Goal: Task Accomplishment & Management: Manage account settings

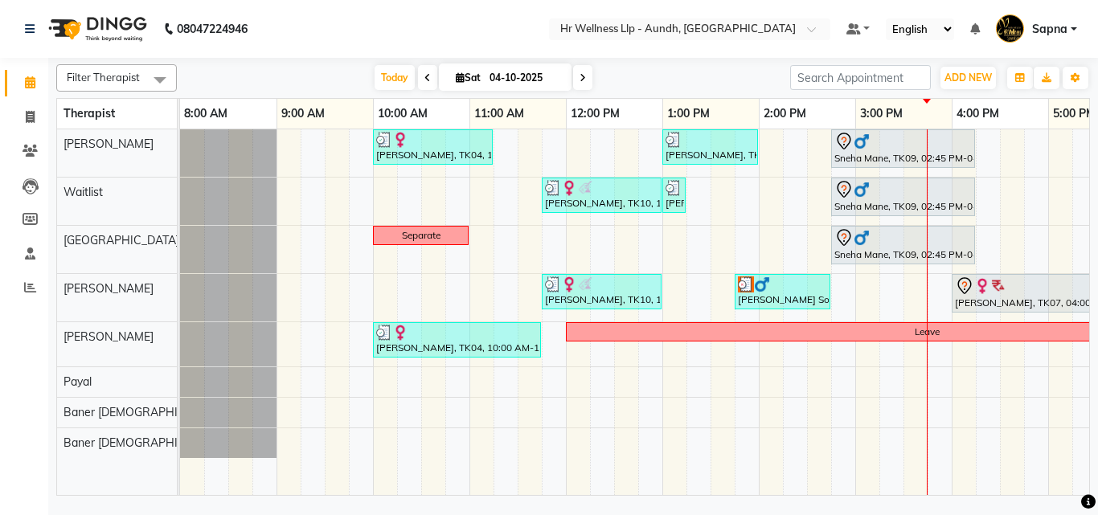
scroll to position [0, 311]
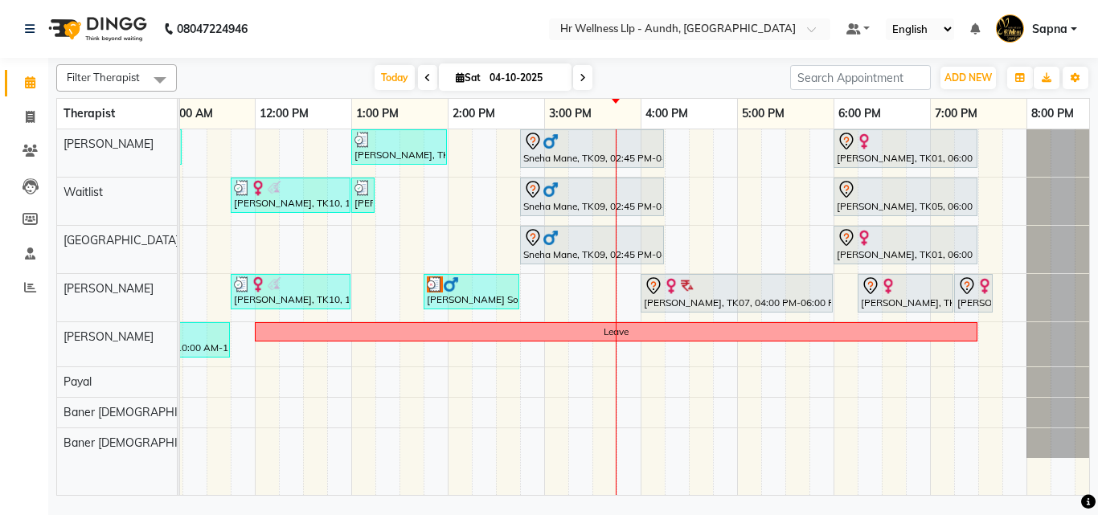
click at [585, 76] on span at bounding box center [582, 77] width 19 height 25
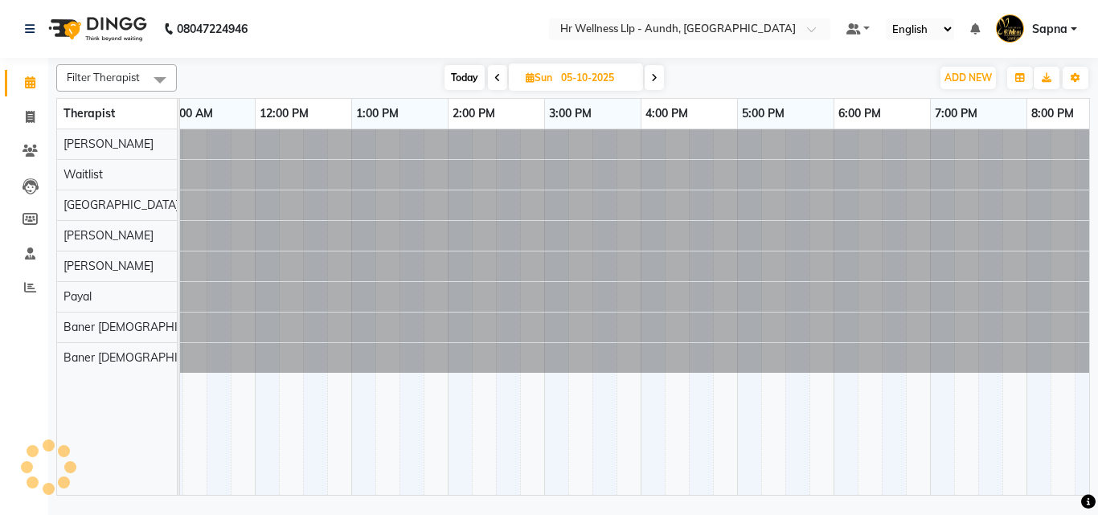
scroll to position [0, 345]
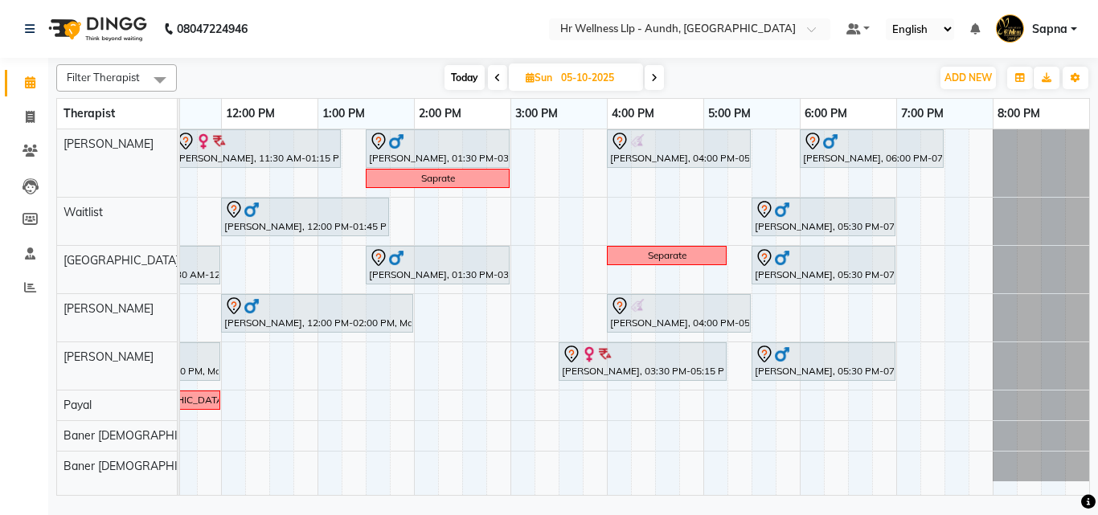
click at [445, 72] on span "Today" at bounding box center [464, 77] width 40 height 25
type input "04-10-2025"
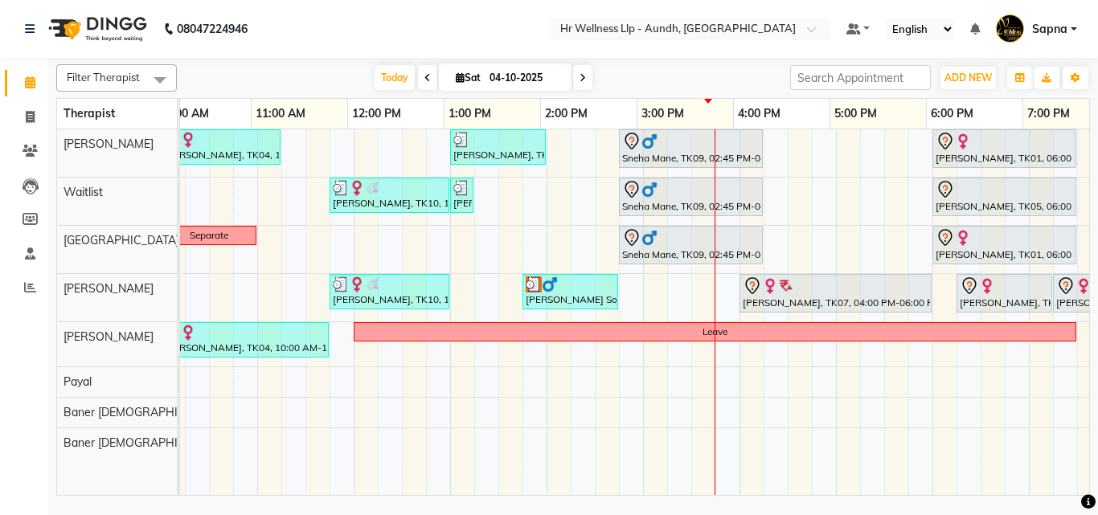
scroll to position [0, 211]
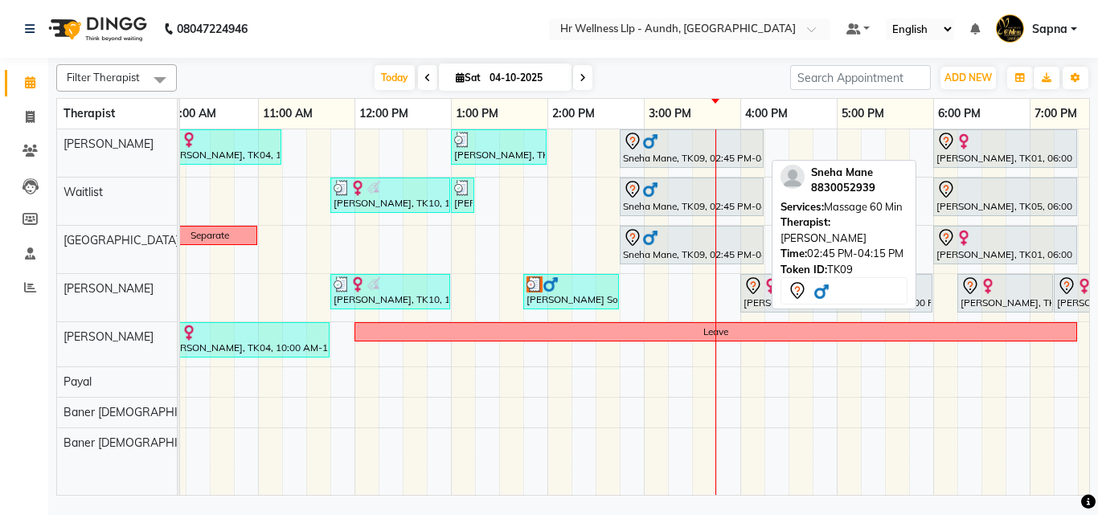
click at [672, 150] on div "Sneha Mane, TK09, 02:45 PM-04:15 PM, Massage 60 Min" at bounding box center [691, 149] width 141 height 34
select select "7"
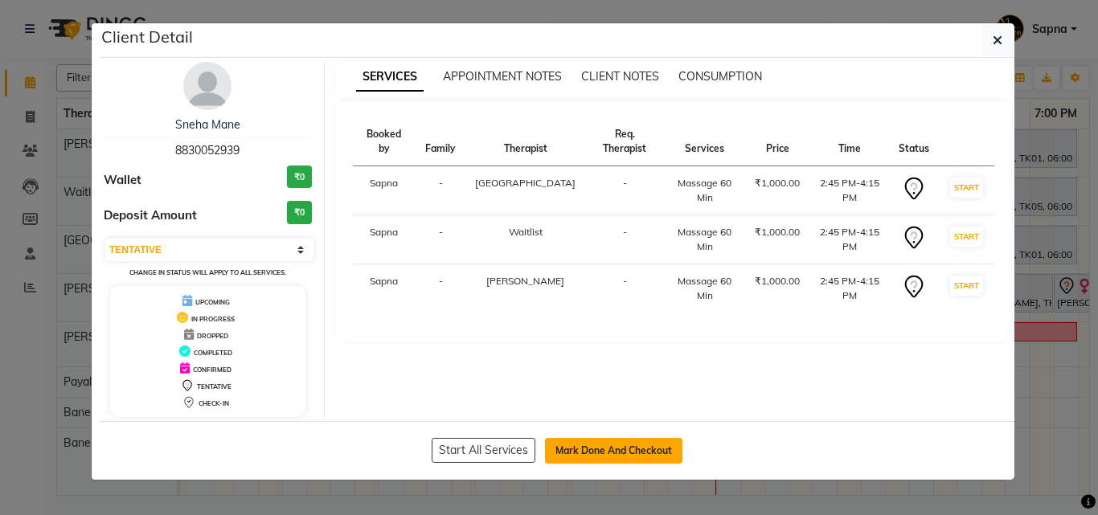
click at [603, 453] on button "Mark Done And Checkout" at bounding box center [613, 451] width 137 height 26
select select "service"
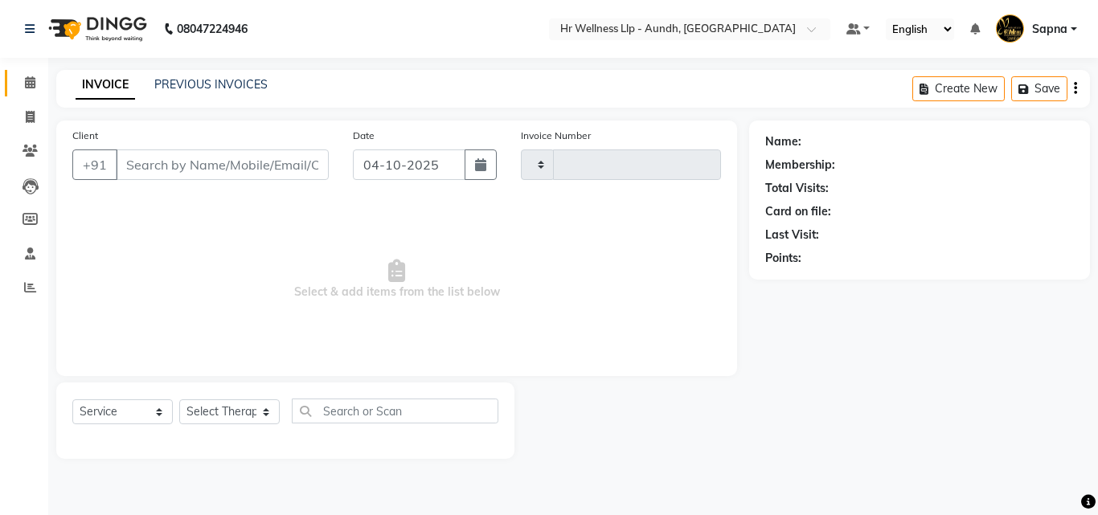
type input "1393"
select select "4288"
click at [20, 81] on span at bounding box center [30, 83] width 28 height 18
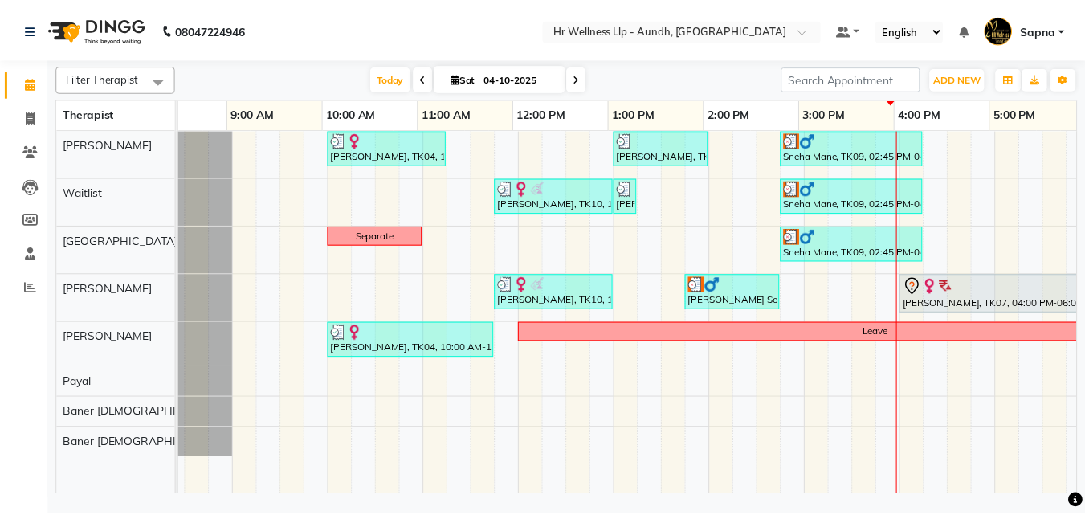
scroll to position [0, 41]
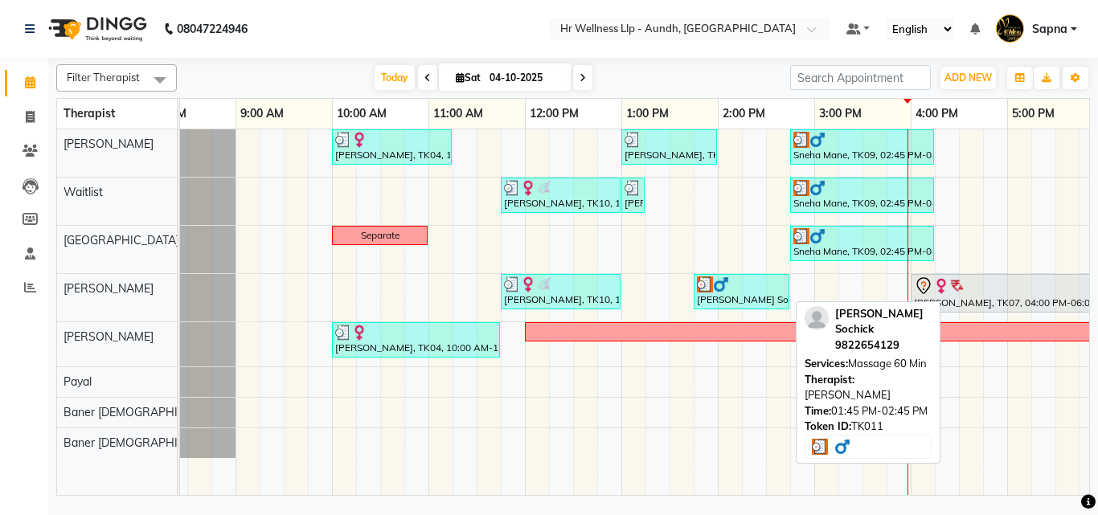
click at [725, 298] on div "[PERSON_NAME] Sochick, TK11, 01:45 PM-02:45 PM, Massage 60 Min" at bounding box center [741, 291] width 92 height 31
select select "3"
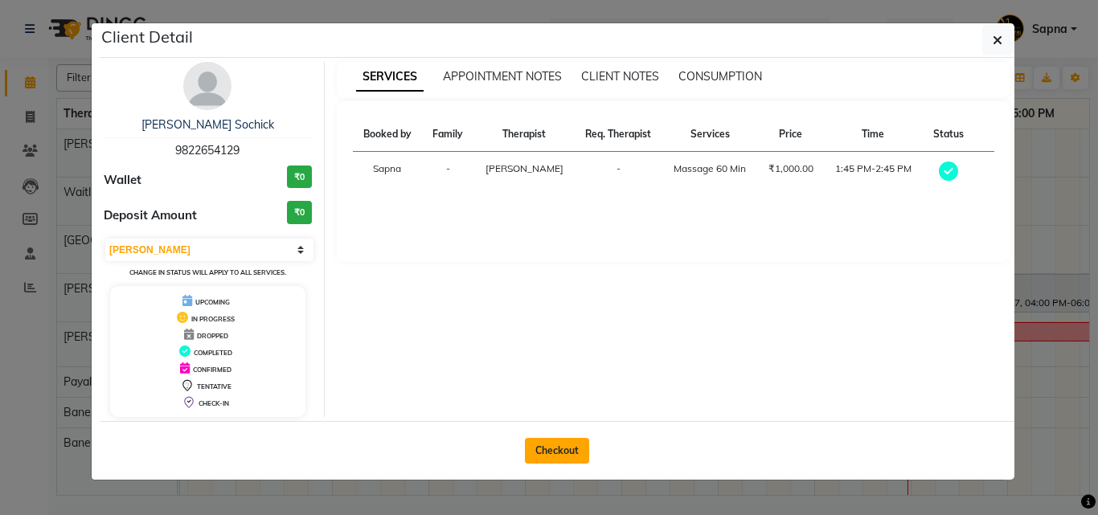
click at [561, 452] on button "Checkout" at bounding box center [557, 451] width 64 height 26
select select "service"
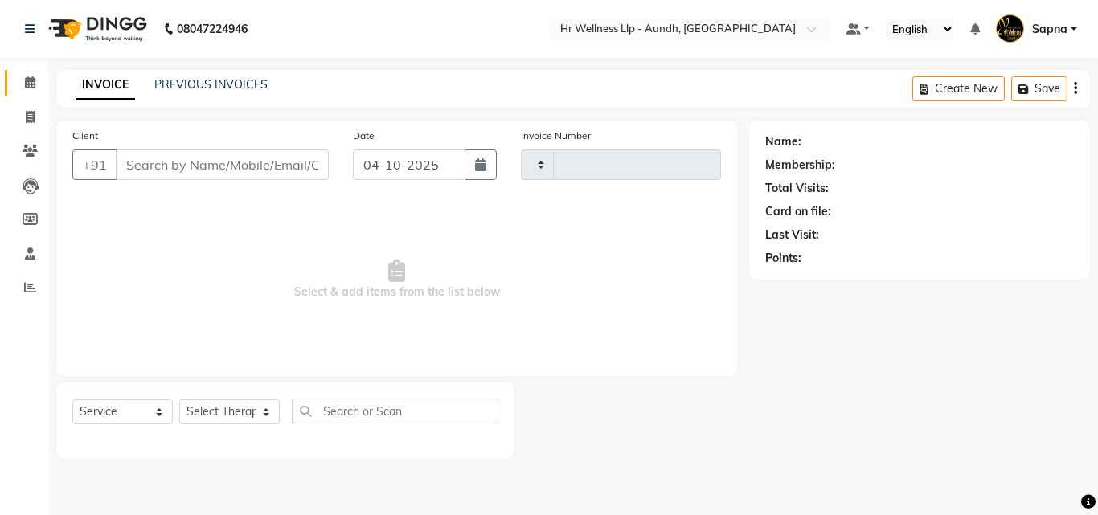
type input "1393"
select select "4288"
type input "9822654129"
select select "77663"
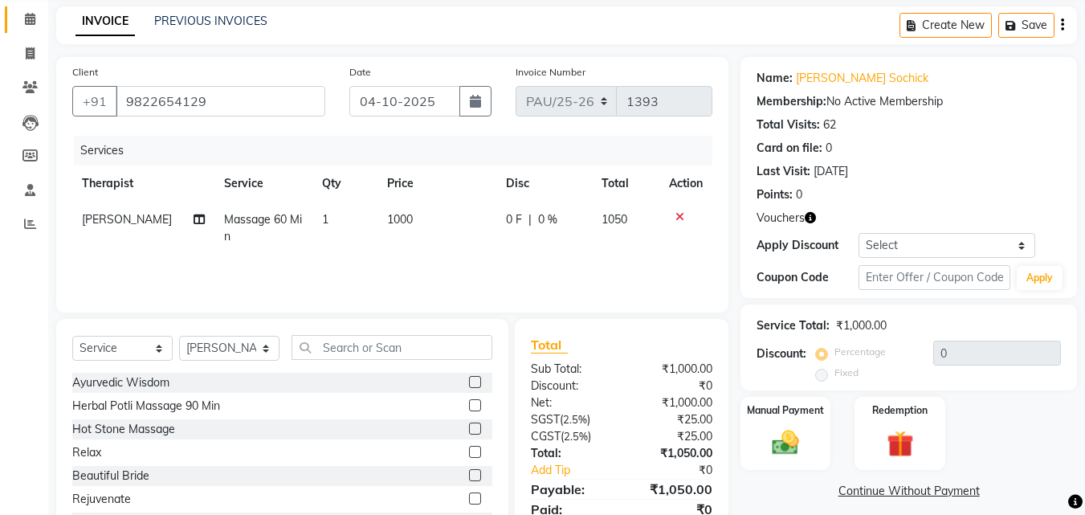
scroll to position [129, 0]
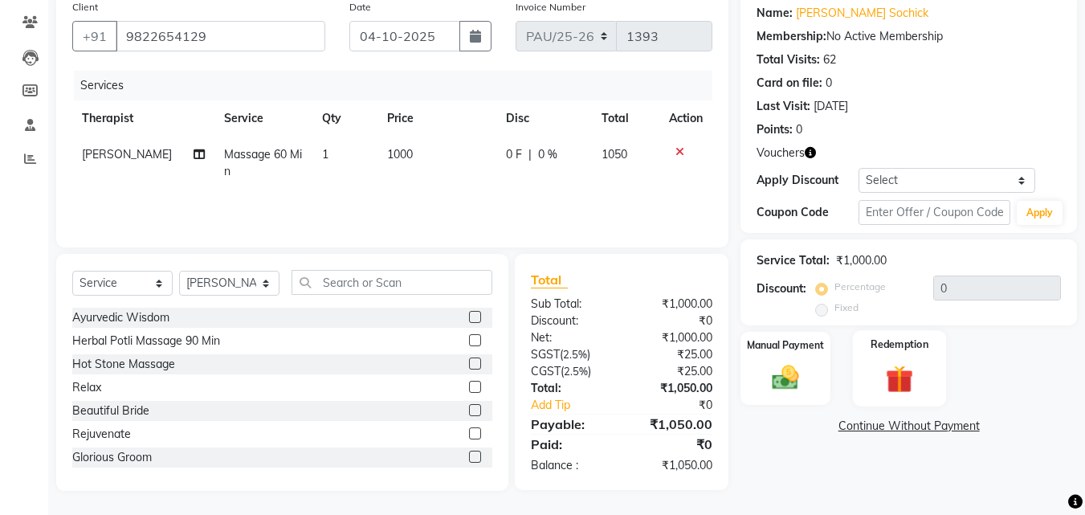
click at [911, 386] on img at bounding box center [899, 379] width 45 height 35
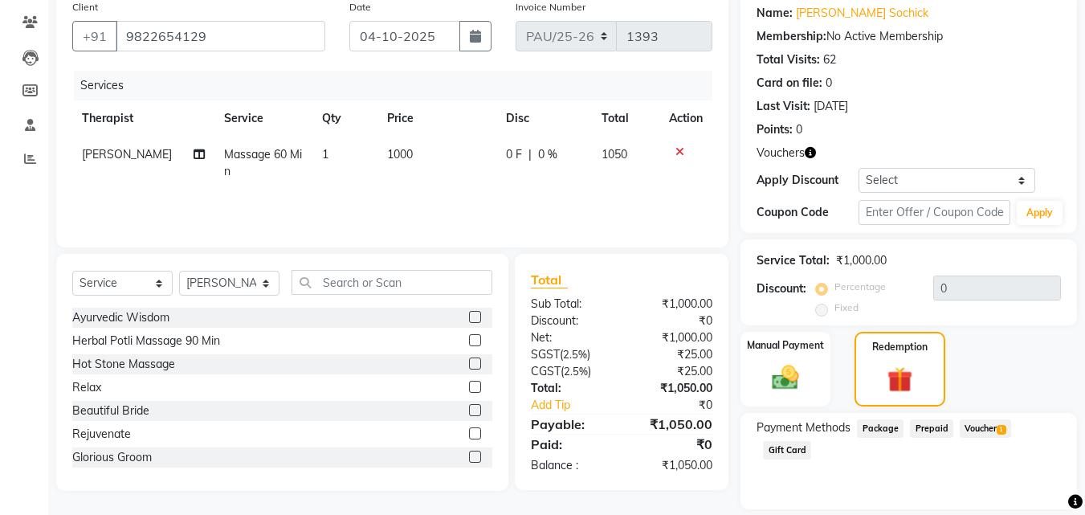
click at [987, 435] on span "Voucher 1" at bounding box center [985, 428] width 51 height 18
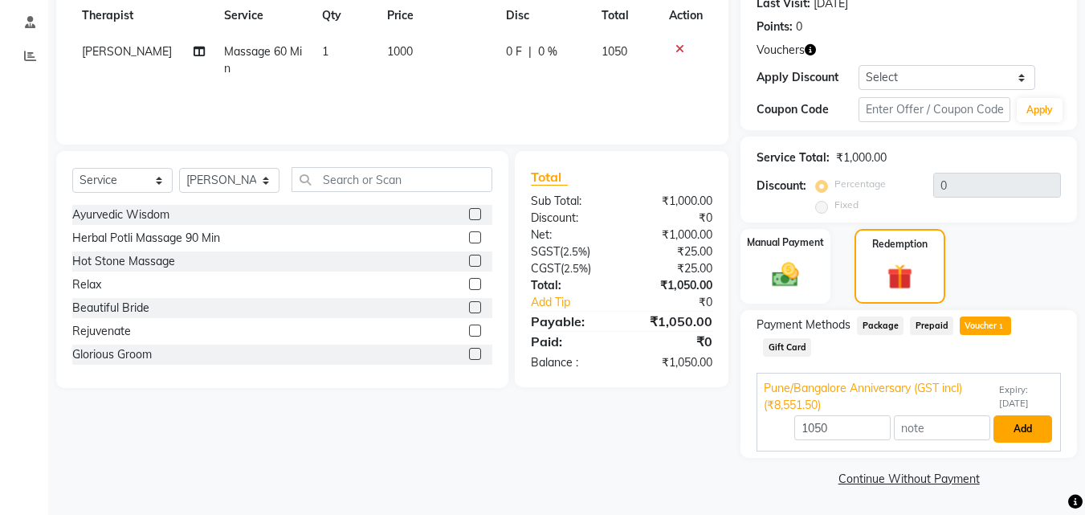
click at [1036, 429] on button "Add" at bounding box center [1023, 428] width 59 height 27
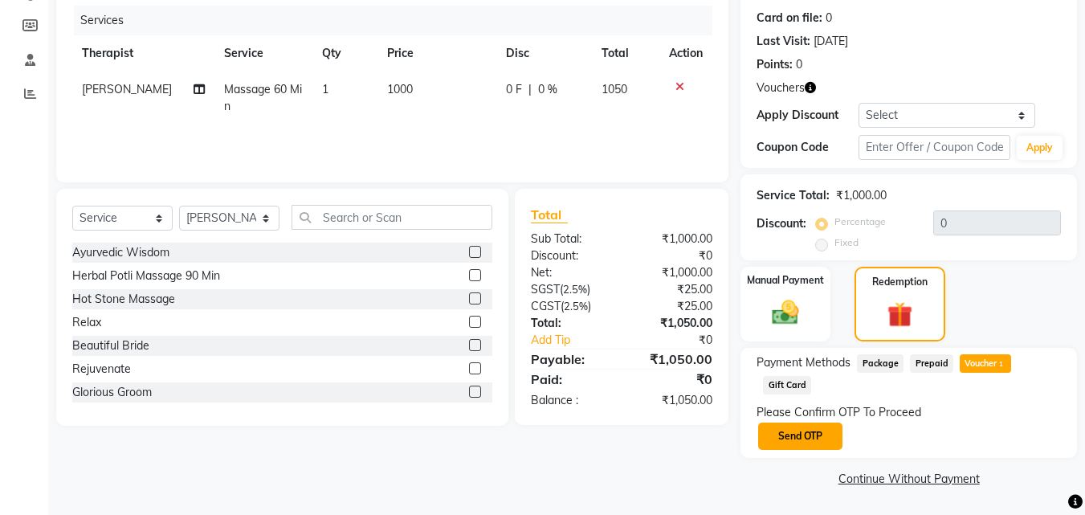
click at [778, 432] on button "Send OTP" at bounding box center [800, 436] width 84 height 27
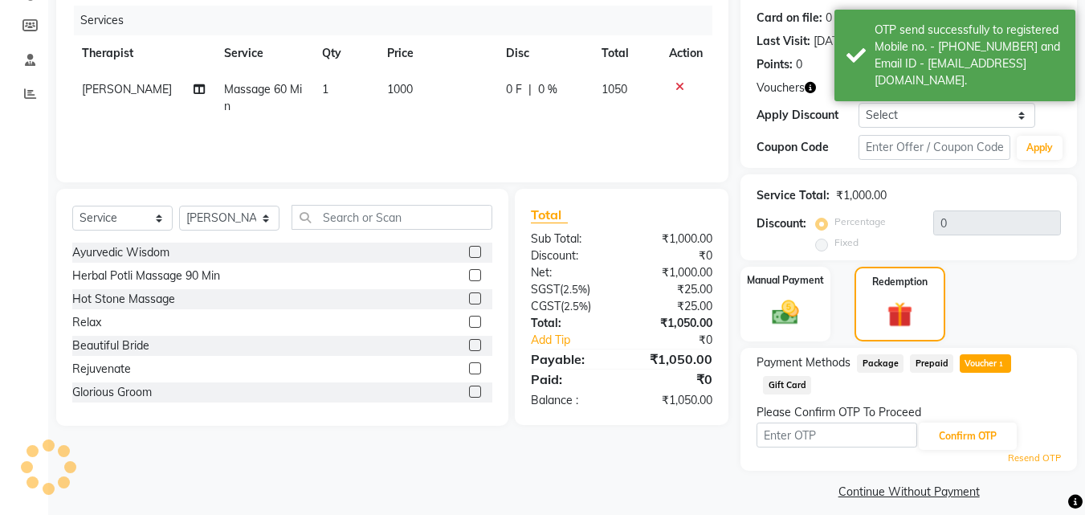
click at [773, 444] on input "text" at bounding box center [837, 435] width 161 height 25
click at [784, 435] on input "text" at bounding box center [837, 435] width 161 height 25
type input "6827"
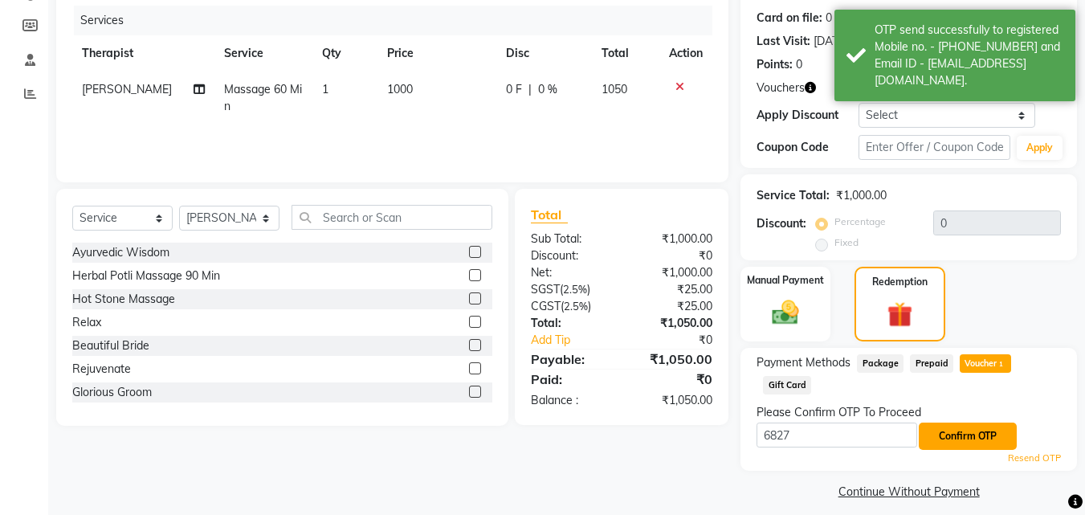
click at [976, 431] on button "Confirm OTP" at bounding box center [968, 436] width 98 height 27
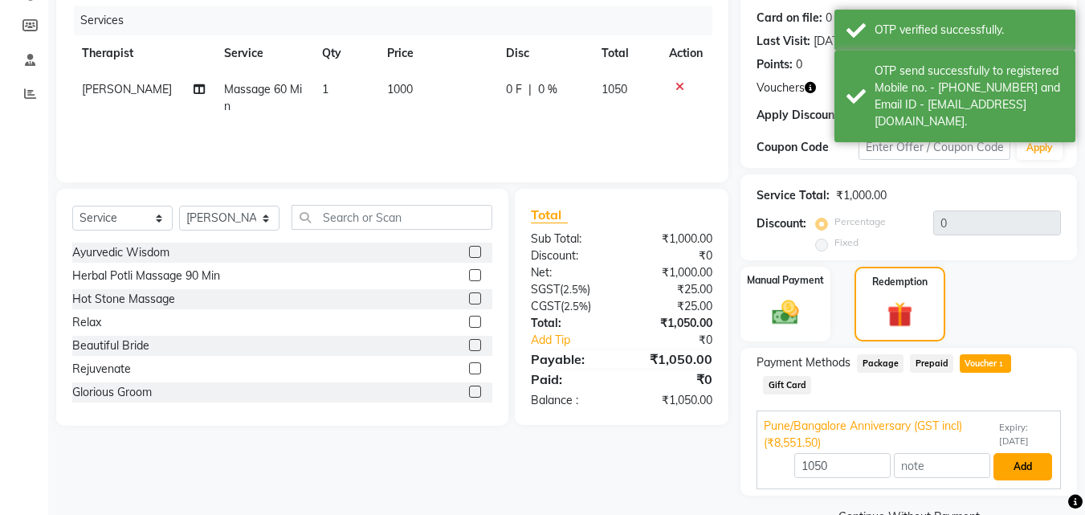
click at [1023, 463] on button "Add" at bounding box center [1023, 466] width 59 height 27
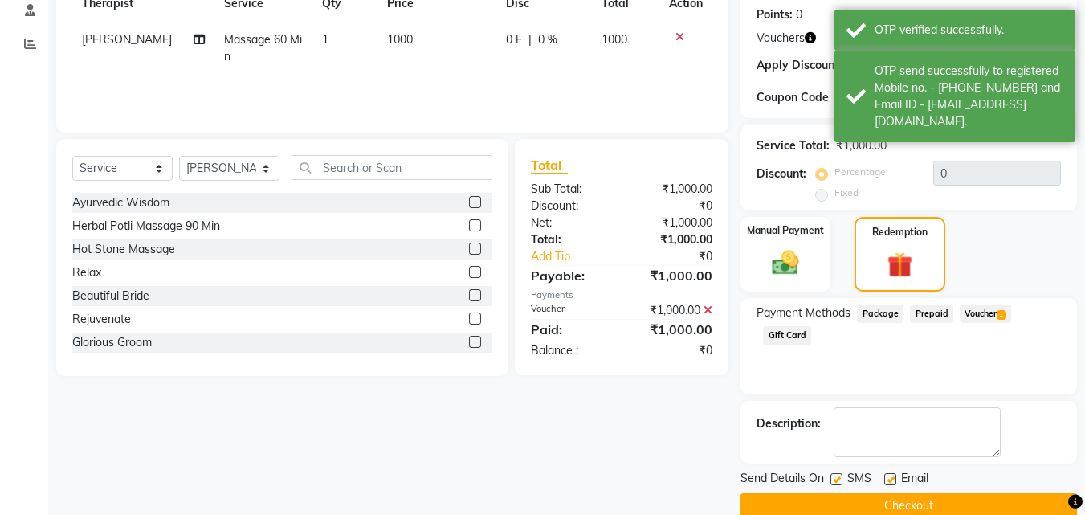
scroll to position [271, 0]
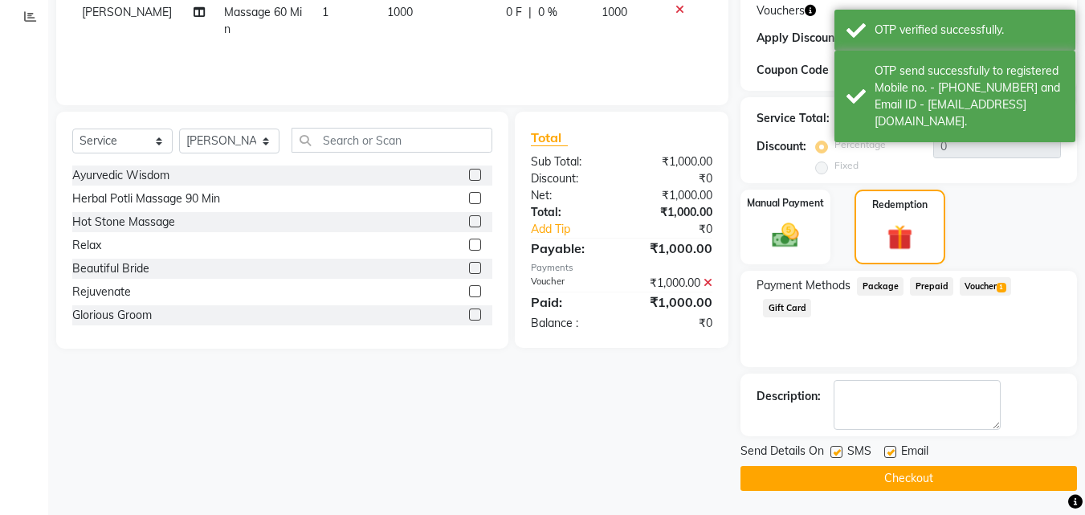
click at [869, 487] on button "Checkout" at bounding box center [909, 478] width 337 height 25
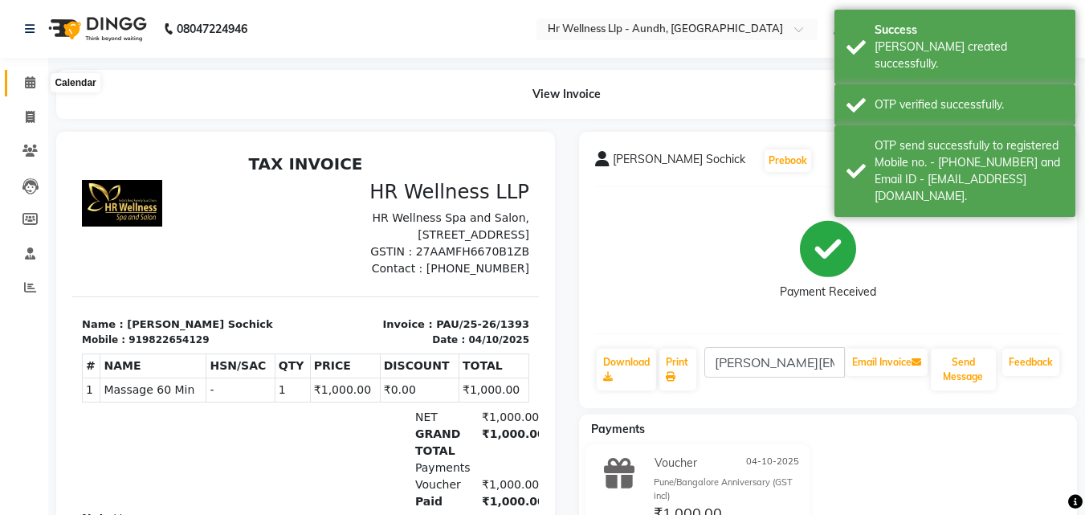
click at [25, 82] on icon at bounding box center [30, 82] width 10 height 12
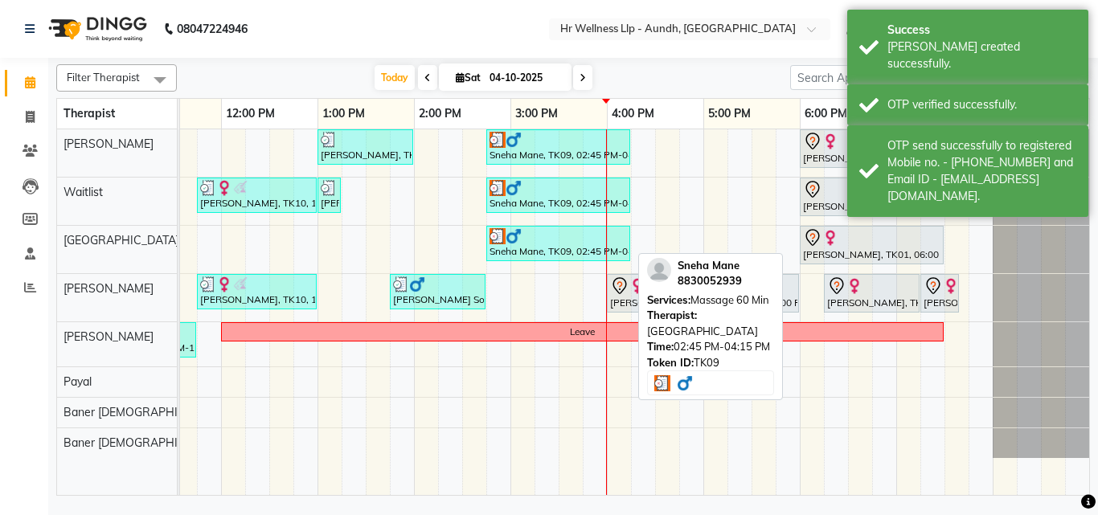
click at [518, 235] on img at bounding box center [513, 236] width 16 height 16
select select "3"
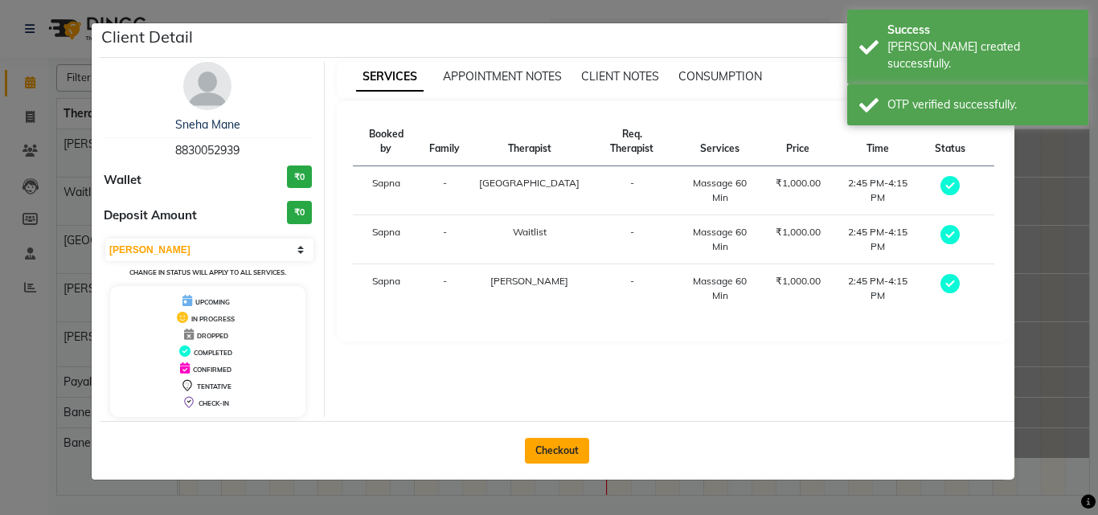
click at [554, 453] on button "Checkout" at bounding box center [557, 451] width 64 height 26
select select "service"
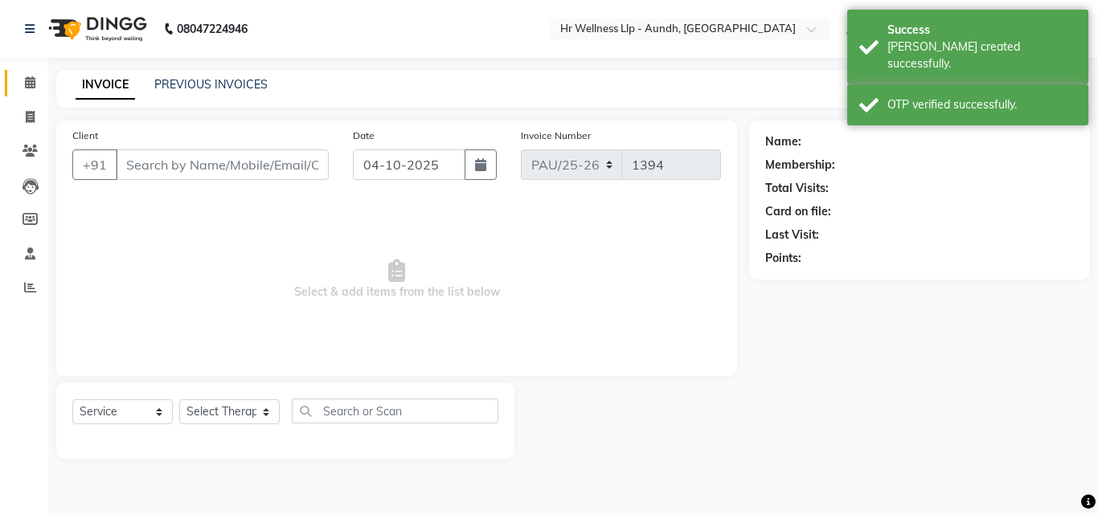
type input "8830052939"
select select "77662"
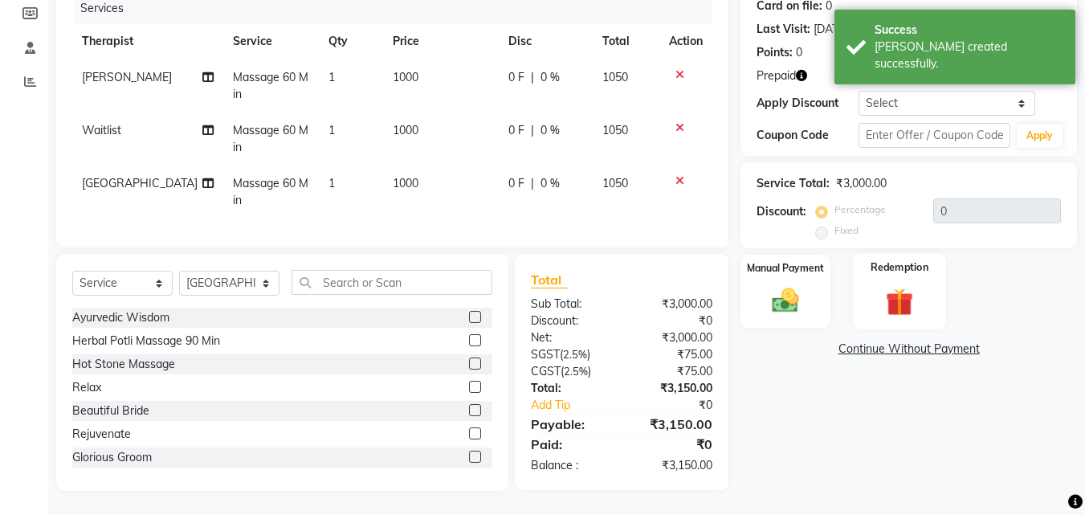
click at [901, 298] on img at bounding box center [899, 301] width 45 height 35
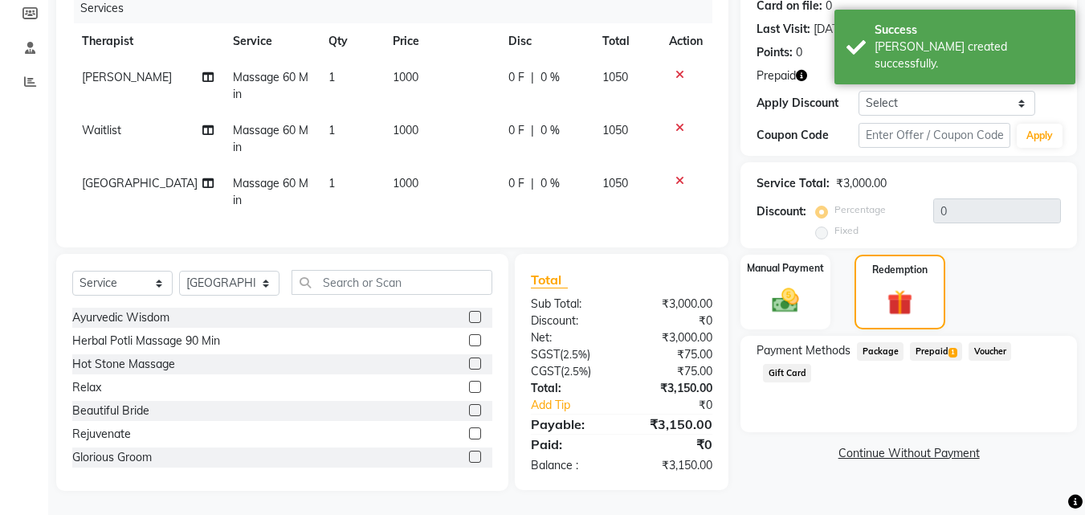
click at [937, 342] on span "Prepaid 1" at bounding box center [936, 351] width 52 height 18
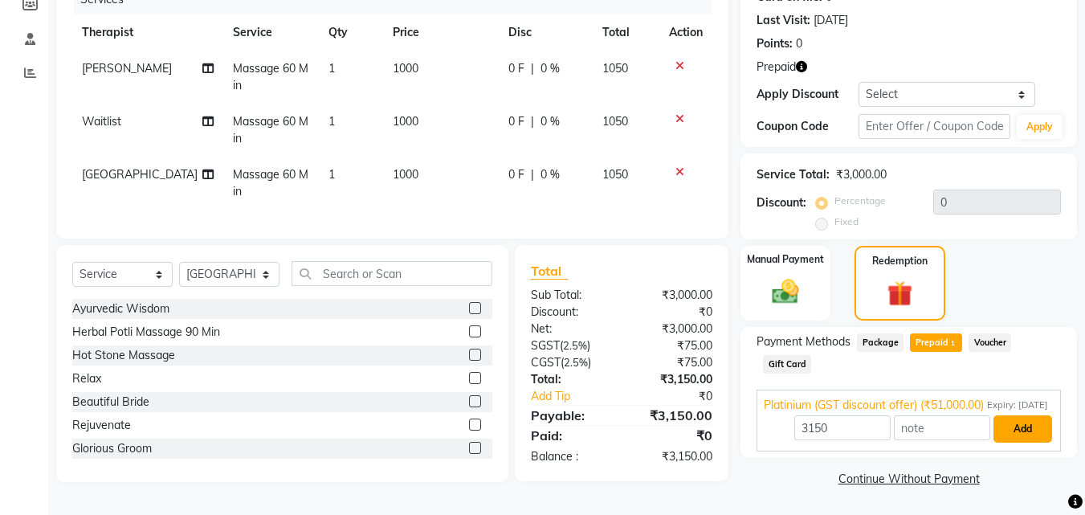
click at [1016, 440] on button "Add" at bounding box center [1023, 428] width 59 height 27
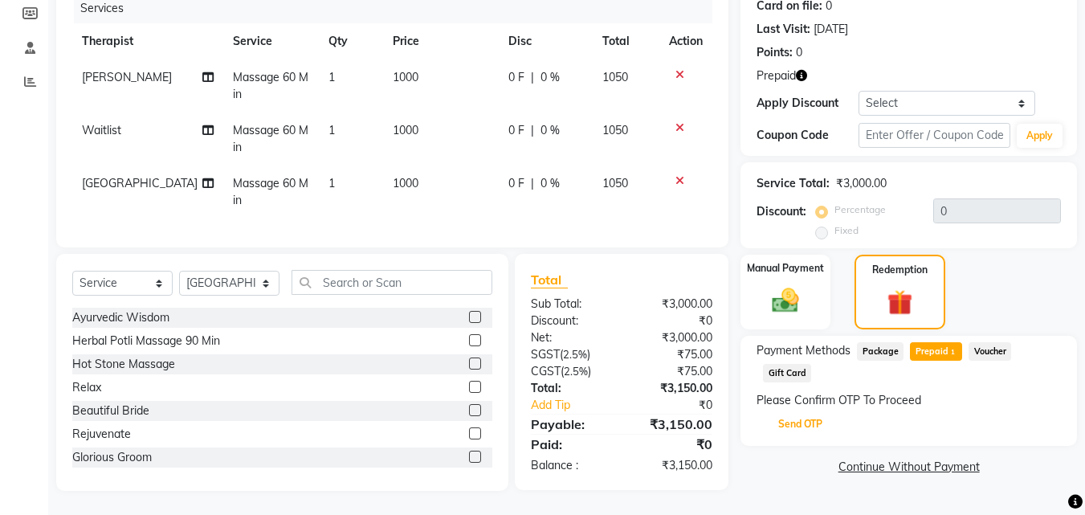
click at [807, 411] on button "Send OTP" at bounding box center [800, 424] width 84 height 27
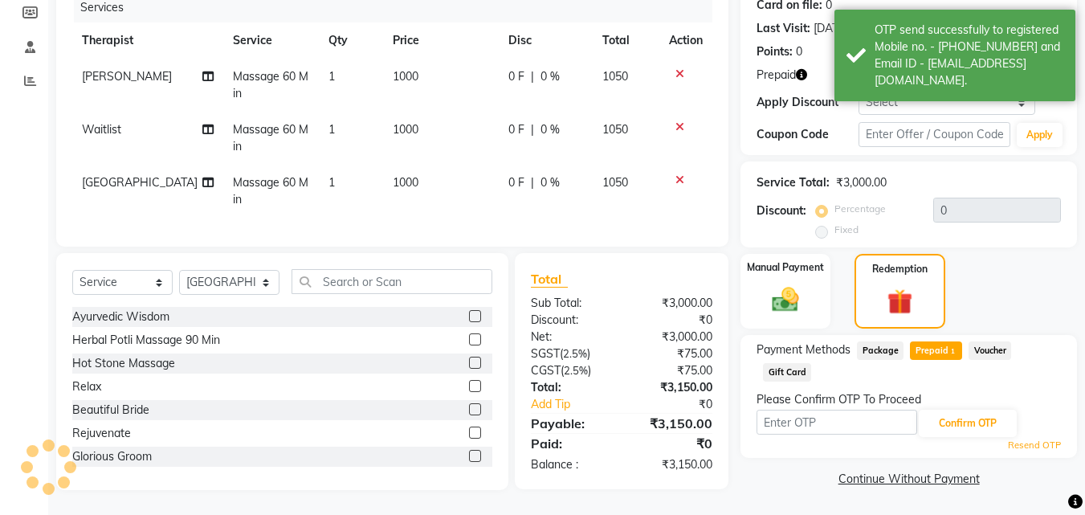
click at [807, 410] on input "text" at bounding box center [837, 422] width 161 height 25
drag, startPoint x: 807, startPoint y: 402, endPoint x: 814, endPoint y: 395, distance: 10.2
click at [807, 410] on input "text" at bounding box center [837, 422] width 161 height 25
type input "6827"
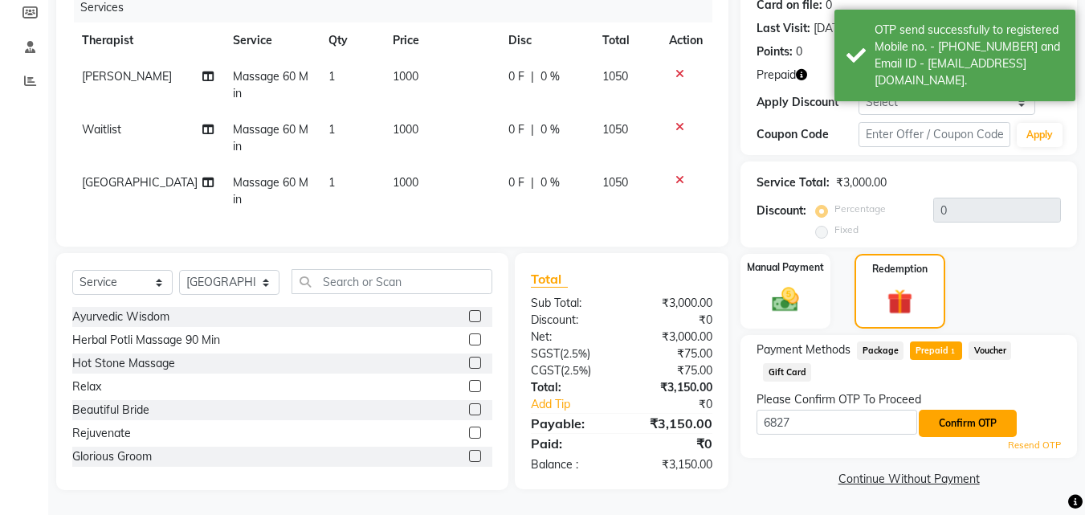
click at [983, 414] on button "Confirm OTP" at bounding box center [968, 423] width 98 height 27
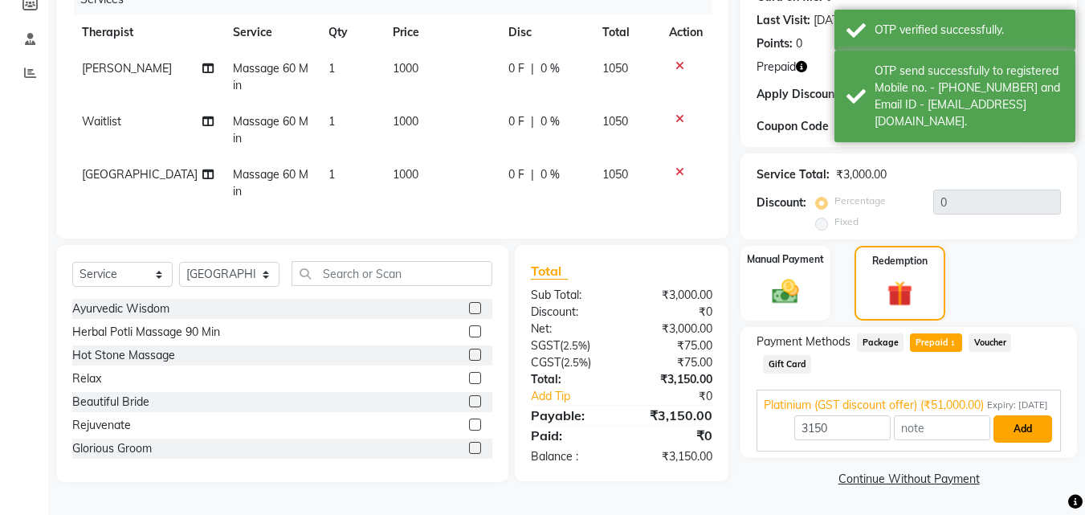
click at [1029, 441] on button "Add" at bounding box center [1023, 428] width 59 height 27
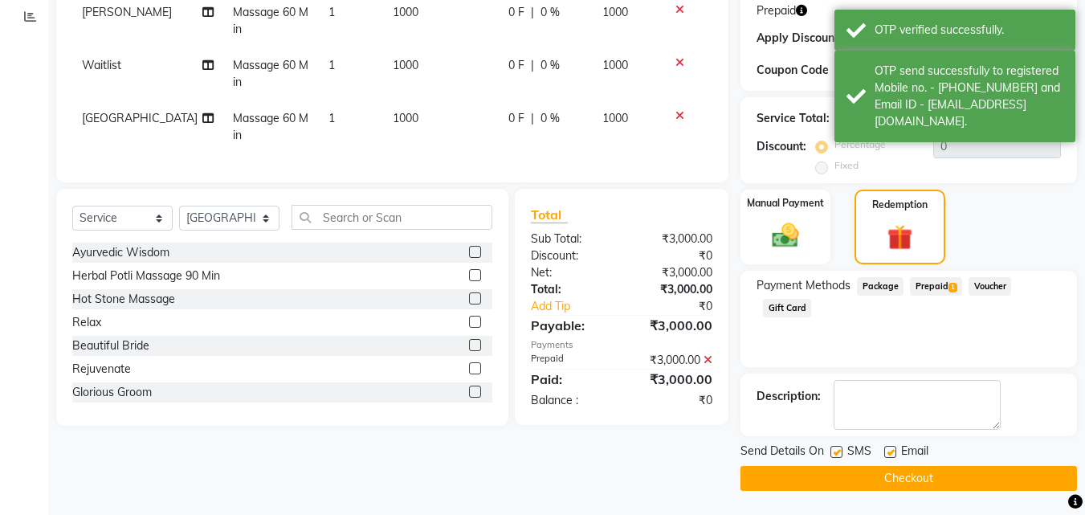
click at [844, 467] on button "Checkout" at bounding box center [909, 478] width 337 height 25
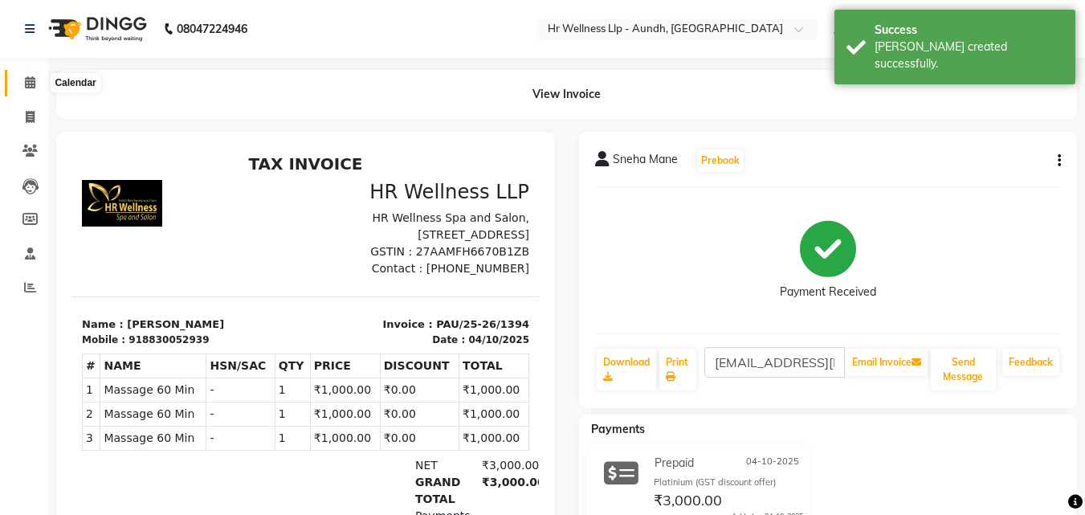
click at [25, 84] on icon at bounding box center [30, 82] width 10 height 12
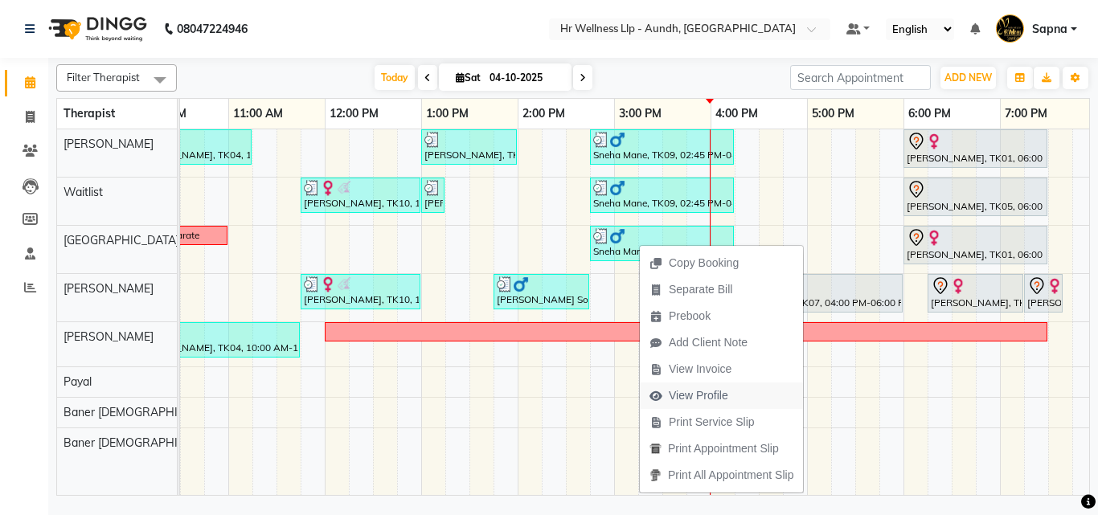
click at [691, 395] on span "View Profile" at bounding box center [697, 395] width 59 height 17
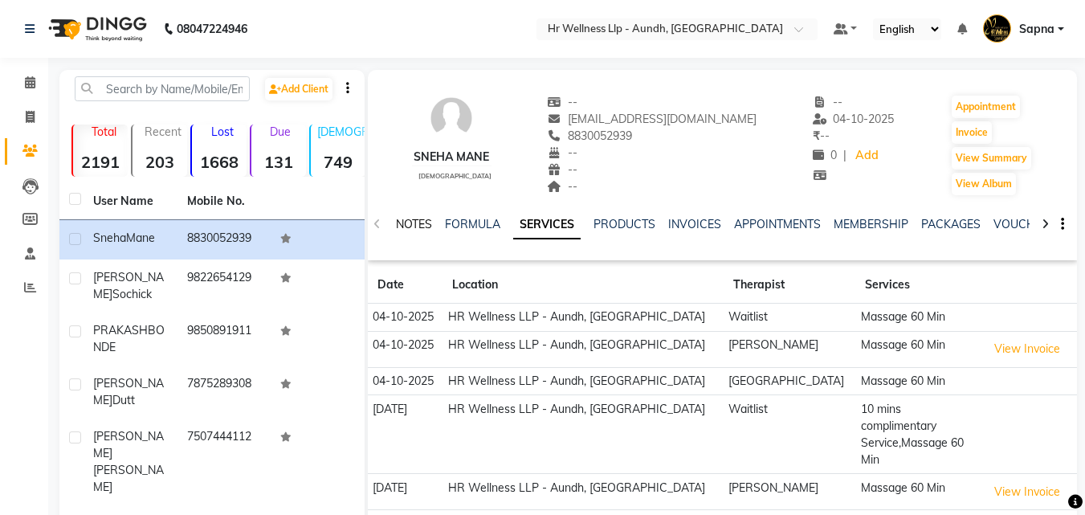
click at [415, 225] on link "NOTES" at bounding box center [414, 224] width 36 height 14
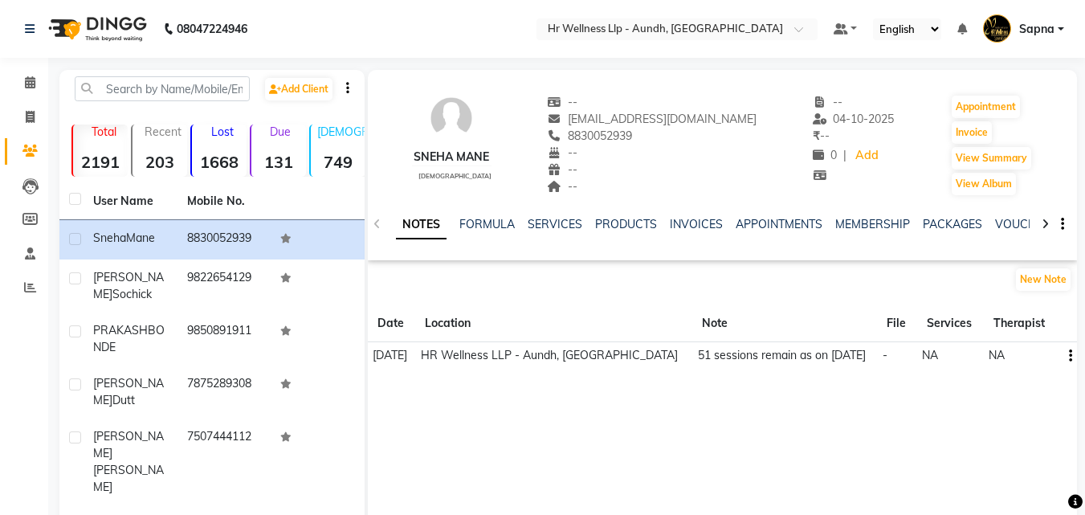
copy td "51 sessions remain as on [DATE]"
drag, startPoint x: 652, startPoint y: 352, endPoint x: 857, endPoint y: 358, distance: 204.2
click at [857, 358] on td "51 sessions remain as on [DATE]" at bounding box center [785, 355] width 185 height 27
click at [784, 430] on div "Sneha Mane [DEMOGRAPHIC_DATA] -- [EMAIL_ADDRESS][DOMAIN_NAME] 8830052939 -- -- …" at bounding box center [722, 311] width 709 height 482
copy td "51 sessions remain as on [DATE]"
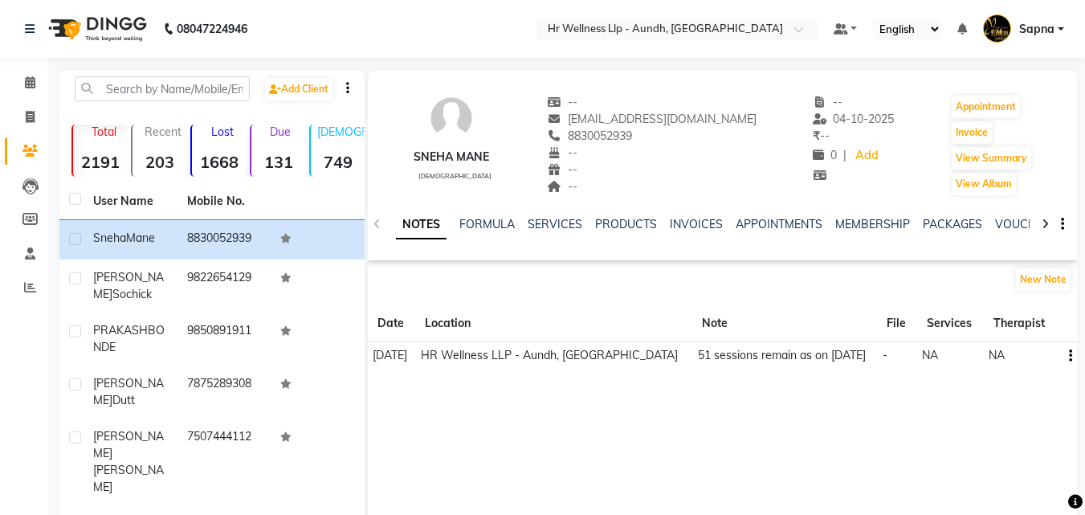
drag, startPoint x: 654, startPoint y: 351, endPoint x: 859, endPoint y: 356, distance: 204.9
click at [859, 356] on td "51 sessions remain as on [DATE]" at bounding box center [785, 355] width 185 height 27
copy span "8830052939"
drag, startPoint x: 579, startPoint y: 133, endPoint x: 663, endPoint y: 134, distance: 84.4
click at [663, 134] on div "8830052939" at bounding box center [653, 136] width 210 height 17
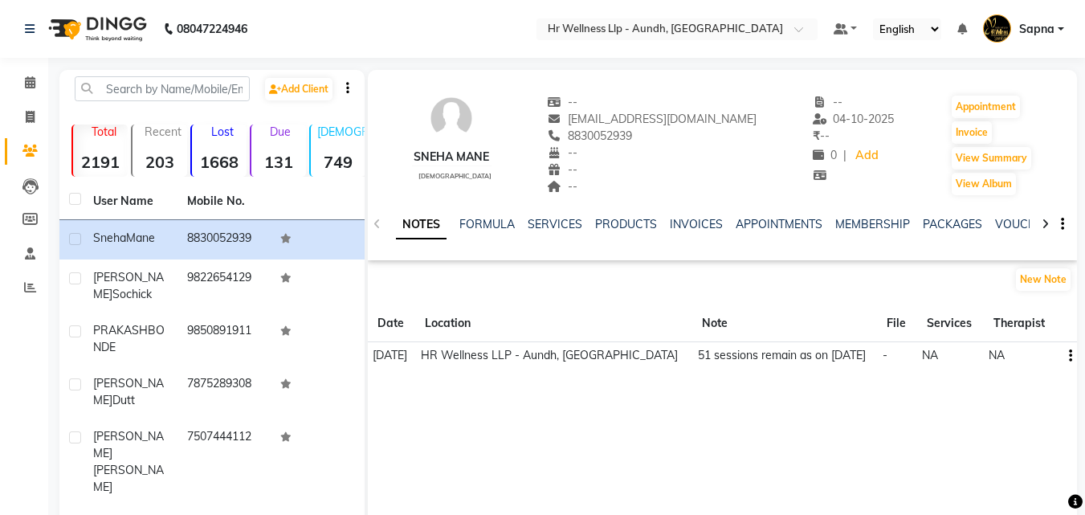
click at [663, 134] on div "8830052939" at bounding box center [653, 136] width 210 height 17
click at [1069, 356] on icon "button" at bounding box center [1070, 356] width 3 height 1
click at [1037, 362] on div "Edit" at bounding box center [1033, 355] width 26 height 20
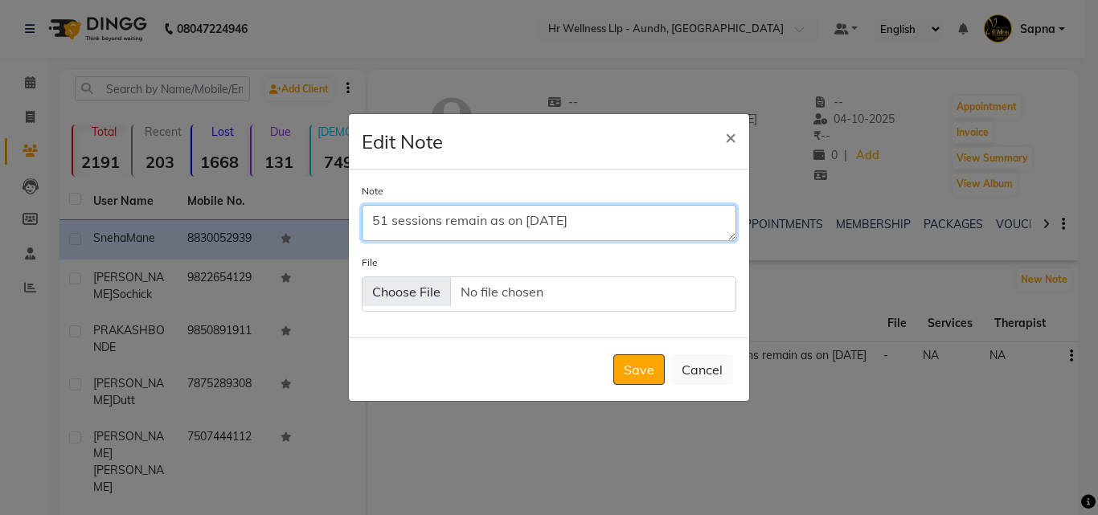
click at [388, 222] on textarea "51 sessions remain as on [DATE]" at bounding box center [549, 222] width 374 height 35
click at [542, 227] on textarea "48 sessions remain as on [DATE]" at bounding box center [549, 222] width 374 height 35
type textarea "48 sessions remain as on [DATE]"
drag, startPoint x: 371, startPoint y: 223, endPoint x: 613, endPoint y: 223, distance: 241.8
click at [613, 223] on textarea "48 sessions remain as on [DATE]" at bounding box center [549, 222] width 374 height 35
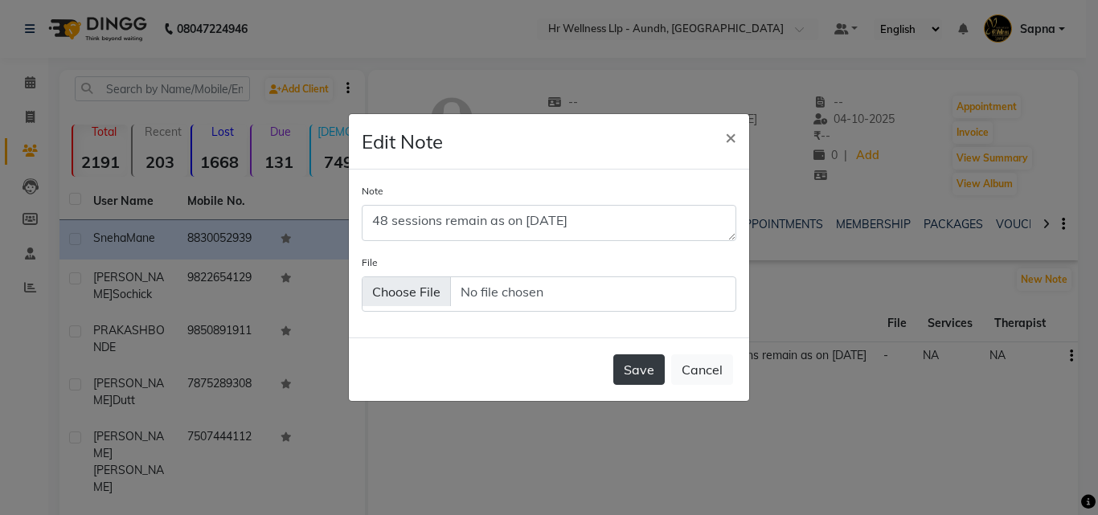
click at [624, 366] on button "Save" at bounding box center [638, 369] width 51 height 31
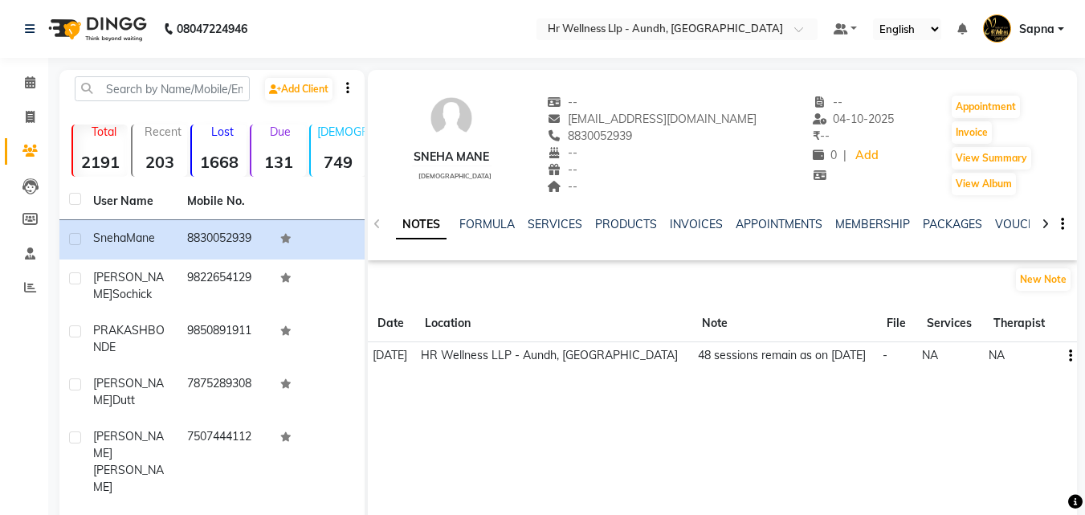
click at [1070, 356] on icon "button" at bounding box center [1070, 356] width 3 height 1
click at [1035, 359] on div "Edit" at bounding box center [1033, 355] width 26 height 20
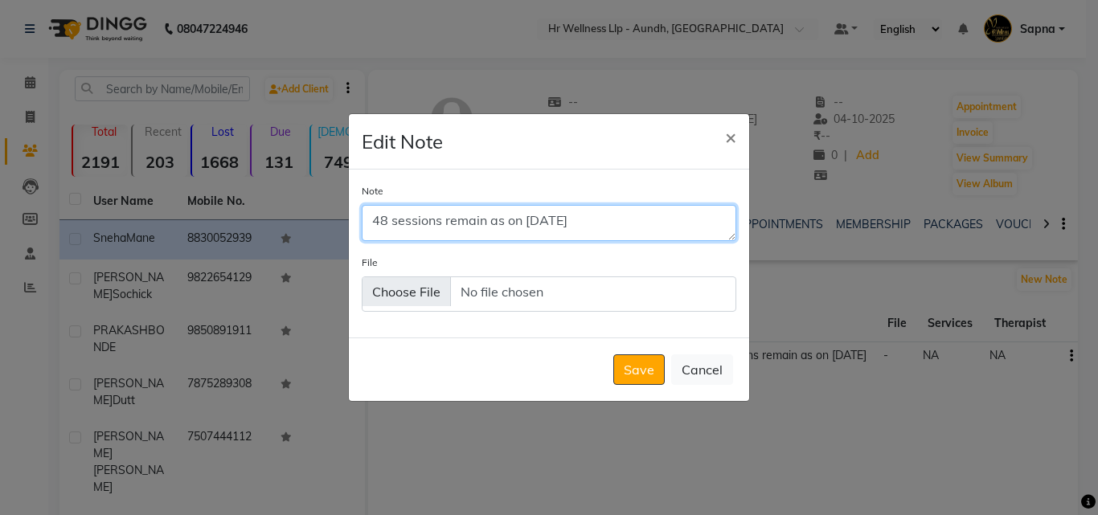
click at [558, 220] on textarea "48 sessions remain as on [DATE]" at bounding box center [549, 222] width 374 height 35
type textarea "48 sessions remain as on [DATE]"
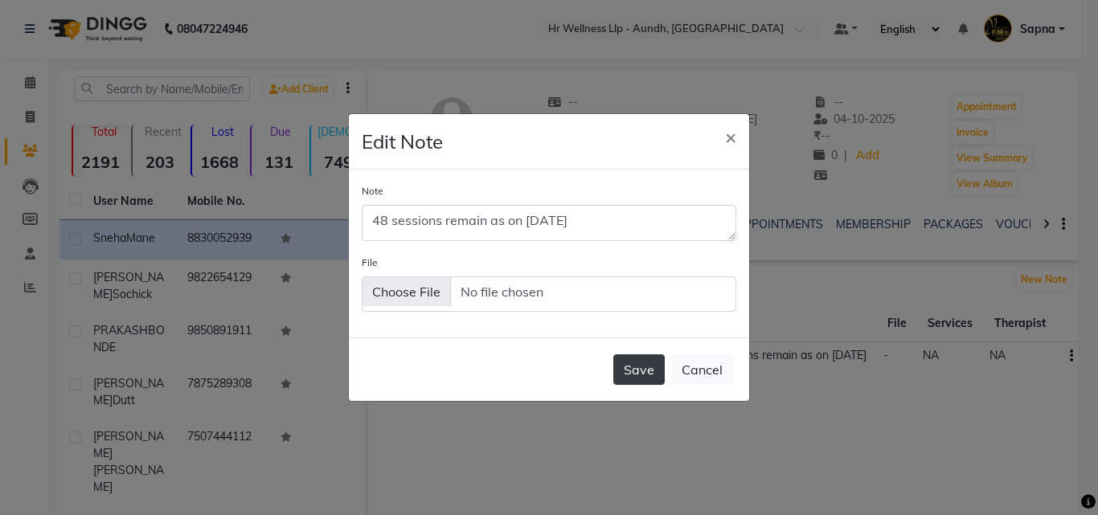
click at [656, 374] on button "Save" at bounding box center [638, 369] width 51 height 31
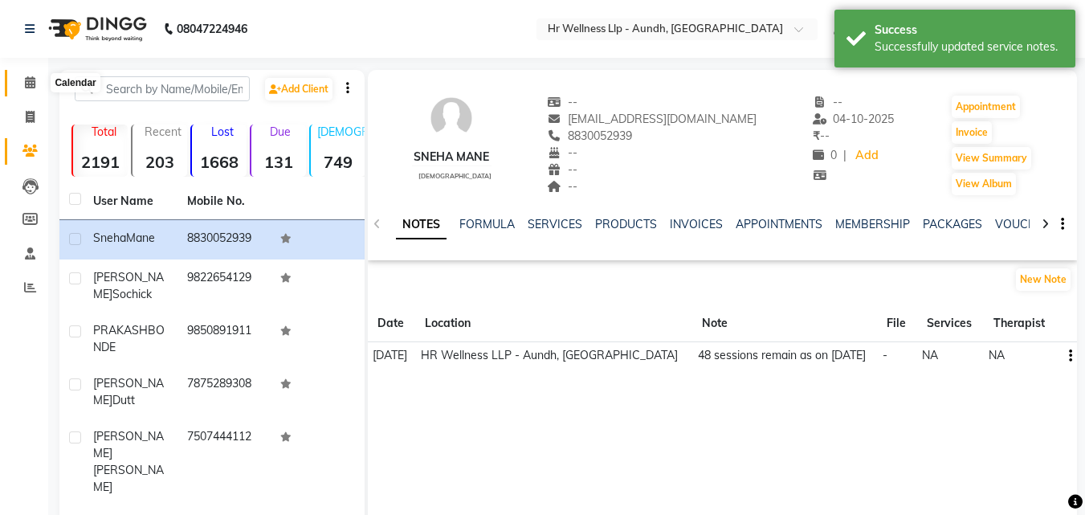
click at [21, 80] on span at bounding box center [30, 83] width 28 height 18
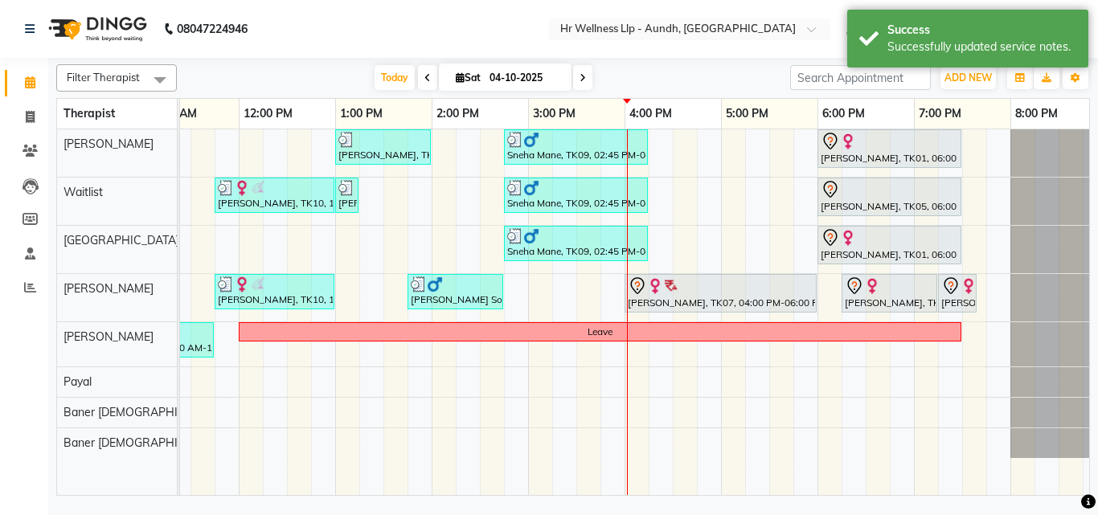
scroll to position [0, 333]
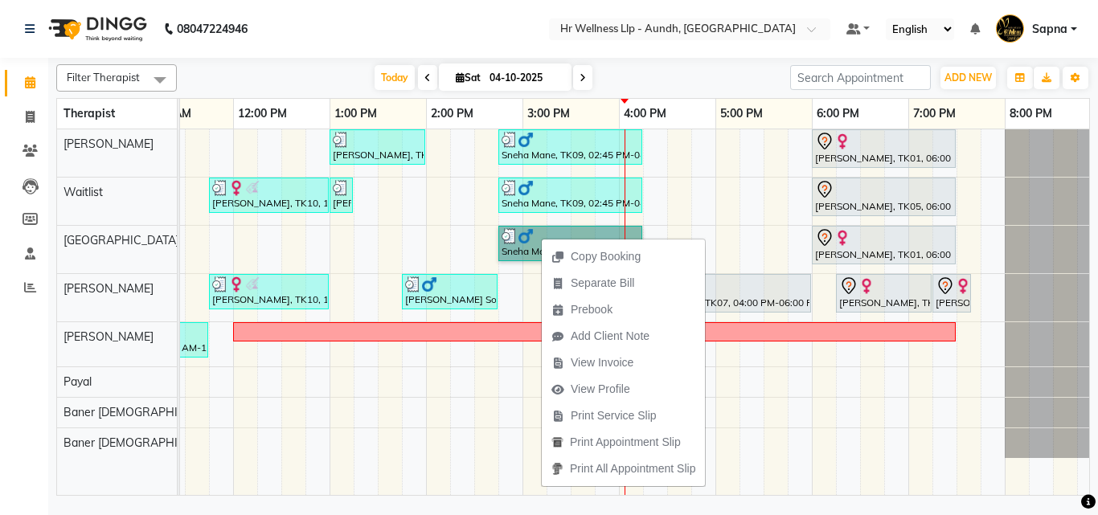
click at [713, 397] on td at bounding box center [703, 312] width 24 height 366
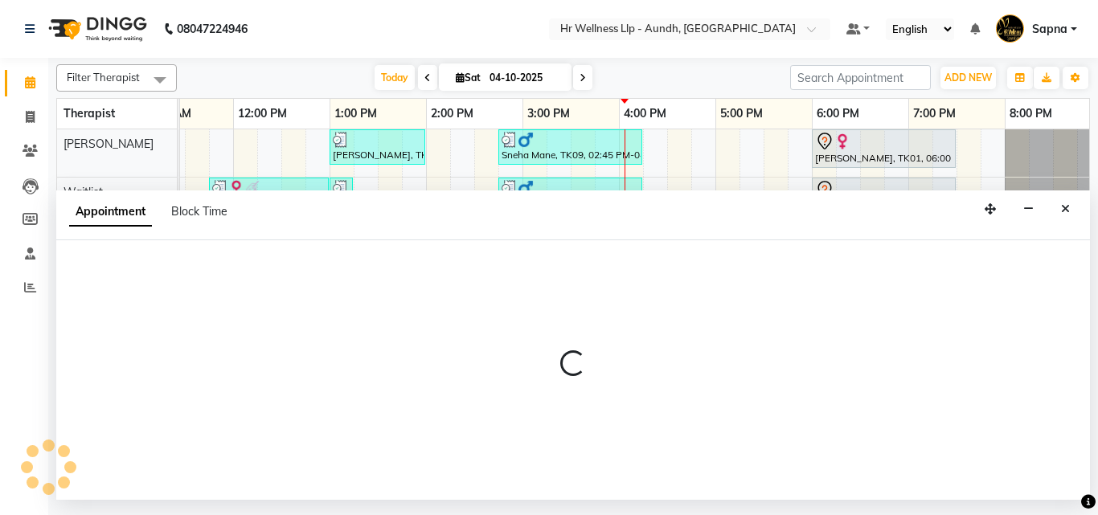
select select "51363"
select select "tentative"
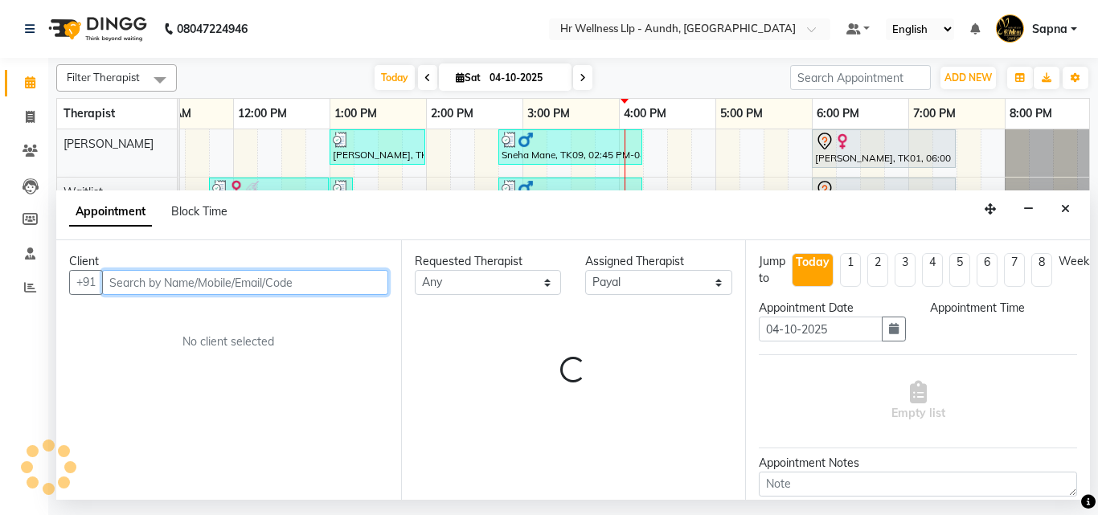
select select "1005"
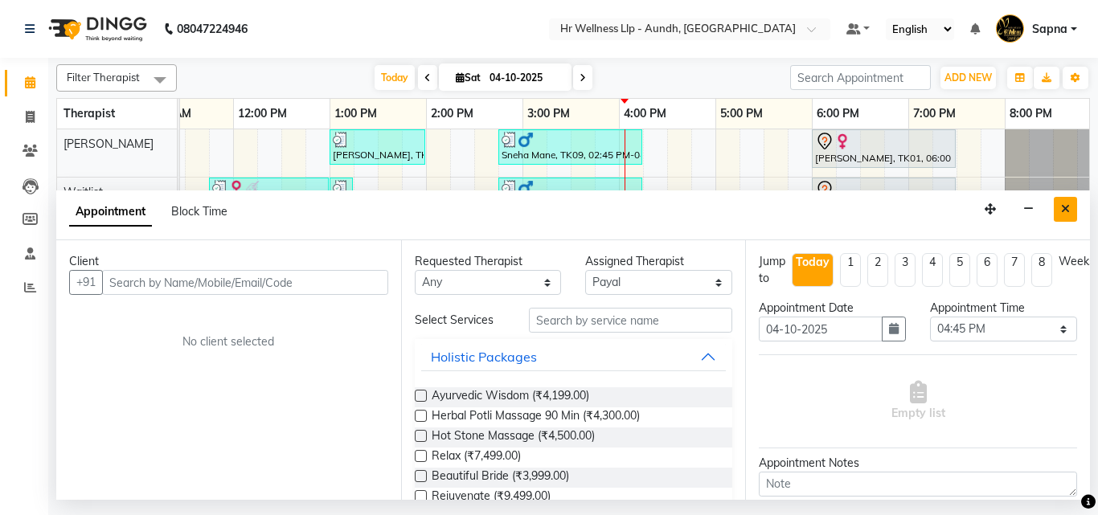
click at [1061, 209] on icon "Close" at bounding box center [1065, 208] width 9 height 11
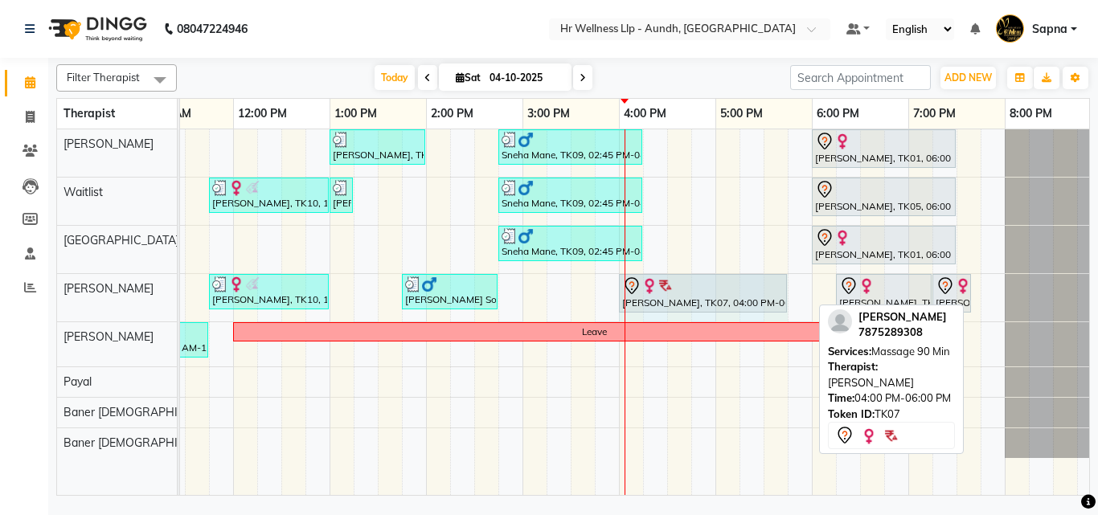
drag, startPoint x: 807, startPoint y: 289, endPoint x: 783, endPoint y: 293, distance: 24.4
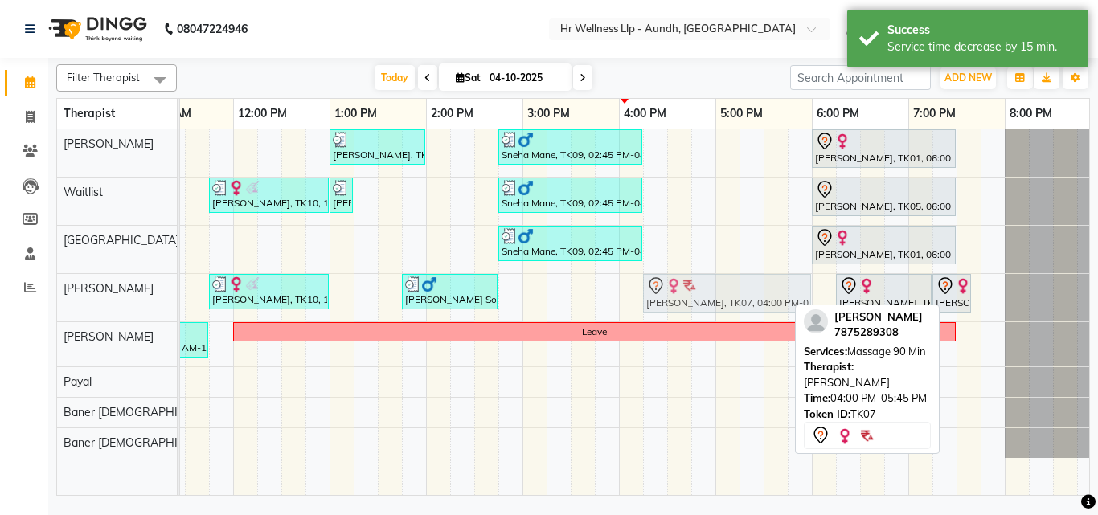
drag, startPoint x: 665, startPoint y: 291, endPoint x: 680, endPoint y: 291, distance: 14.5
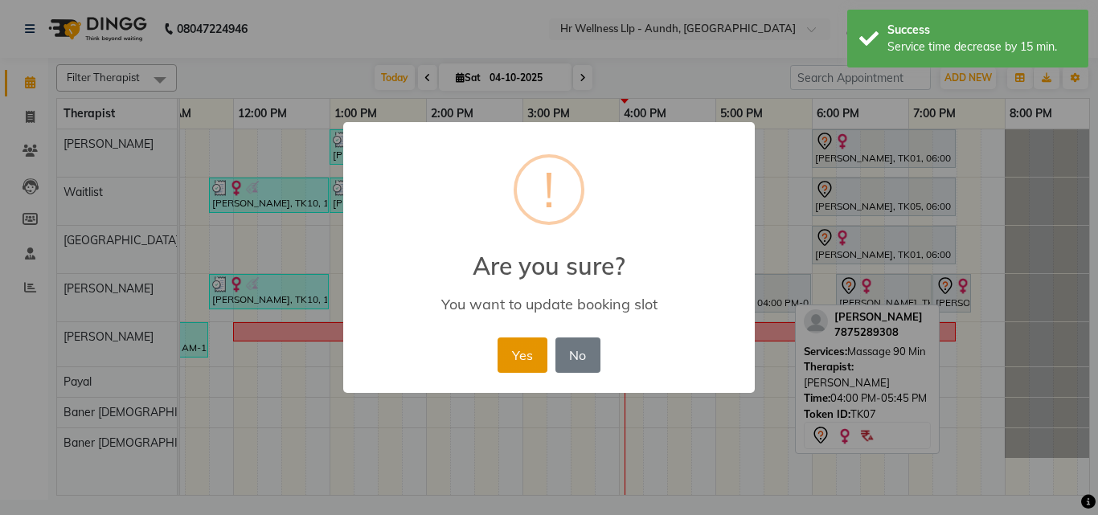
click at [526, 365] on button "Yes" at bounding box center [521, 354] width 49 height 35
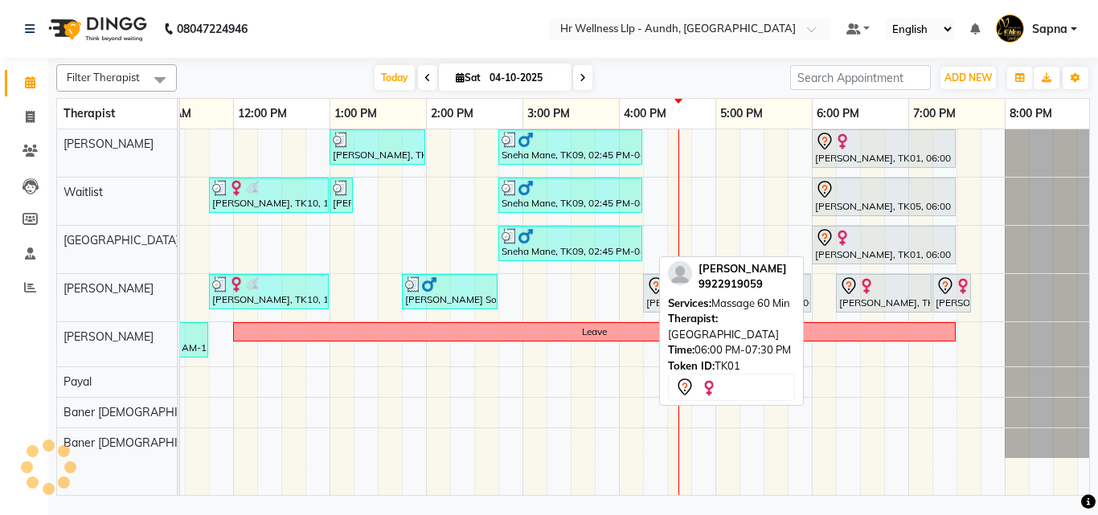
click at [820, 239] on icon at bounding box center [824, 237] width 19 height 19
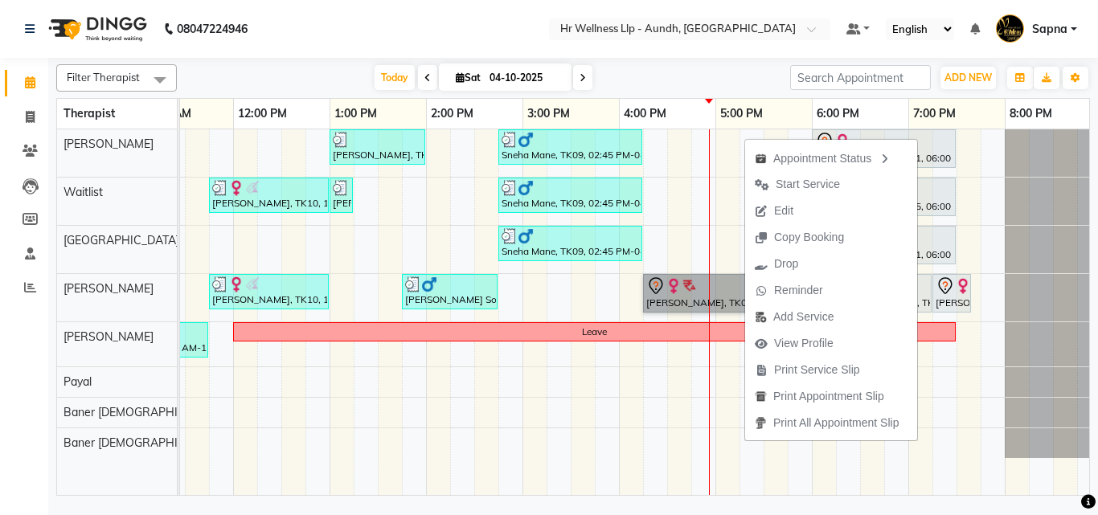
click at [630, 404] on div "[PERSON_NAME], TK04, 10:00 AM-11:15 AM, Massage 60 Min [PERSON_NAME], TK06, 01:…" at bounding box center [473, 312] width 1253 height 366
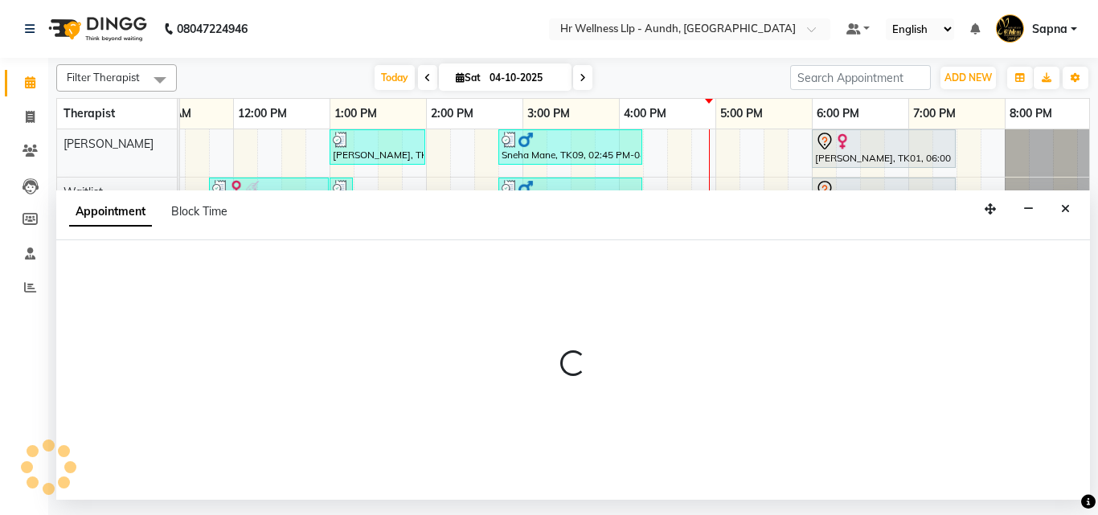
select select "54765"
select select "tentative"
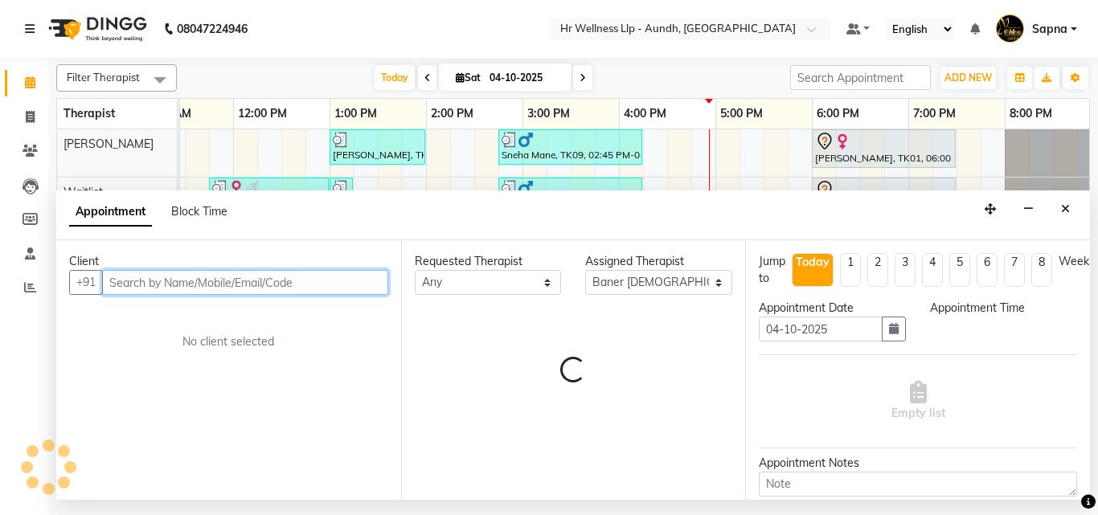
select select "960"
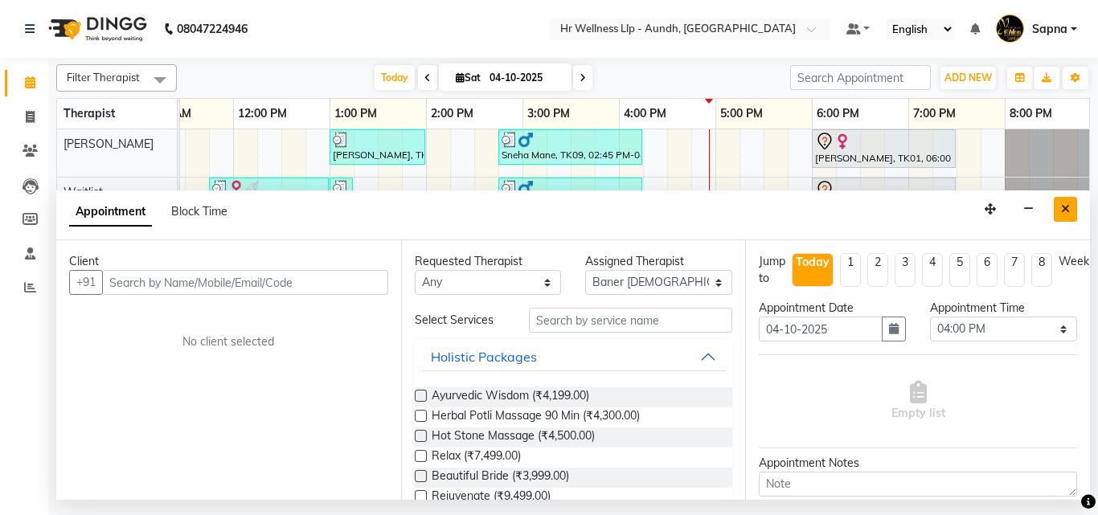
click at [1066, 208] on icon "Close" at bounding box center [1065, 208] width 9 height 11
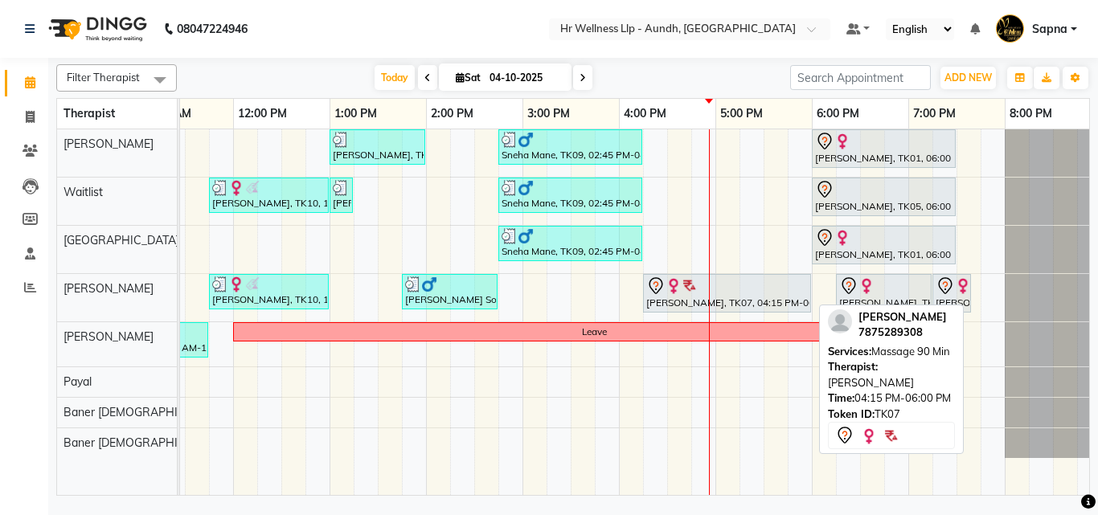
click at [761, 298] on div "[PERSON_NAME], TK07, 04:15 PM-06:00 PM, Massage 90 Min" at bounding box center [726, 293] width 165 height 34
select select "7"
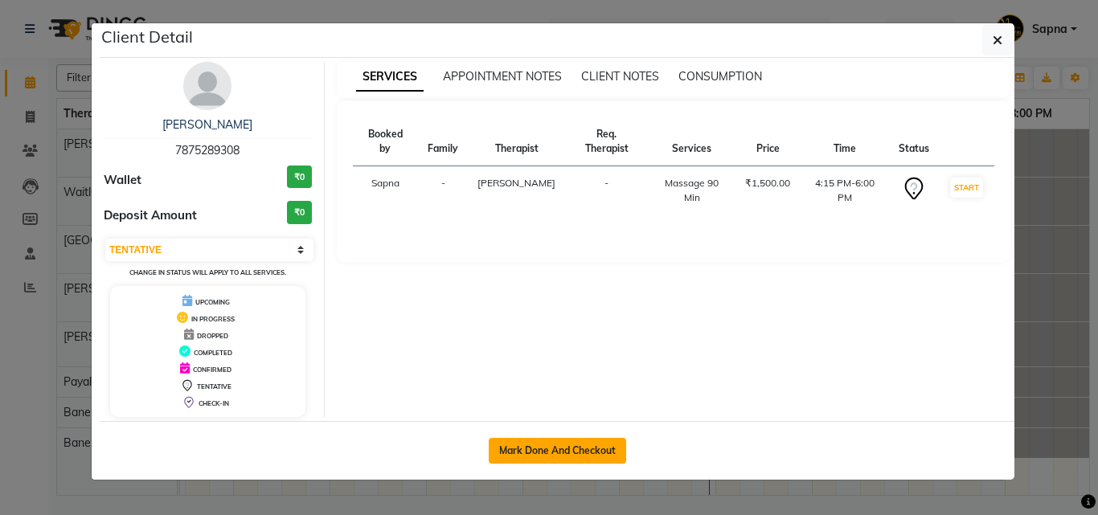
click at [515, 450] on button "Mark Done And Checkout" at bounding box center [557, 451] width 137 height 26
select select "service"
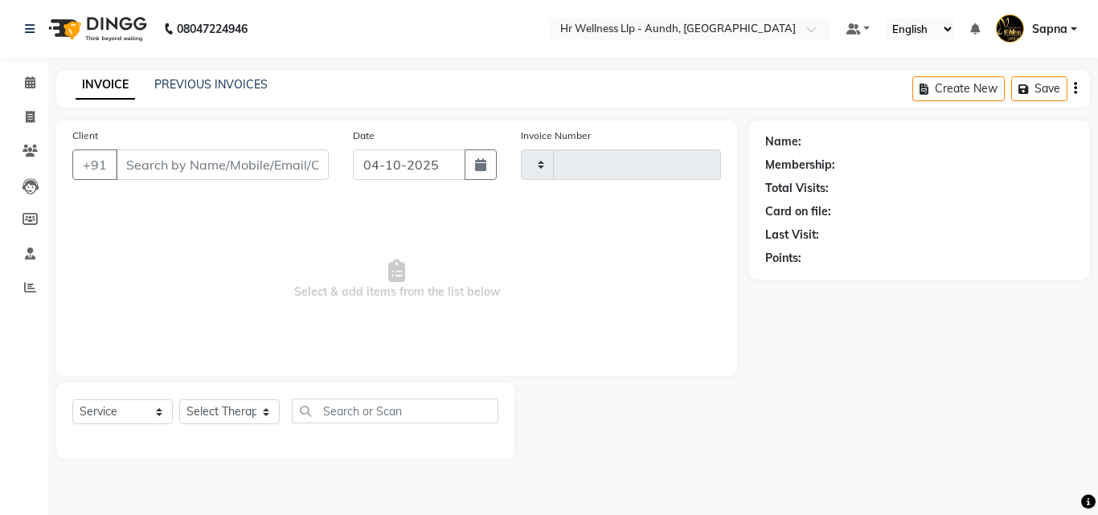
type input "1395"
select select "4288"
type input "7875289308"
select select "77663"
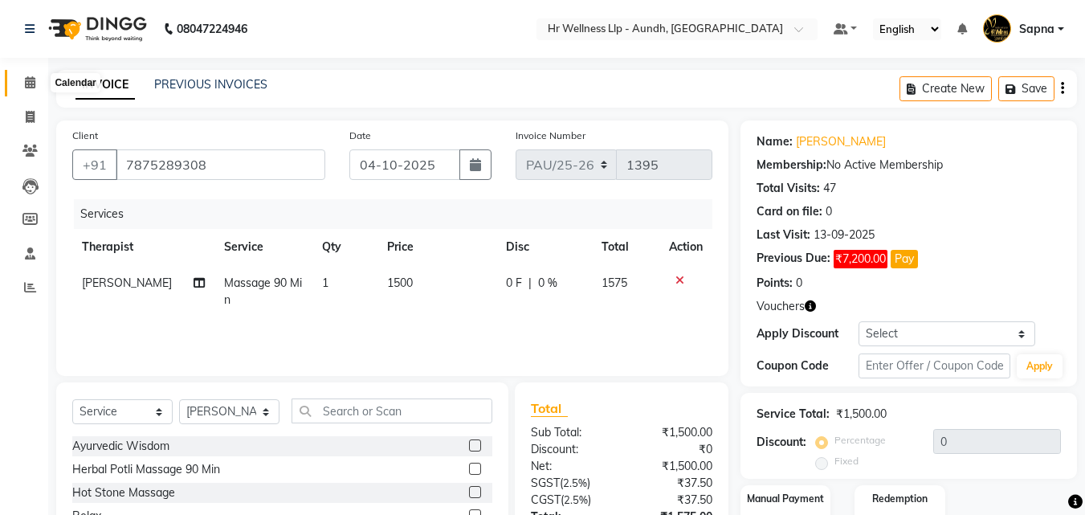
click at [39, 86] on span at bounding box center [30, 83] width 28 height 18
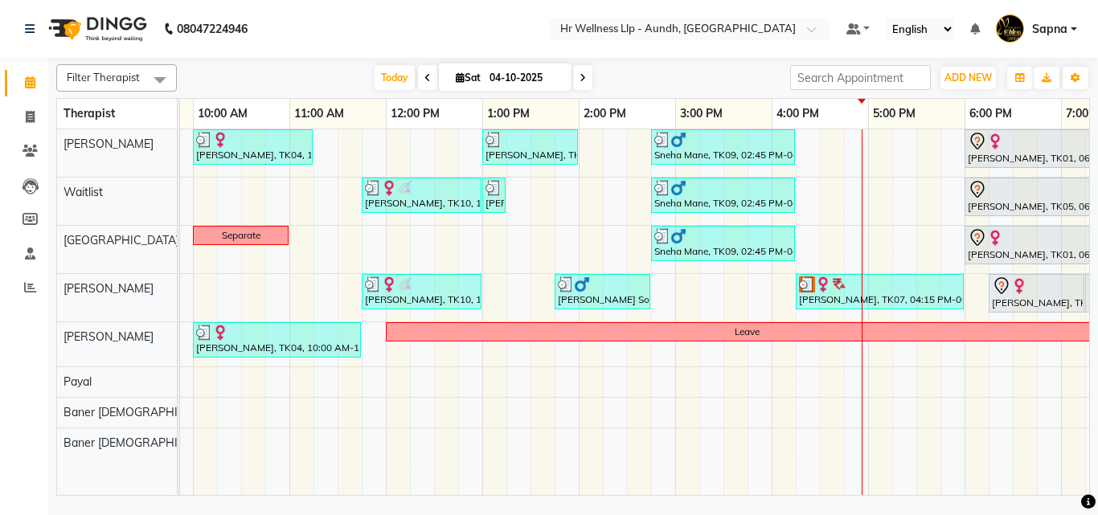
scroll to position [0, 345]
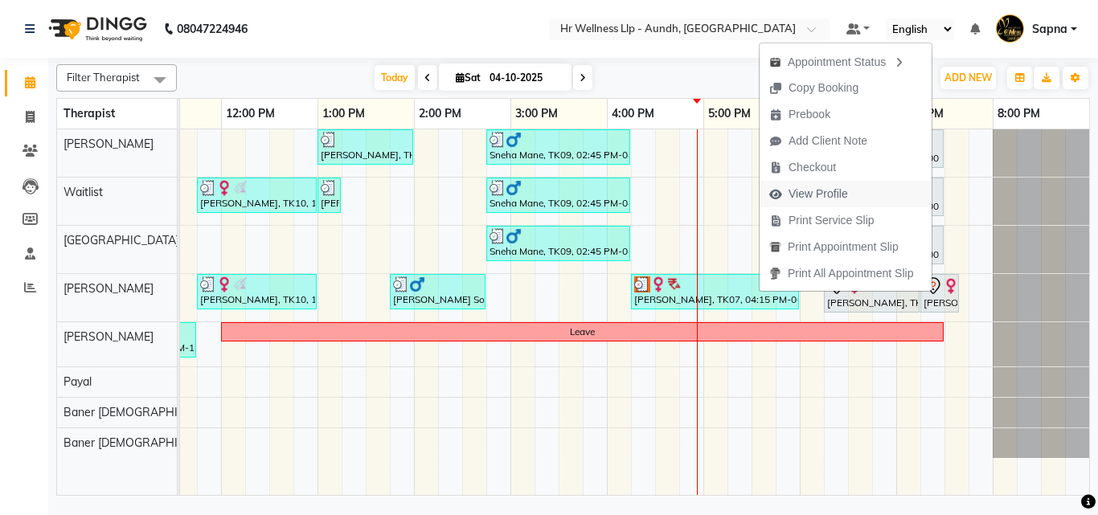
click at [825, 198] on span "View Profile" at bounding box center [817, 194] width 59 height 17
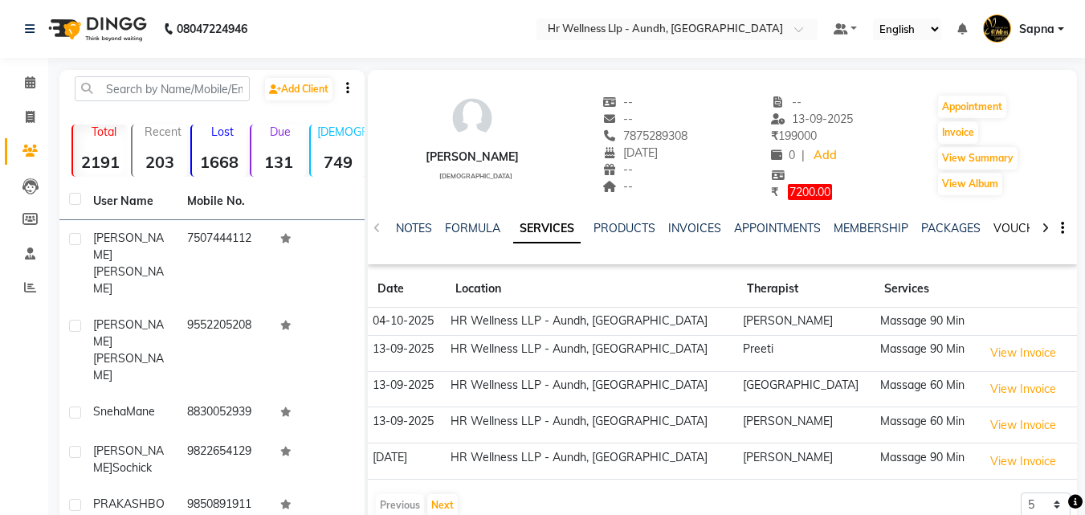
click at [995, 227] on link "VOUCHERS" at bounding box center [1025, 228] width 63 height 14
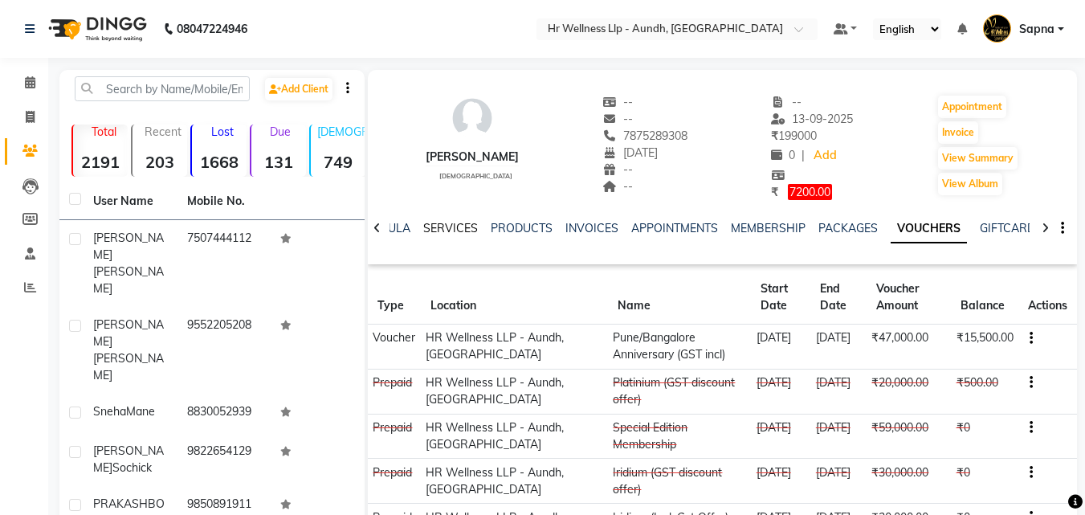
click at [446, 227] on link "SERVICES" at bounding box center [450, 228] width 55 height 14
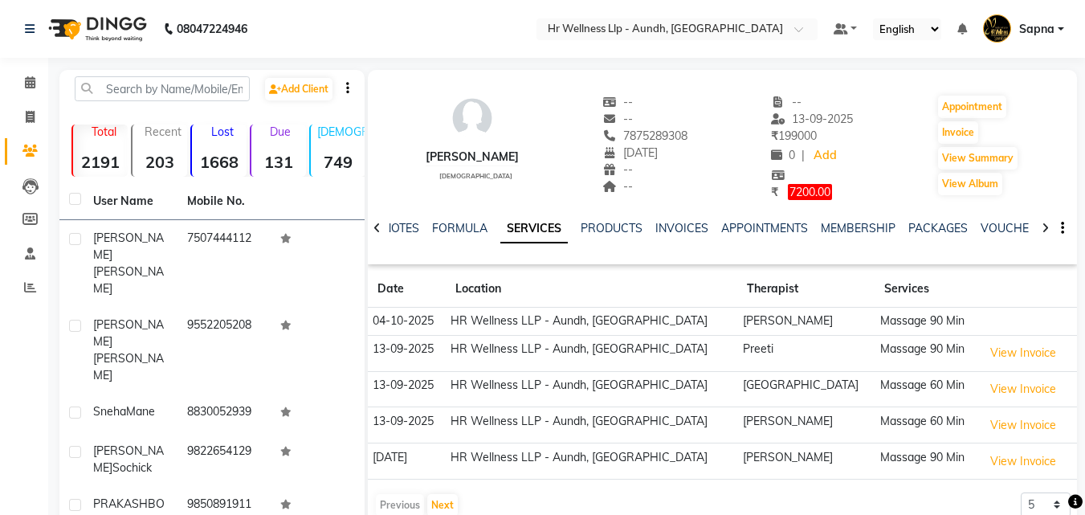
click at [1008, 216] on div "NOTES FORMULA SERVICES PRODUCTS INVOICES APPOINTMENTS MEMBERSHIP PACKAGES VOUCH…" at bounding box center [722, 228] width 709 height 55
click at [1004, 220] on div "VOUCHERS" at bounding box center [1012, 228] width 63 height 17
click at [1003, 224] on link "VOUCHERS" at bounding box center [1012, 228] width 63 height 14
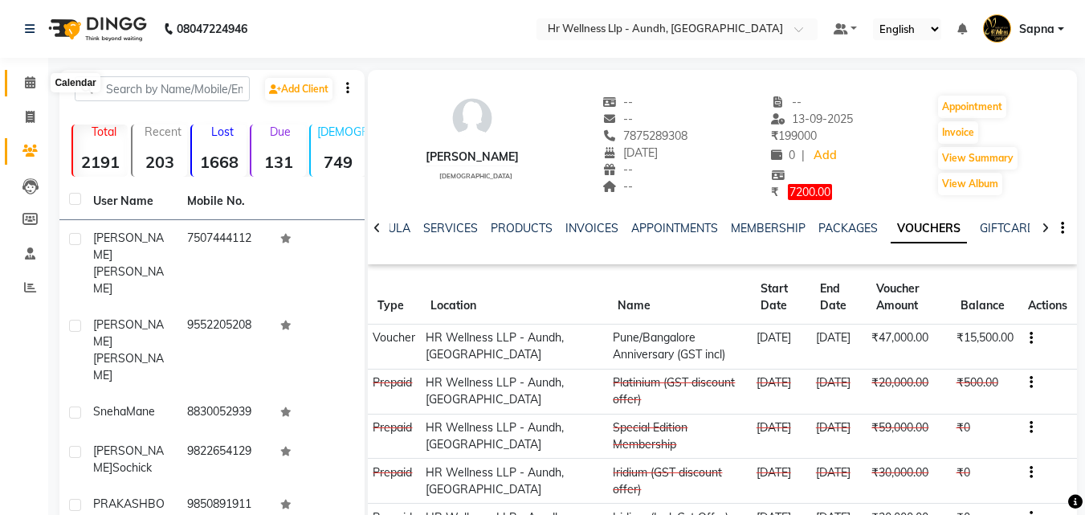
click at [27, 76] on span at bounding box center [30, 83] width 28 height 18
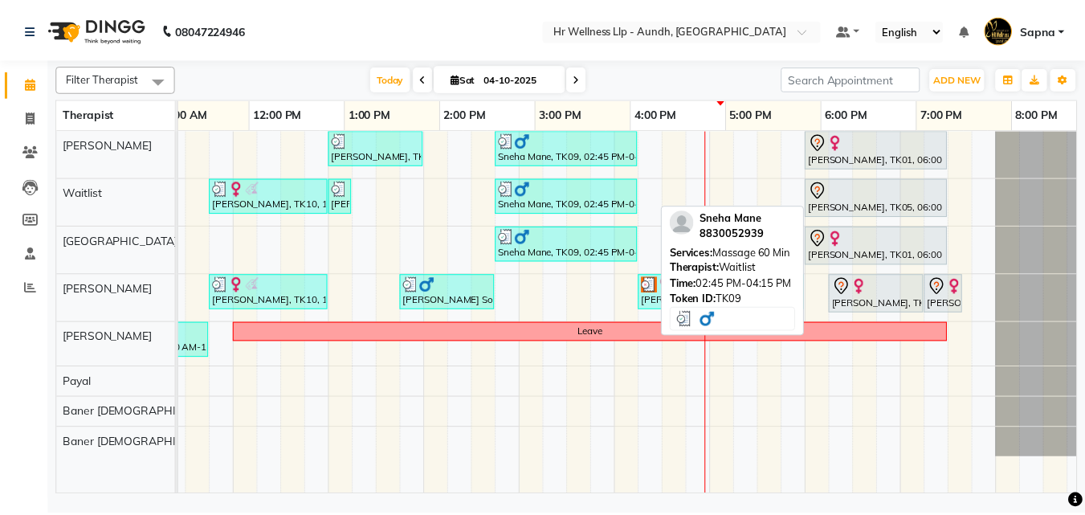
scroll to position [0, 330]
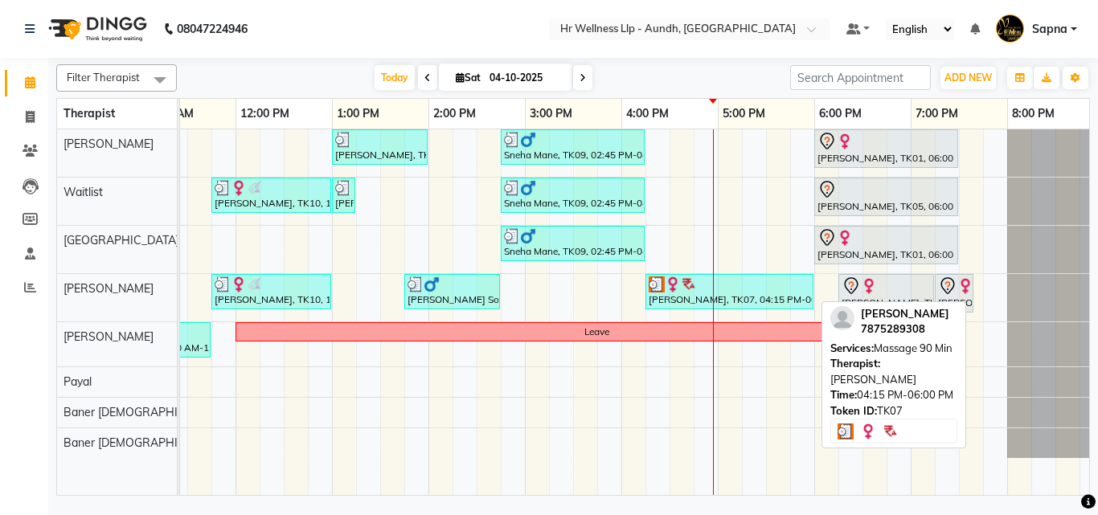
click at [755, 286] on div at bounding box center [728, 284] width 161 height 16
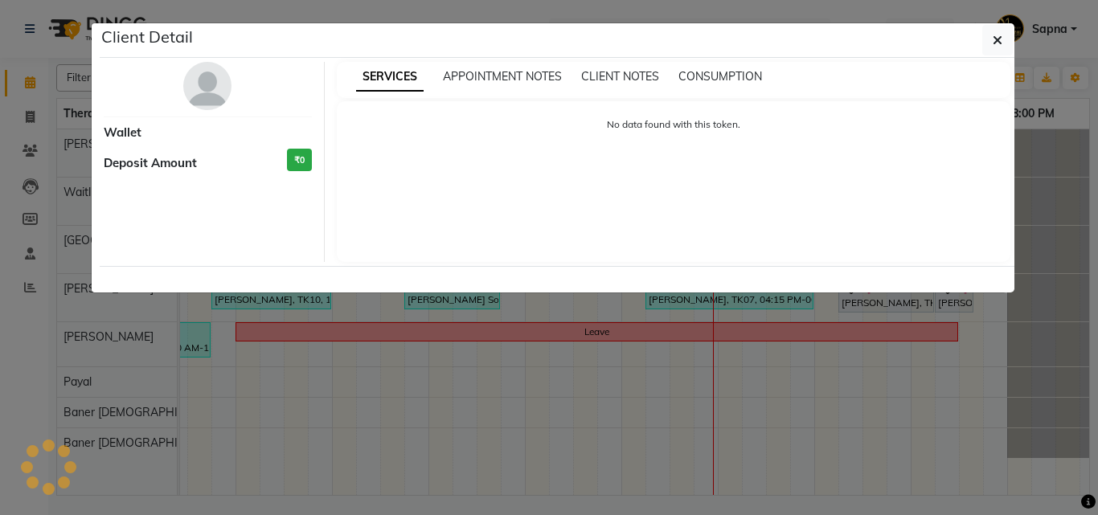
select select "3"
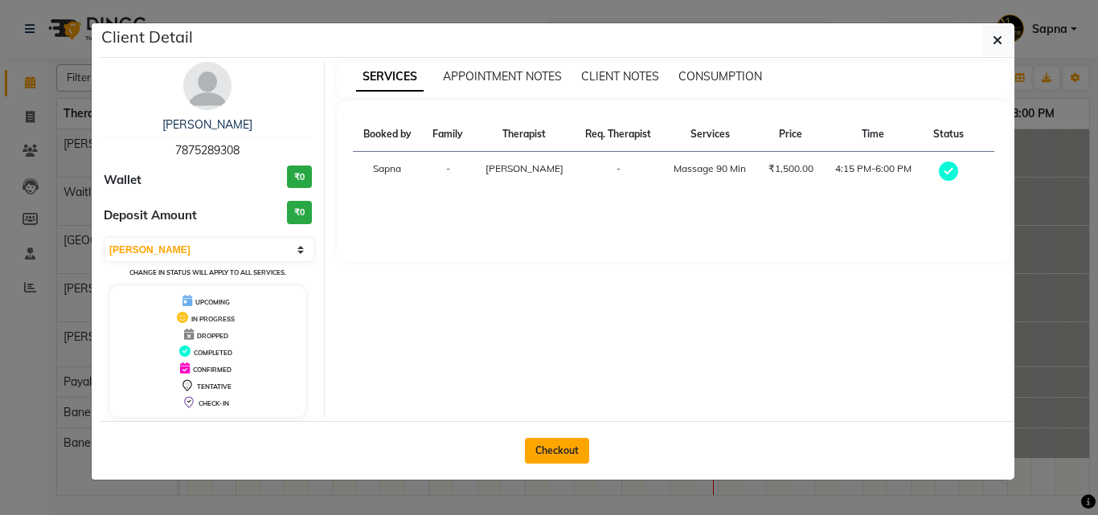
click at [556, 443] on button "Checkout" at bounding box center [557, 451] width 64 height 26
select select "service"
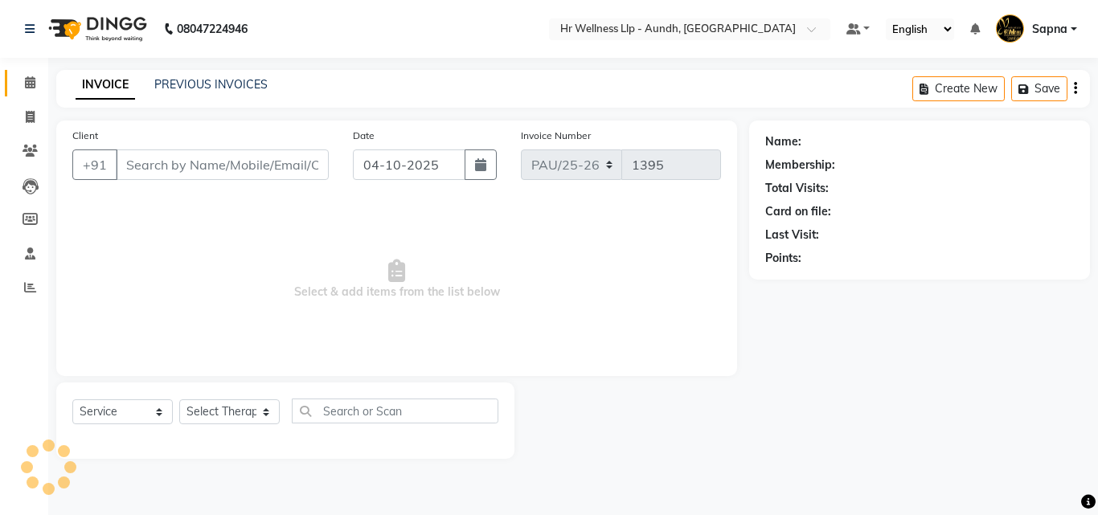
type input "7875289308"
select select "77663"
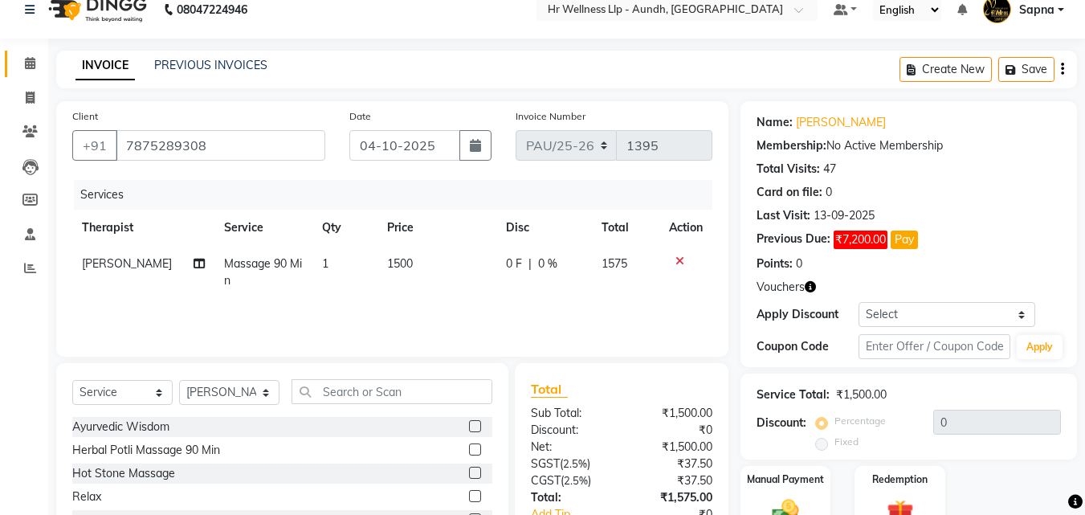
scroll to position [129, 0]
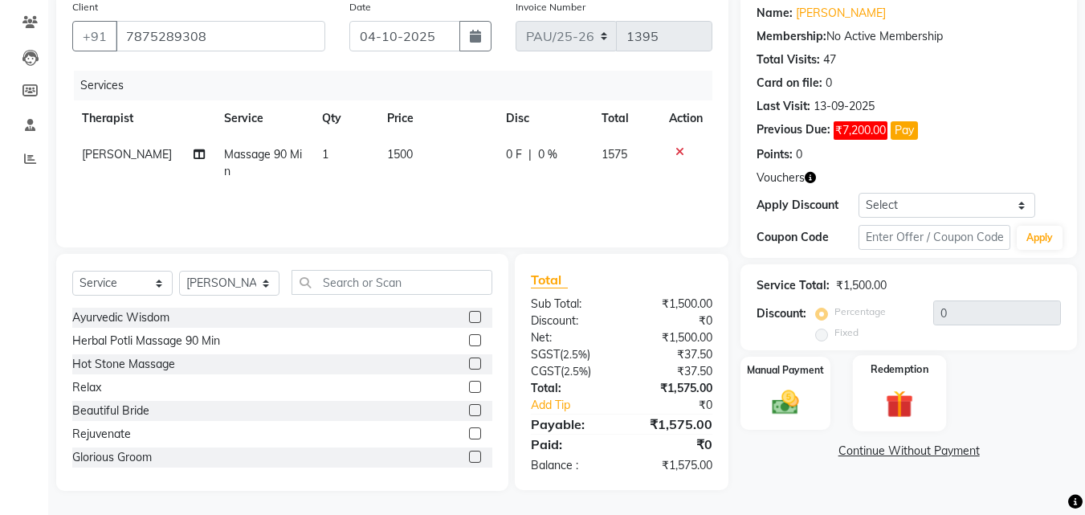
click at [904, 411] on img at bounding box center [899, 403] width 45 height 35
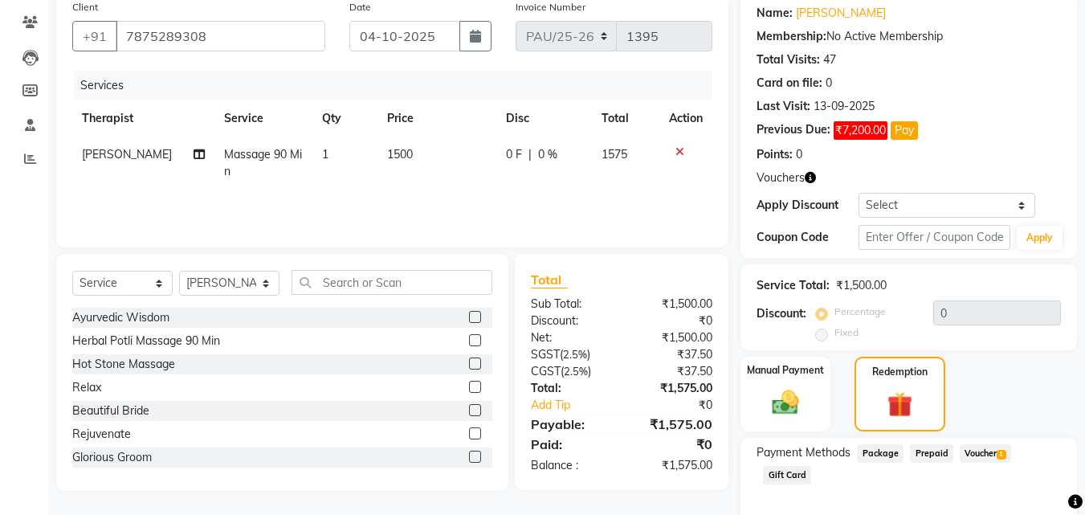
click at [965, 457] on span "Voucher 1" at bounding box center [985, 453] width 51 height 18
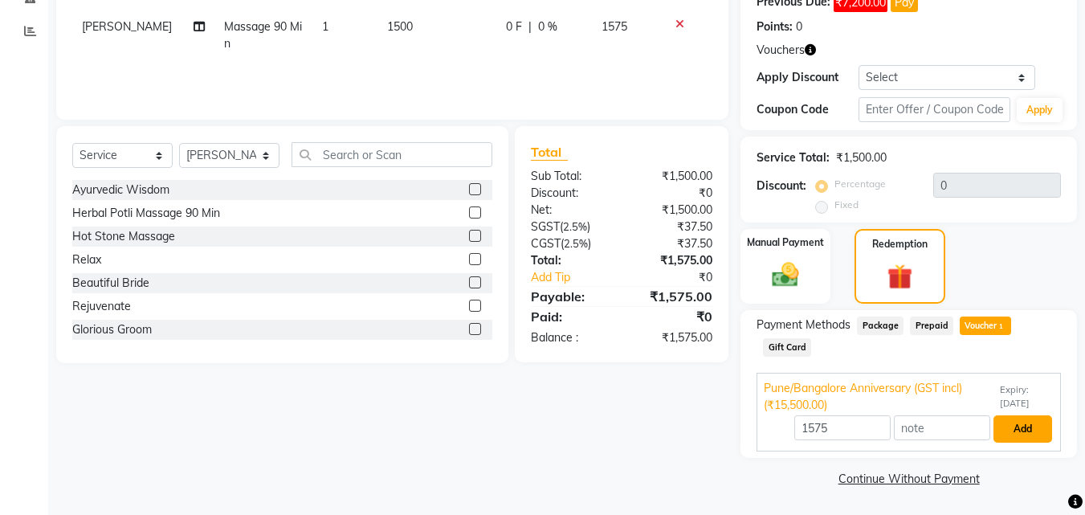
click at [1002, 432] on button "Add" at bounding box center [1023, 428] width 59 height 27
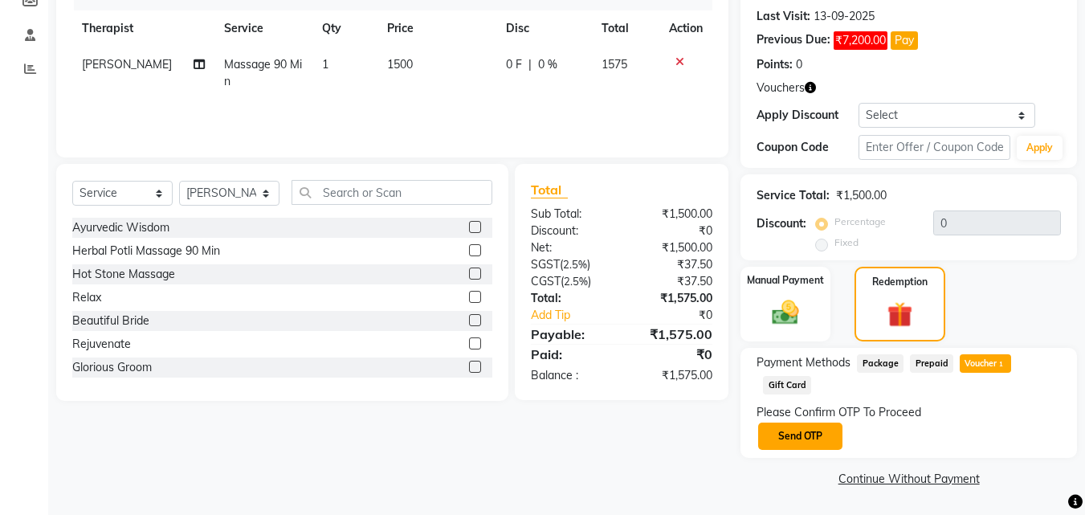
click at [804, 439] on button "Send OTP" at bounding box center [800, 436] width 84 height 27
click at [803, 439] on div "Please Confirm OTP To Proceed Send OTP" at bounding box center [909, 427] width 305 height 47
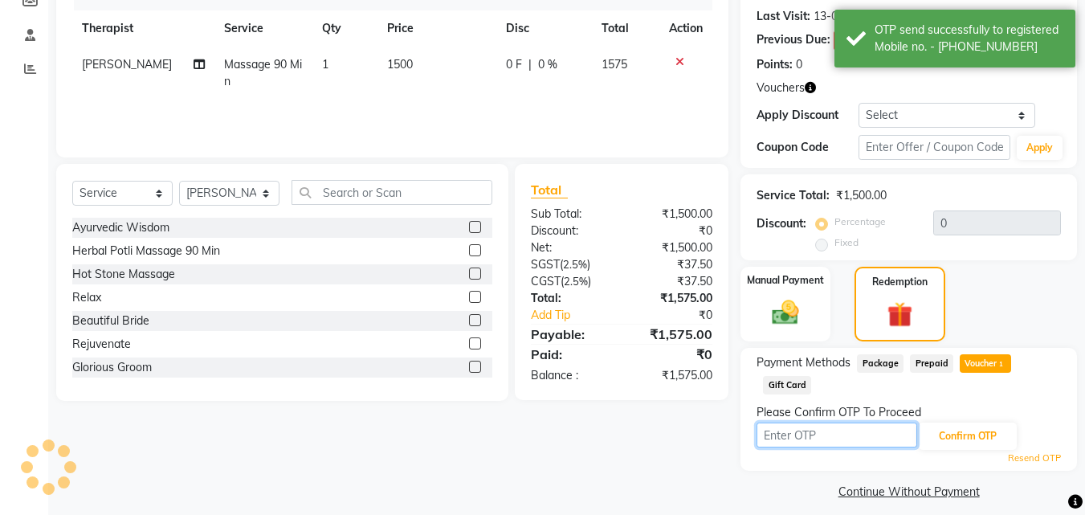
click at [803, 439] on input "text" at bounding box center [837, 435] width 161 height 25
type input "6827"
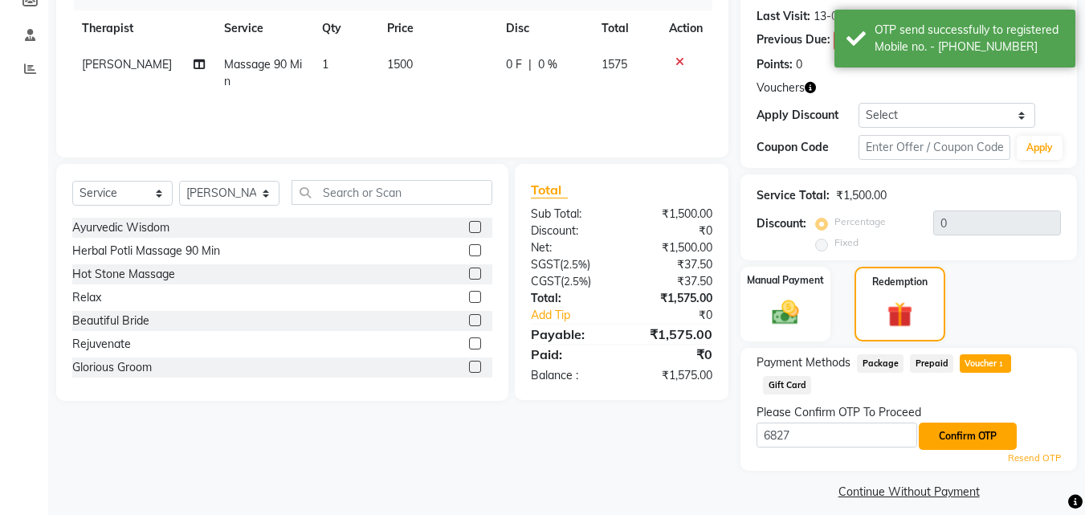
click at [961, 437] on button "Confirm OTP" at bounding box center [968, 436] width 98 height 27
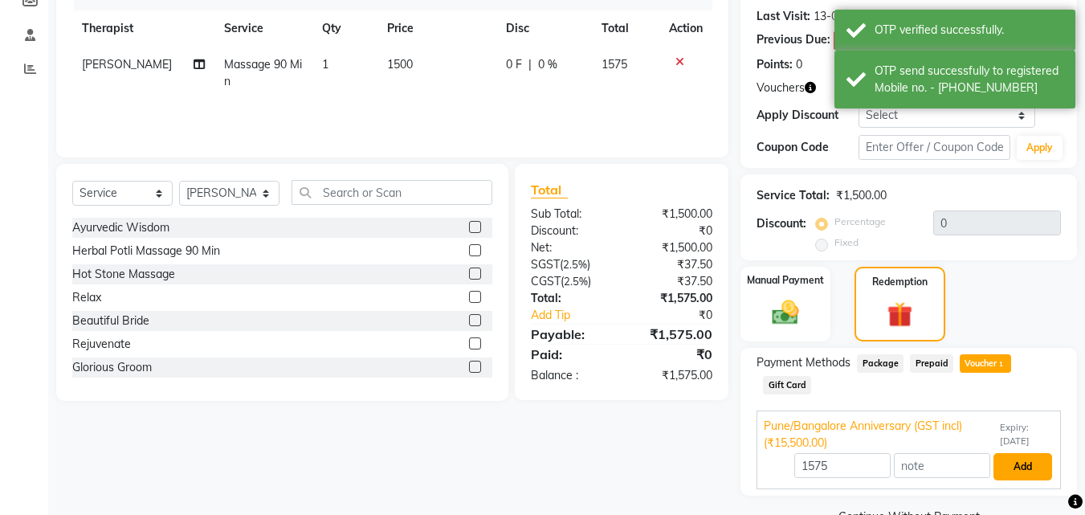
click at [1034, 467] on button "Add" at bounding box center [1023, 466] width 59 height 27
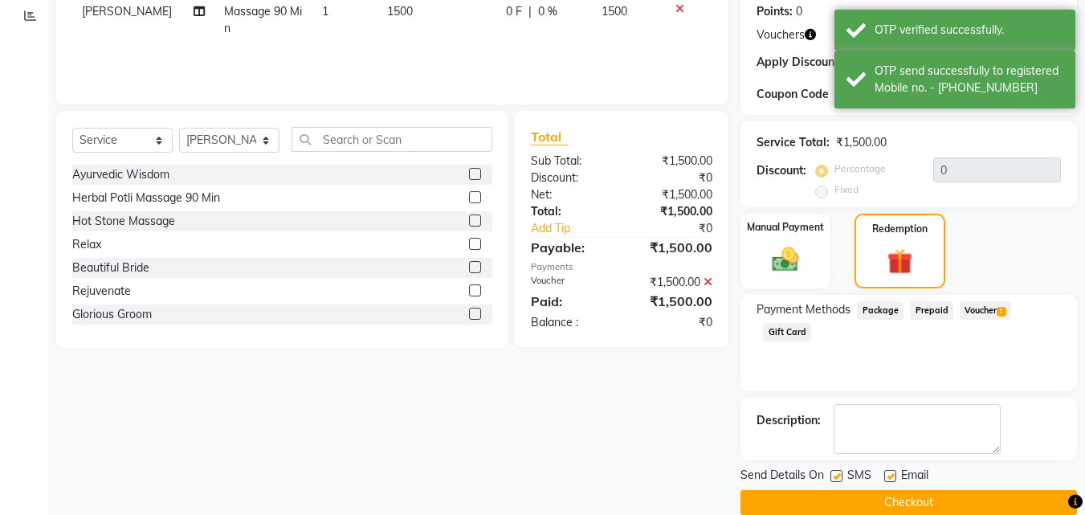
scroll to position [296, 0]
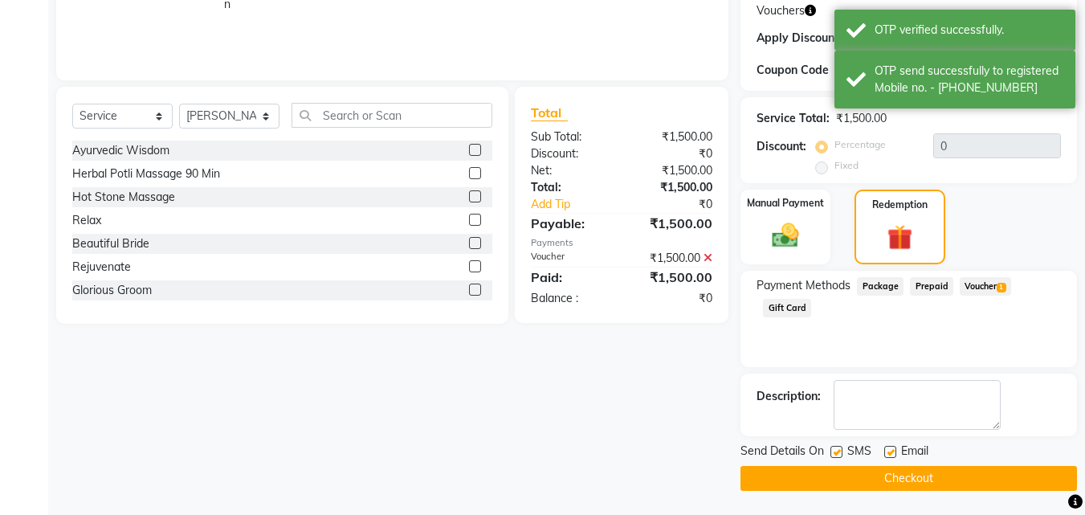
click at [840, 454] on label at bounding box center [837, 452] width 12 height 12
click at [840, 454] on input "checkbox" at bounding box center [836, 453] width 10 height 10
checkbox input "false"
click at [890, 456] on label at bounding box center [891, 452] width 12 height 12
click at [890, 456] on input "checkbox" at bounding box center [890, 453] width 10 height 10
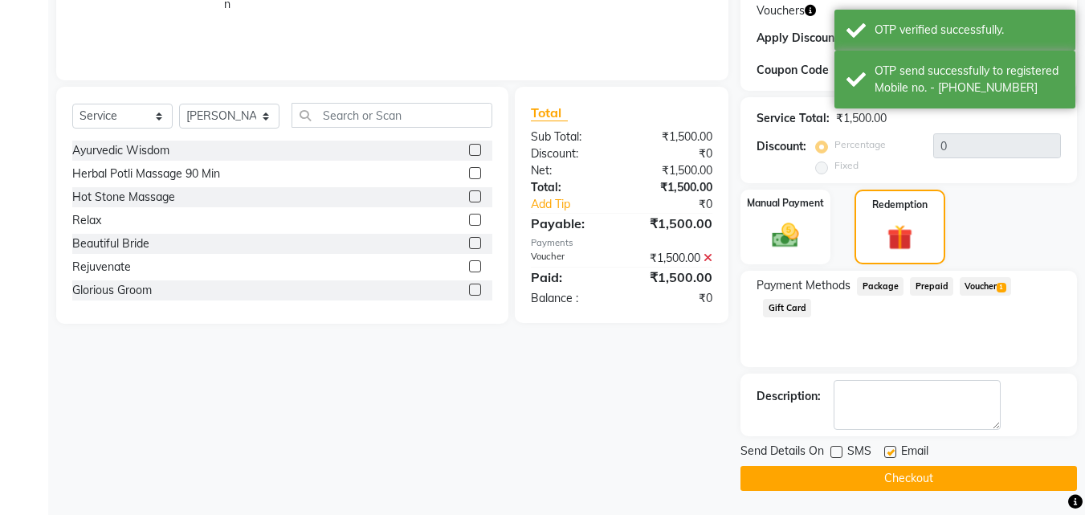
checkbox input "false"
click at [862, 479] on button "Checkout" at bounding box center [909, 478] width 337 height 25
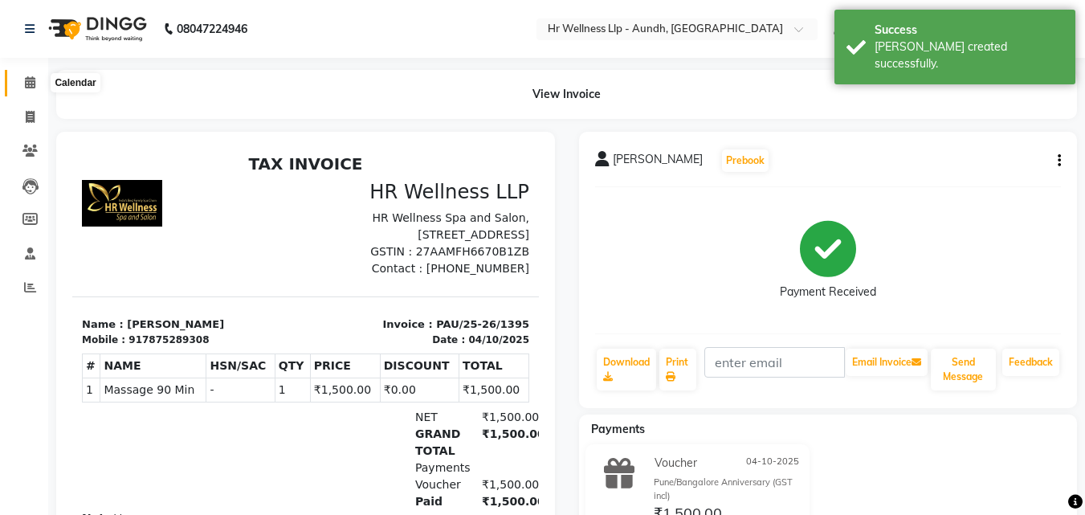
click at [23, 83] on span at bounding box center [30, 83] width 28 height 18
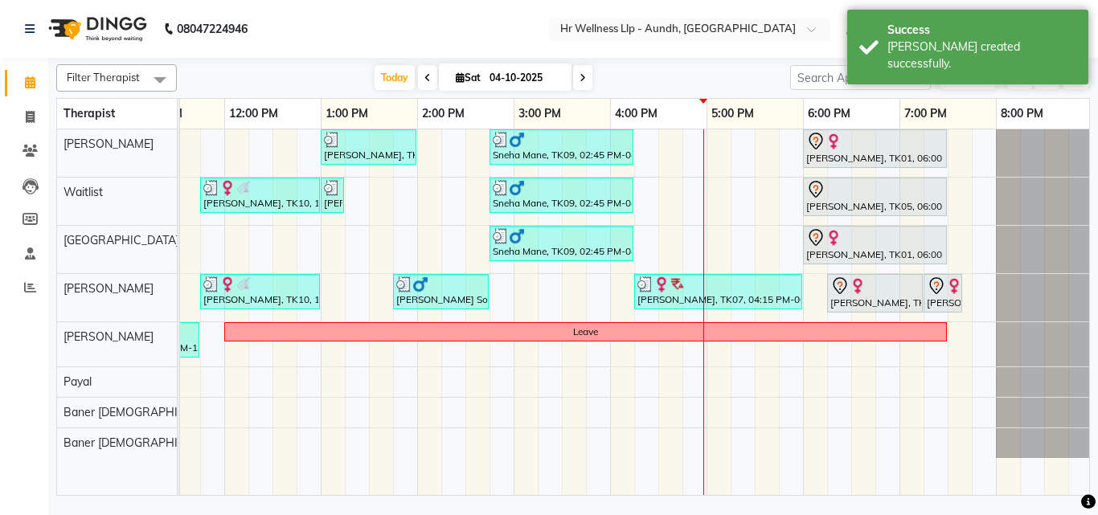
scroll to position [0, 345]
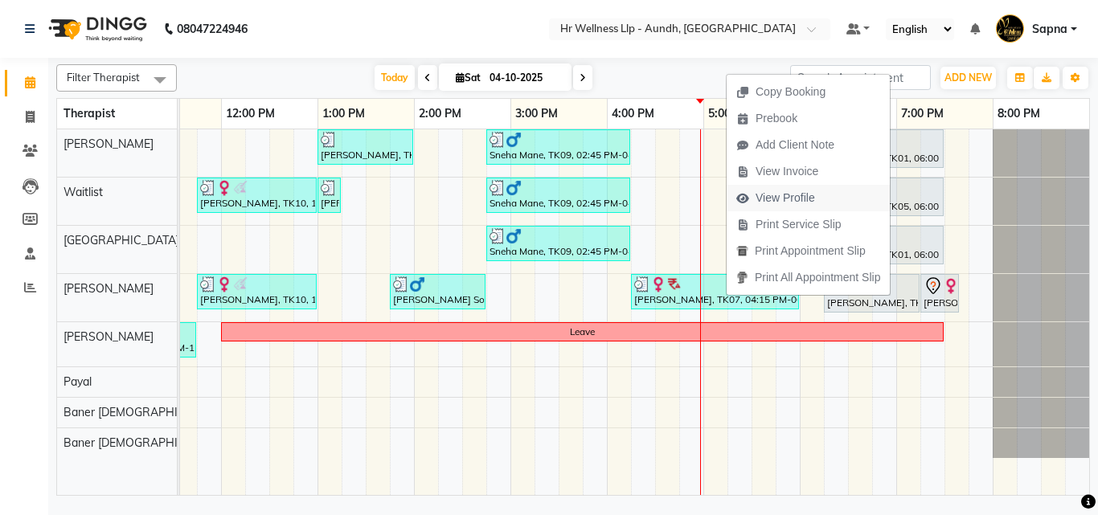
click at [783, 194] on span "View Profile" at bounding box center [784, 198] width 59 height 17
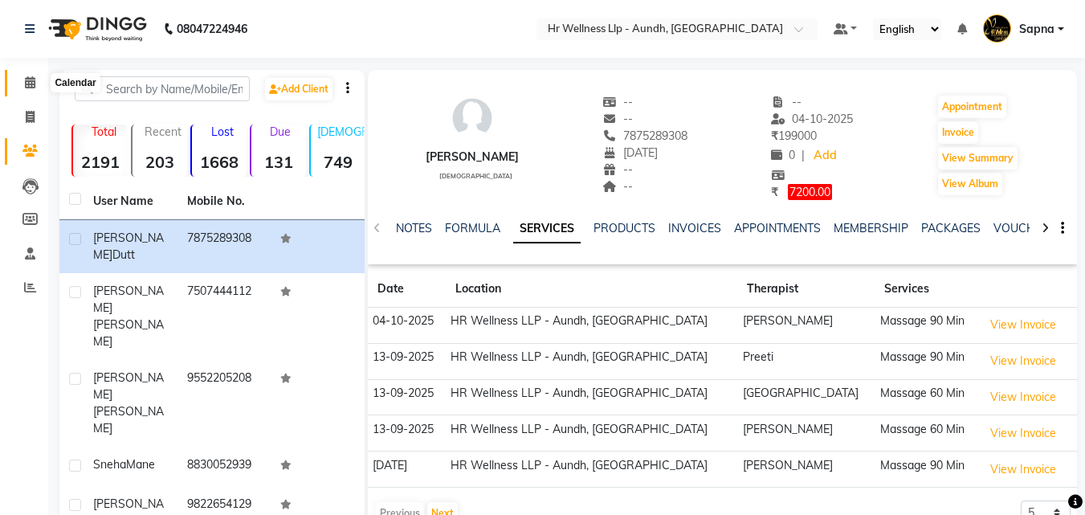
click at [23, 84] on span at bounding box center [30, 83] width 28 height 18
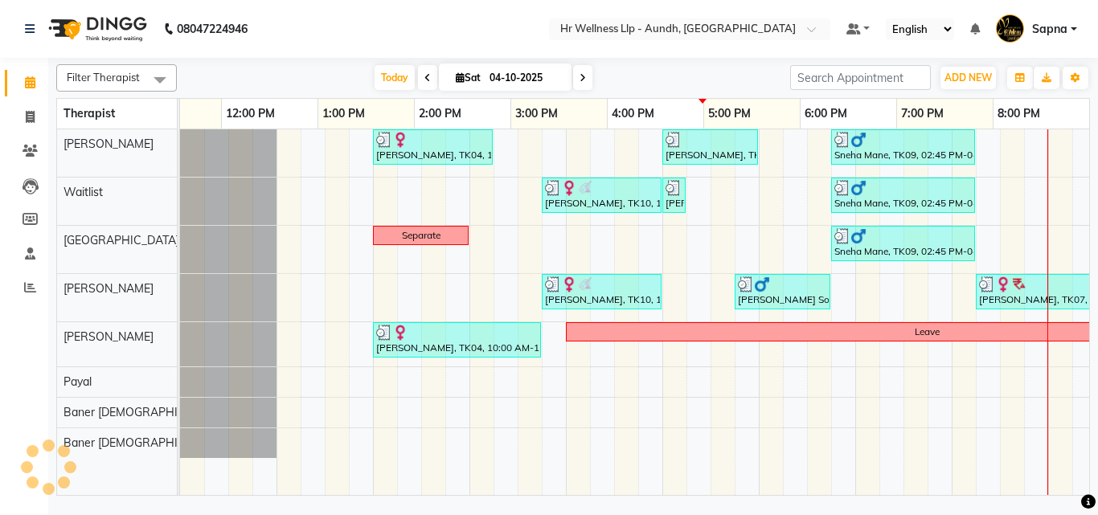
scroll to position [0, 345]
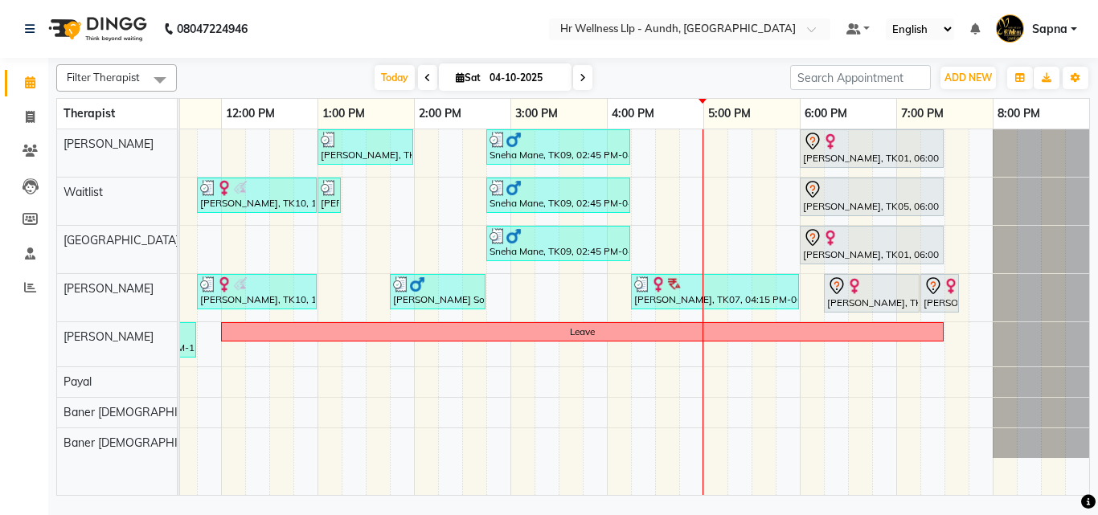
click at [579, 73] on icon at bounding box center [582, 78] width 6 height 10
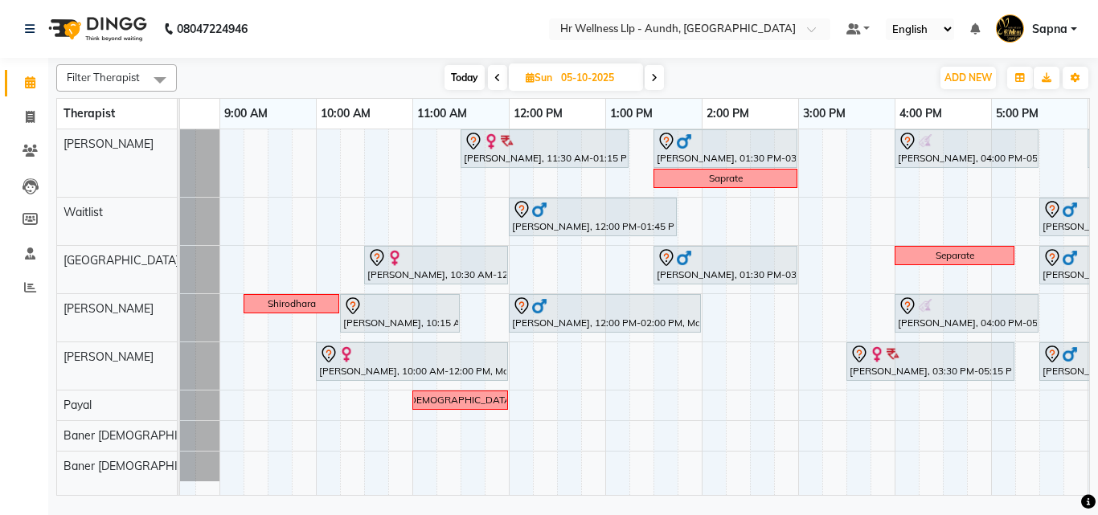
scroll to position [0, 62]
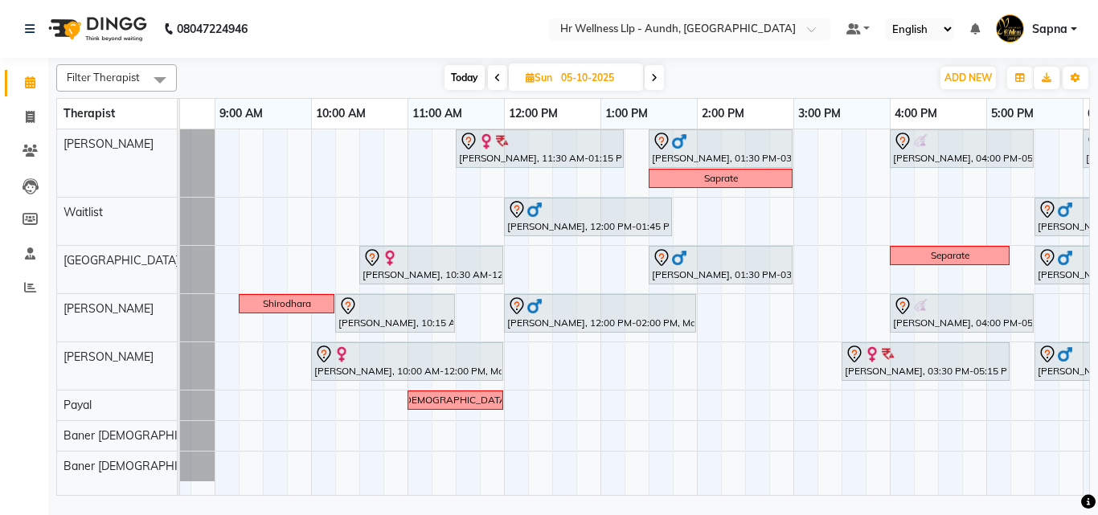
click at [448, 76] on span "Today" at bounding box center [464, 77] width 40 height 25
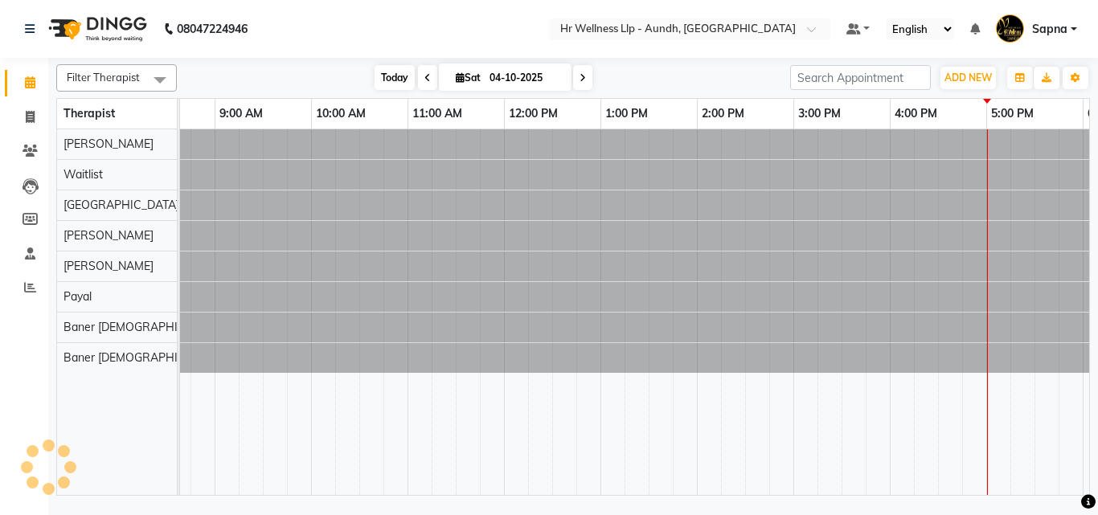
scroll to position [0, 345]
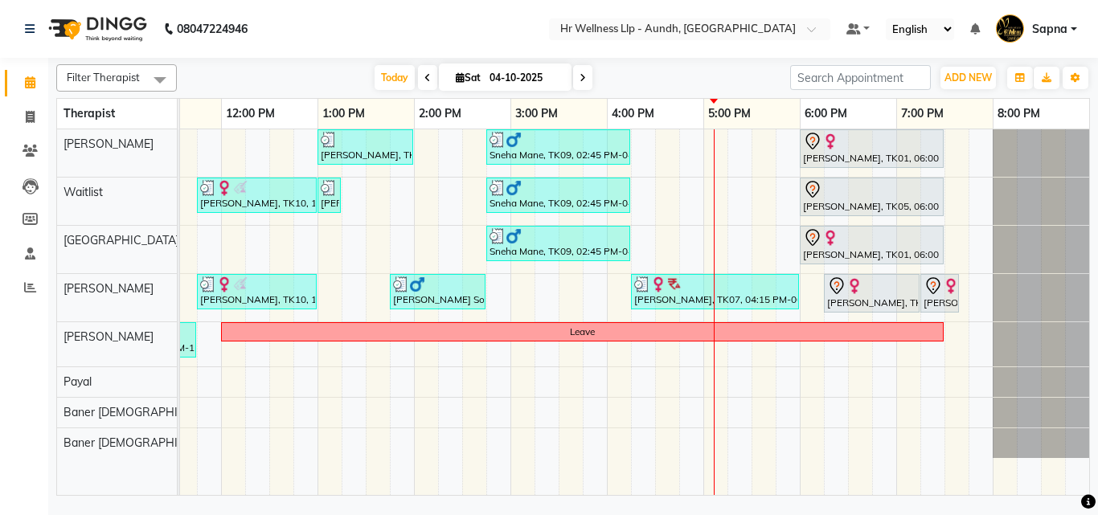
click at [579, 74] on icon at bounding box center [582, 78] width 6 height 10
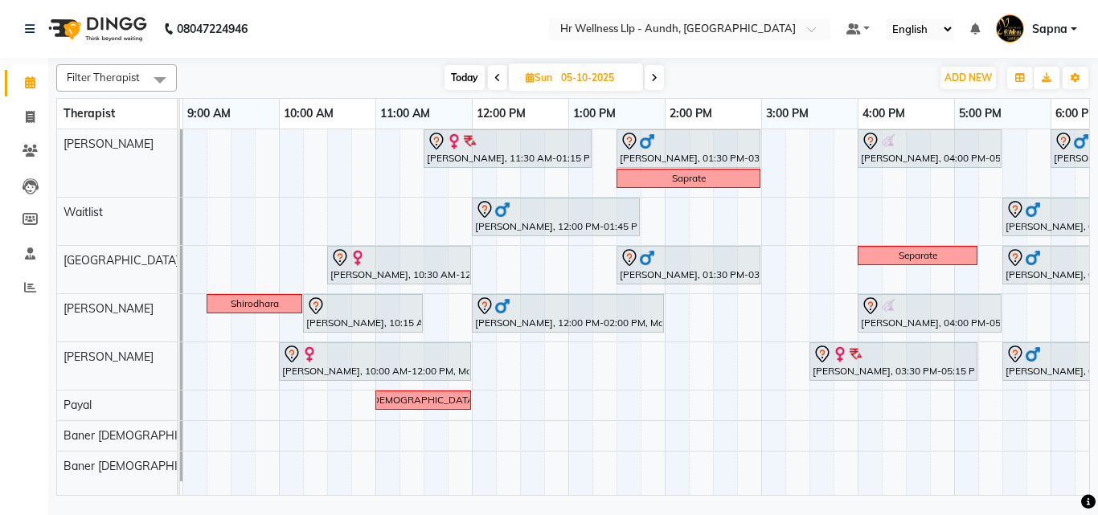
scroll to position [0, 135]
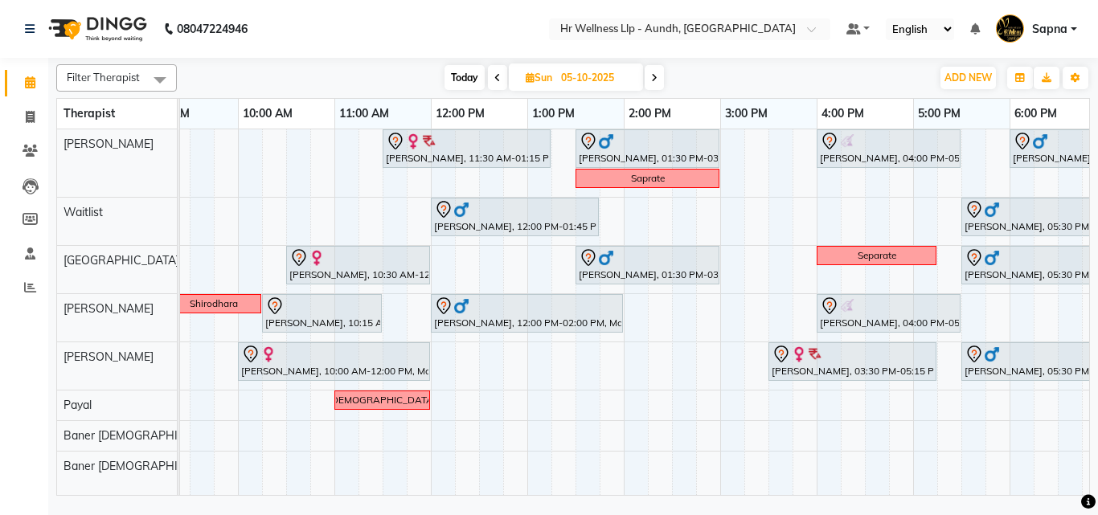
click at [452, 79] on span "Today" at bounding box center [464, 77] width 40 height 25
type input "04-10-2025"
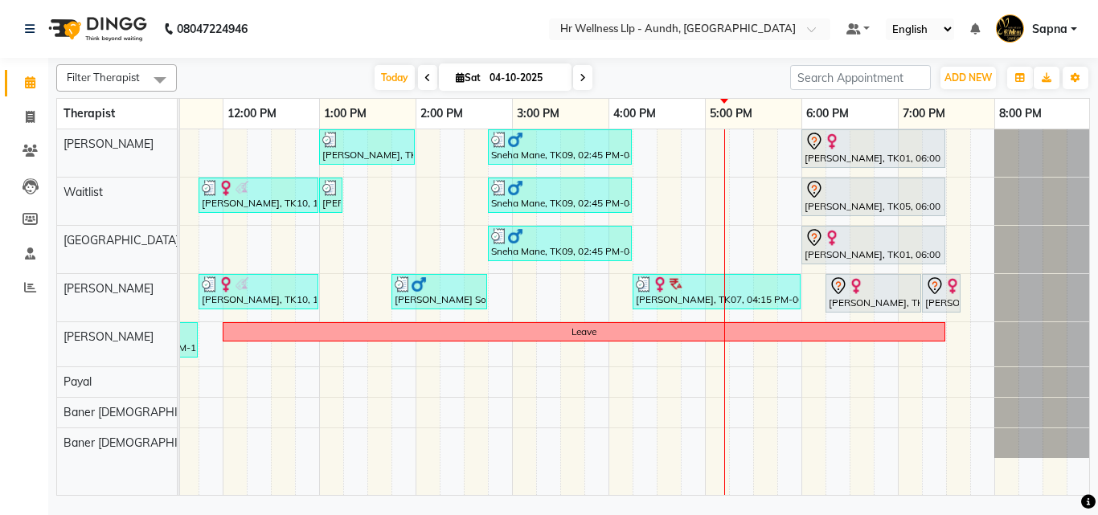
scroll to position [0, 342]
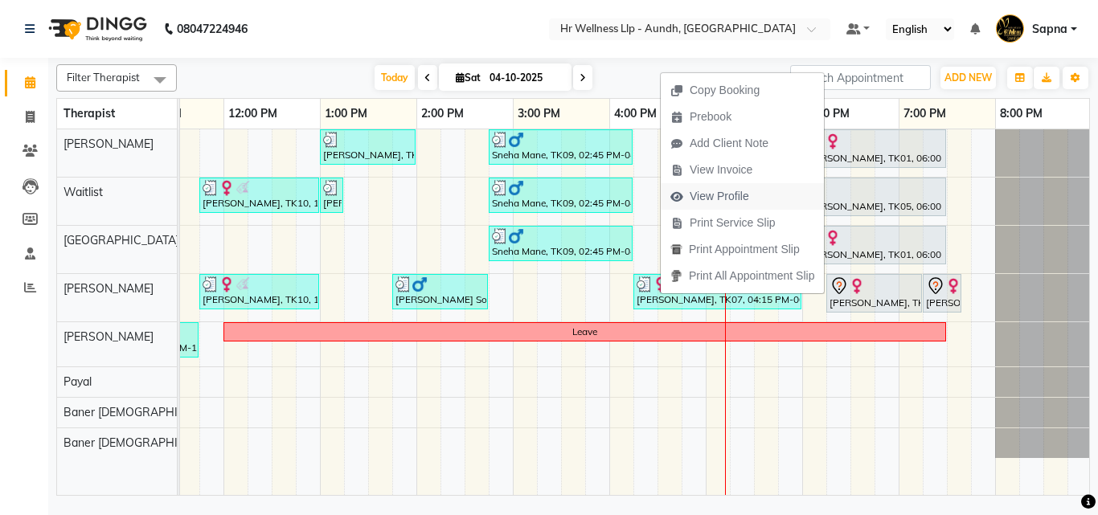
click at [726, 201] on span "View Profile" at bounding box center [718, 196] width 59 height 17
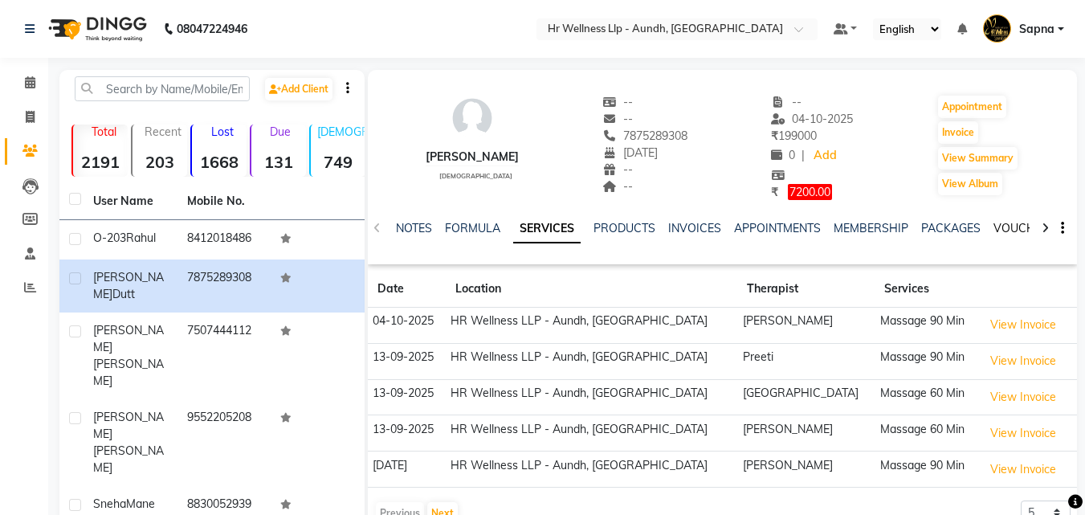
click at [1006, 228] on link "VOUCHERS" at bounding box center [1025, 228] width 63 height 14
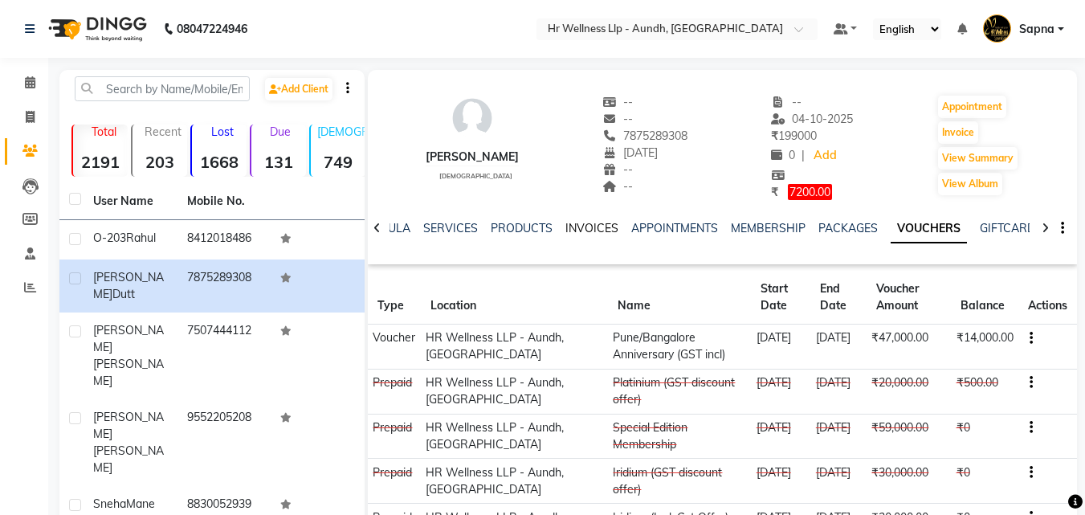
click at [591, 223] on link "INVOICES" at bounding box center [592, 228] width 53 height 14
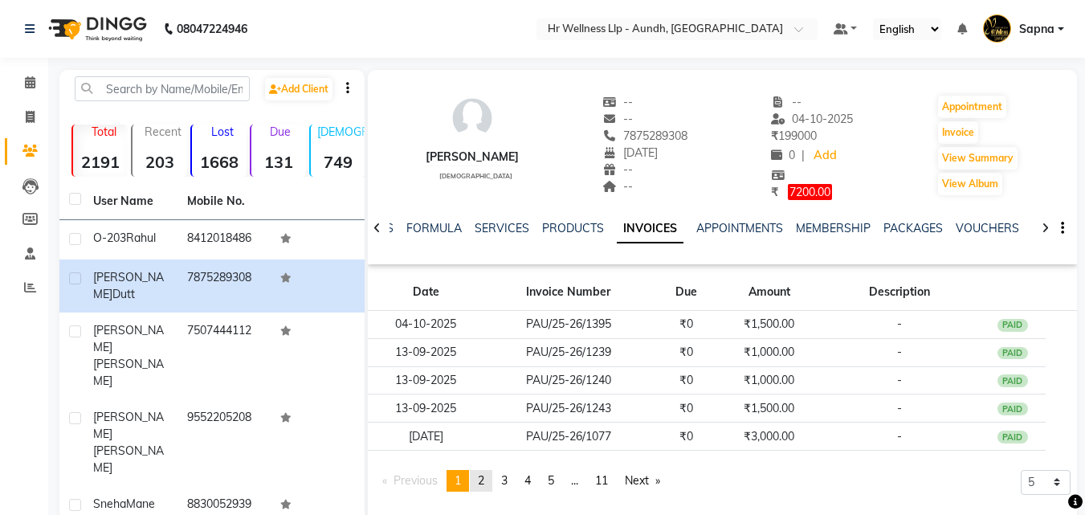
click at [489, 481] on link "page 2" at bounding box center [481, 481] width 22 height 22
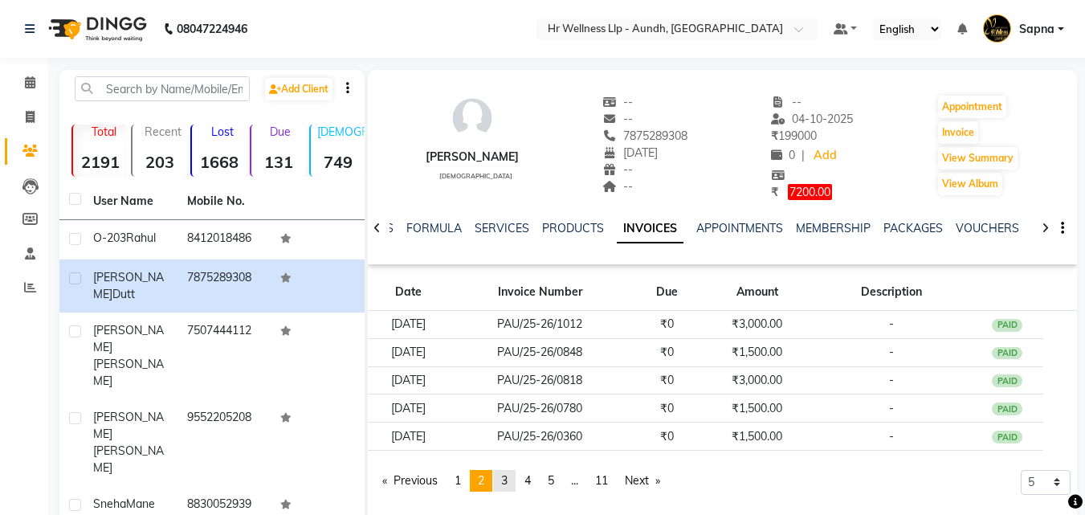
click at [508, 483] on span "3" at bounding box center [504, 480] width 6 height 14
click at [536, 487] on link "page 4" at bounding box center [528, 481] width 22 height 22
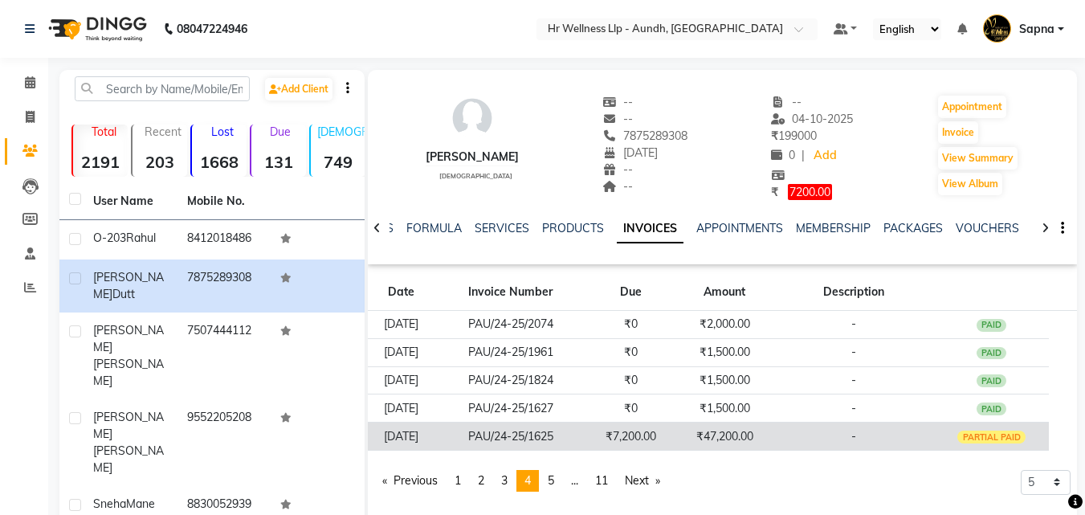
click at [714, 444] on td "₹47,200.00" at bounding box center [725, 437] width 99 height 28
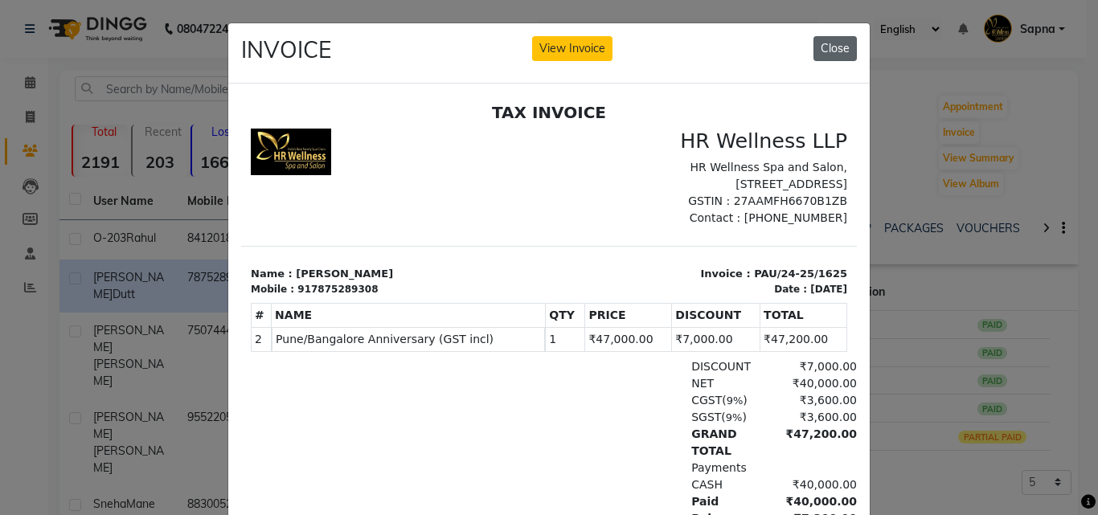
click at [830, 40] on button "Close" at bounding box center [834, 48] width 43 height 25
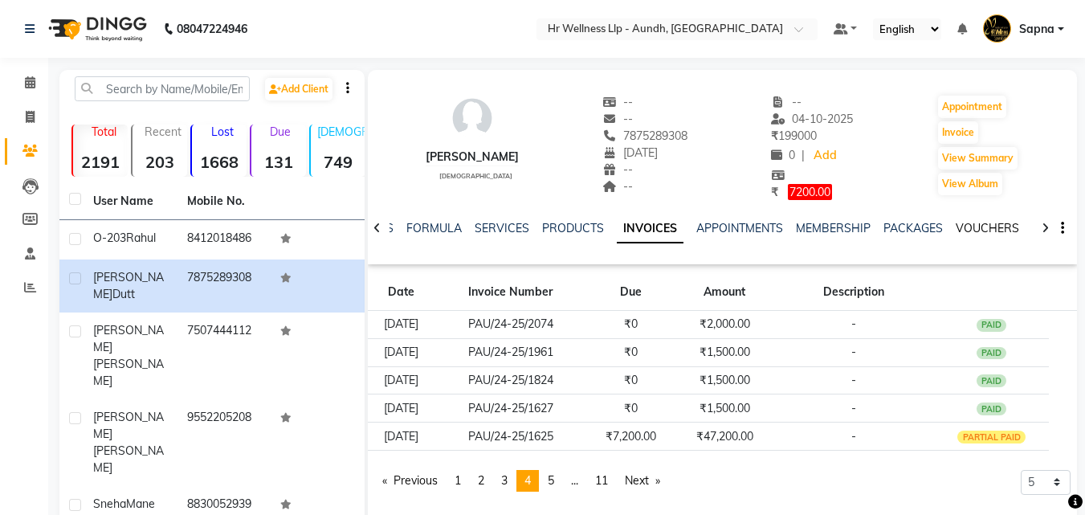
click at [962, 228] on link "VOUCHERS" at bounding box center [987, 228] width 63 height 14
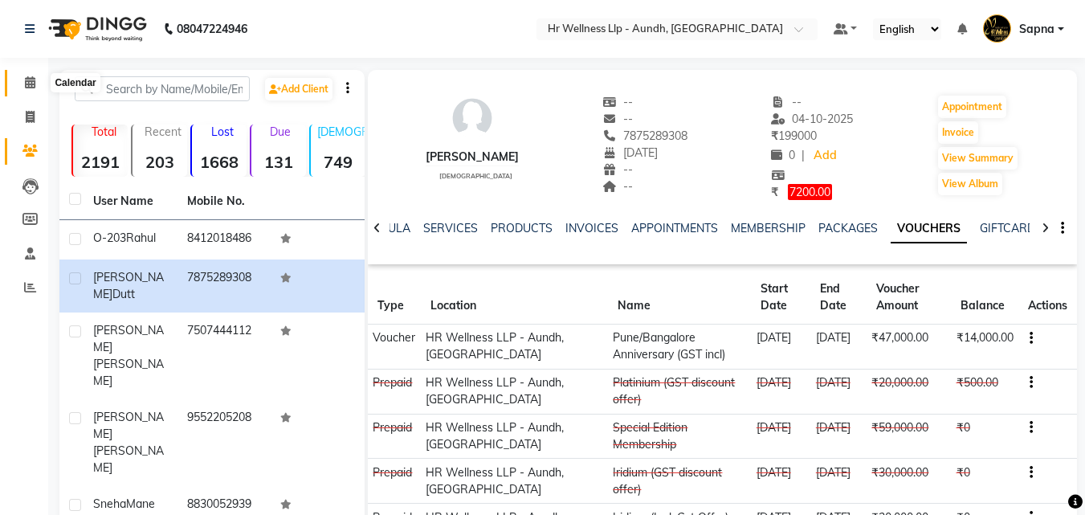
click at [31, 77] on icon at bounding box center [30, 82] width 10 height 12
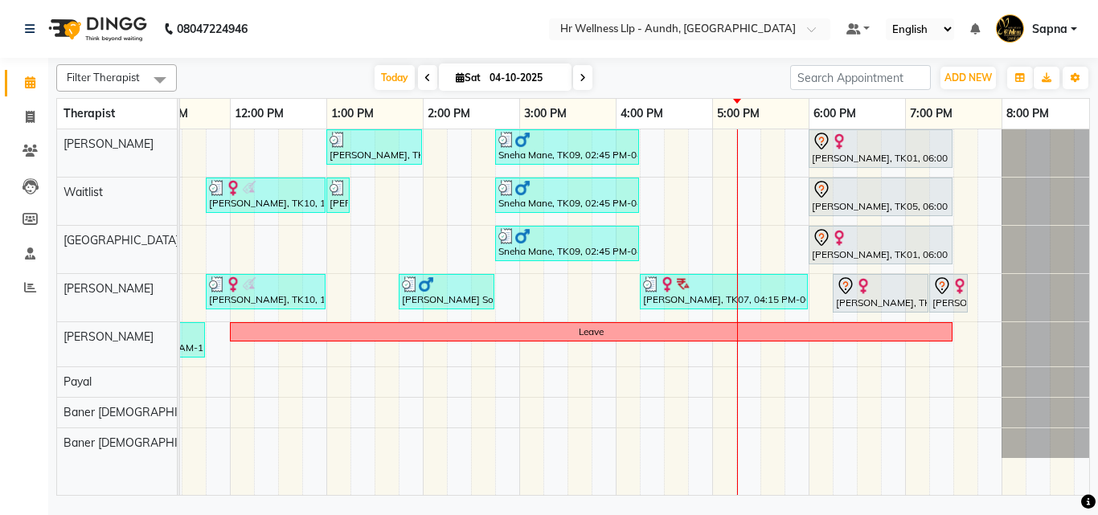
scroll to position [0, 345]
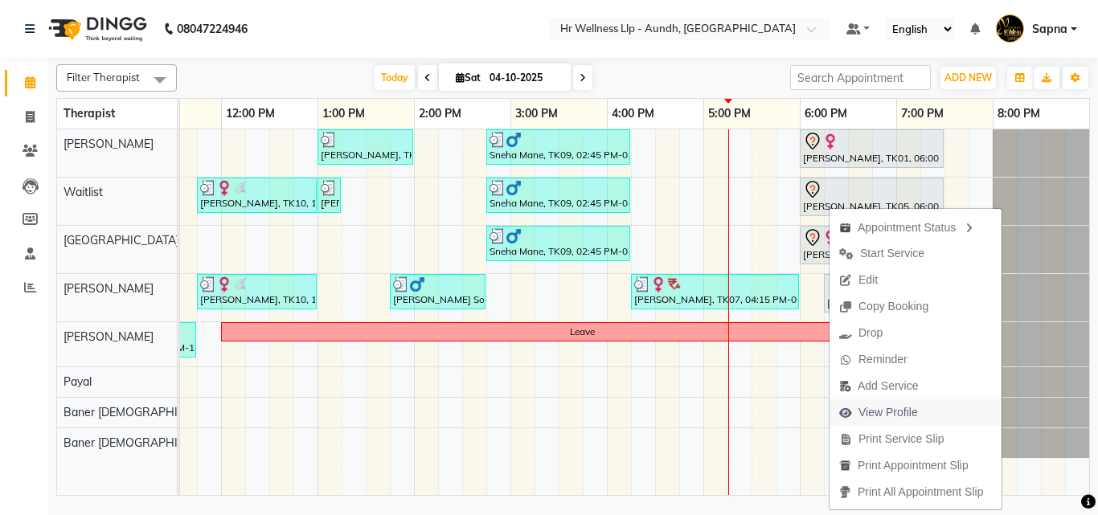
click at [894, 412] on span "View Profile" at bounding box center [887, 412] width 59 height 17
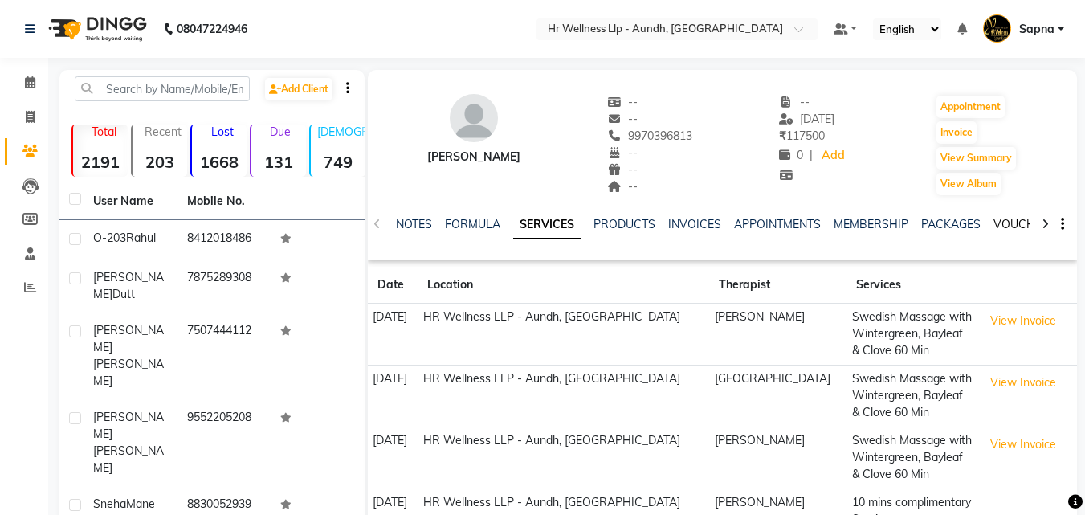
click at [1007, 224] on link "VOUCHERS" at bounding box center [1025, 224] width 63 height 14
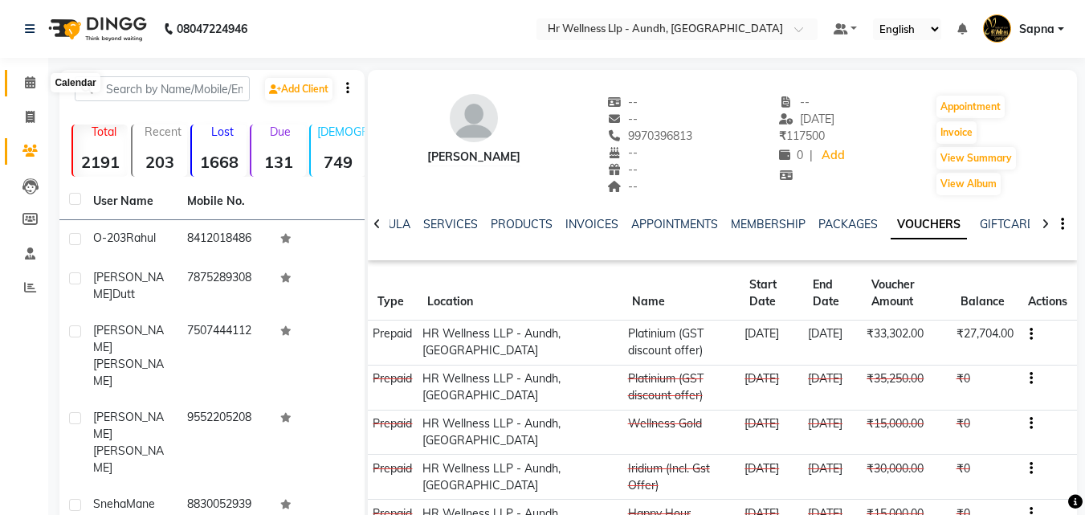
click at [32, 90] on span at bounding box center [30, 83] width 28 height 18
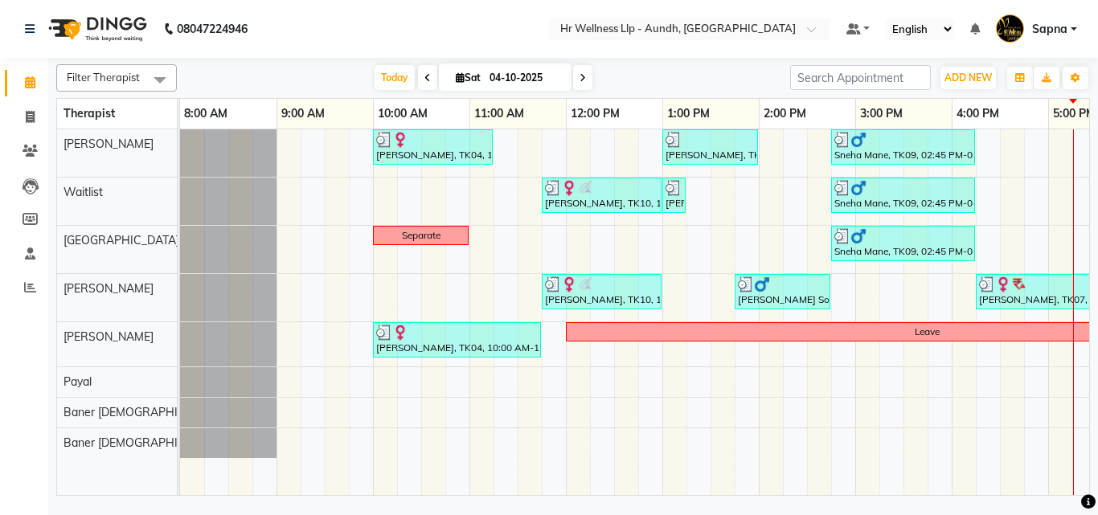
scroll to position [0, 345]
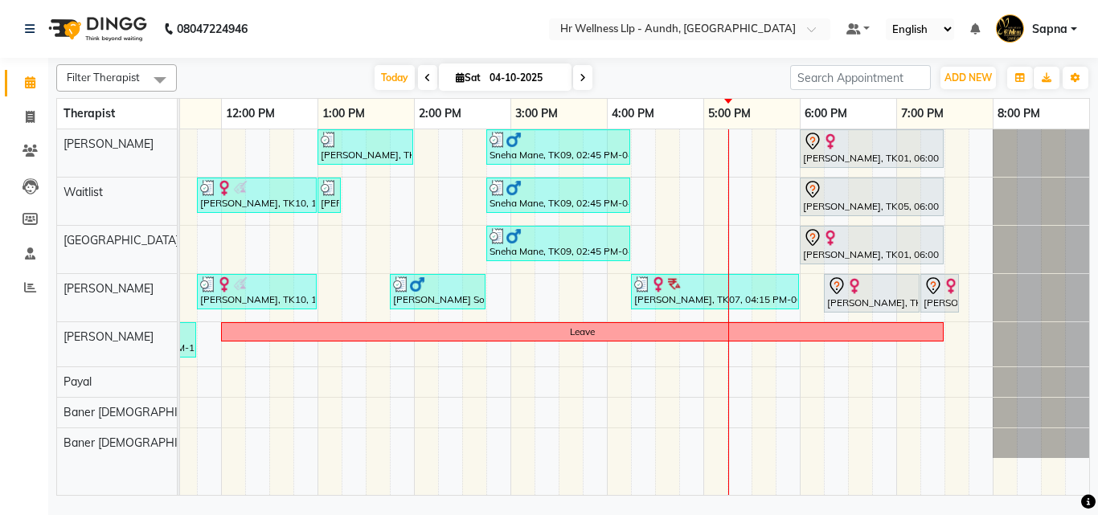
click at [585, 71] on span at bounding box center [582, 77] width 19 height 25
type input "05-10-2025"
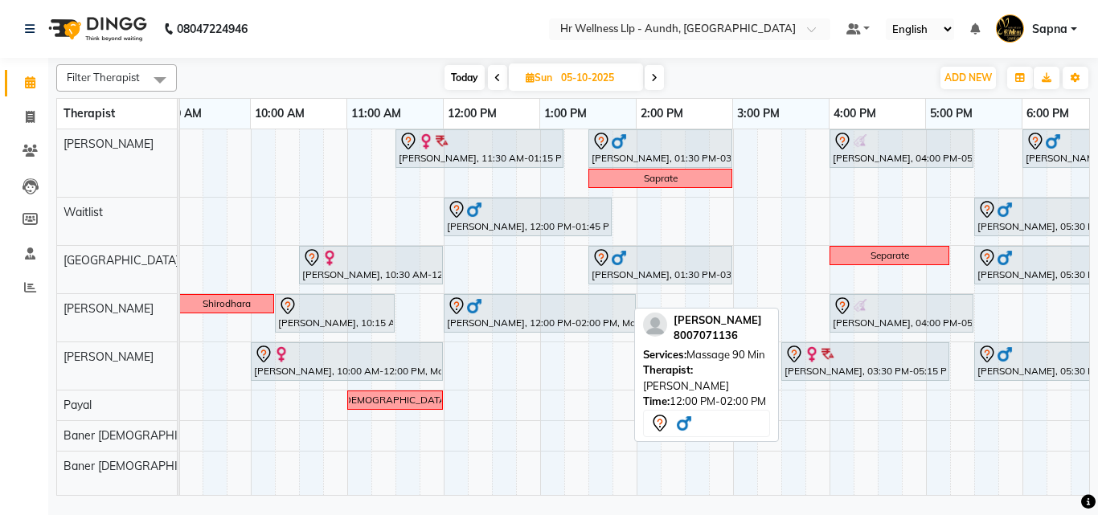
scroll to position [0, 122]
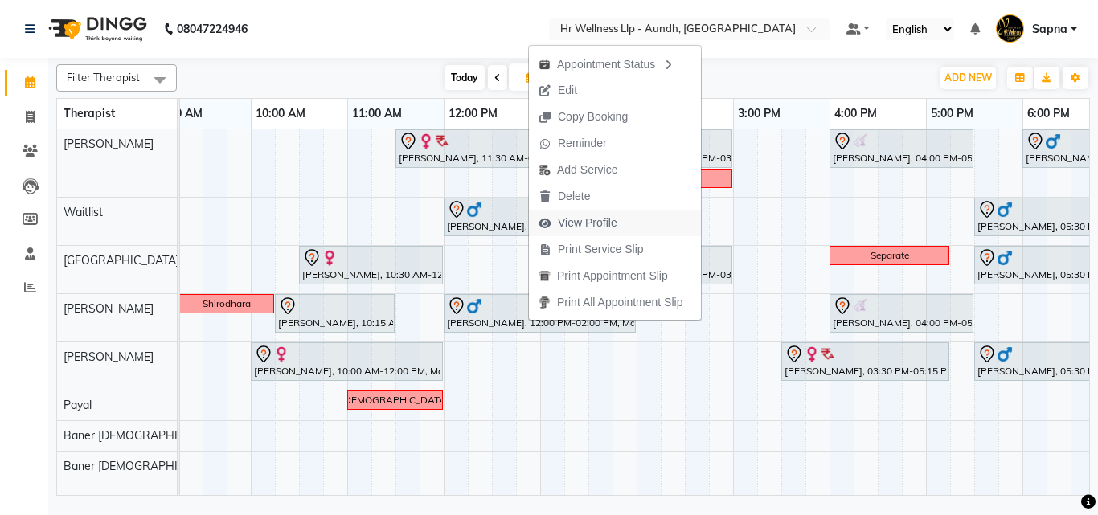
click at [595, 219] on span "View Profile" at bounding box center [587, 223] width 59 height 17
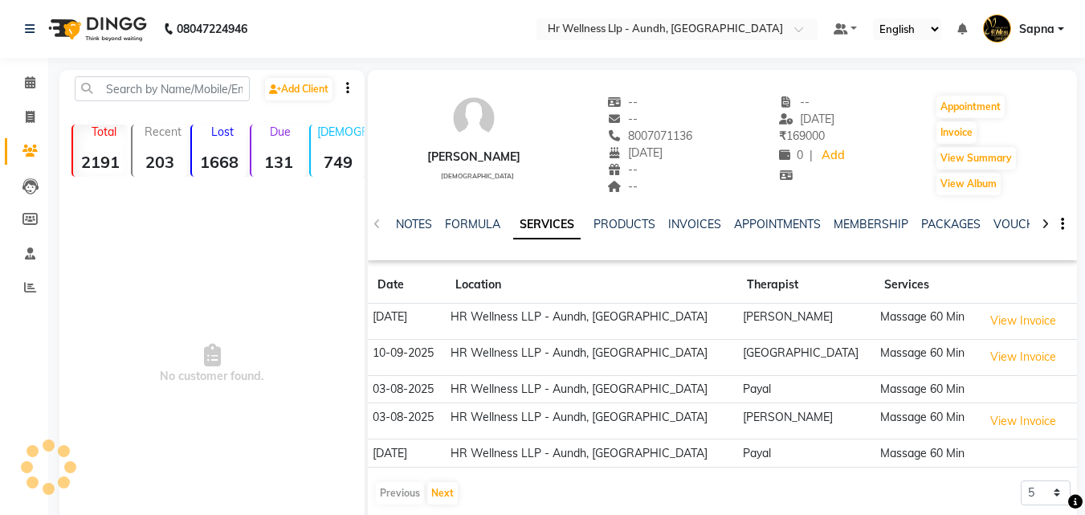
click at [1006, 216] on div "VOUCHERS" at bounding box center [1025, 224] width 63 height 17
click at [1005, 220] on link "VOUCHERS" at bounding box center [1025, 224] width 63 height 14
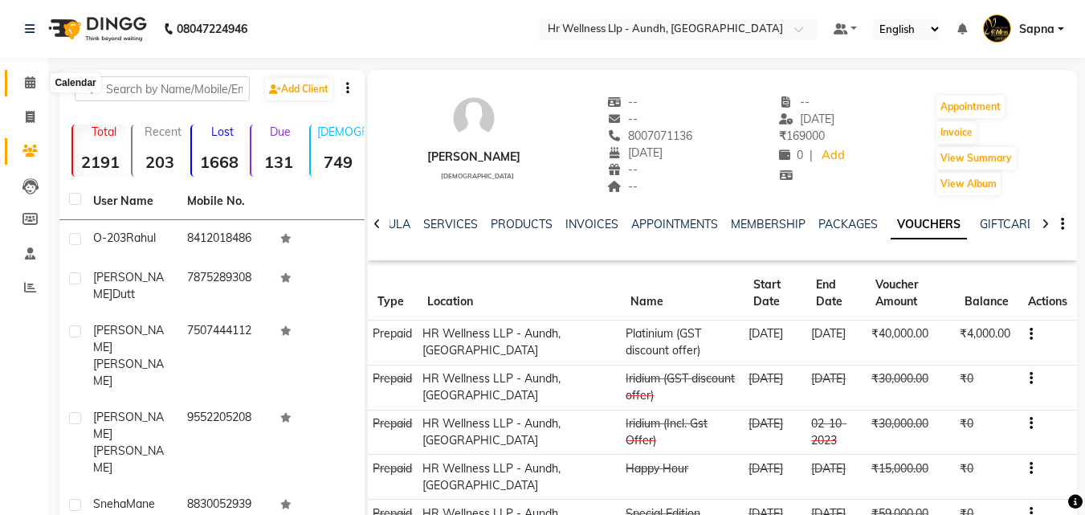
click at [27, 86] on icon at bounding box center [30, 82] width 10 height 12
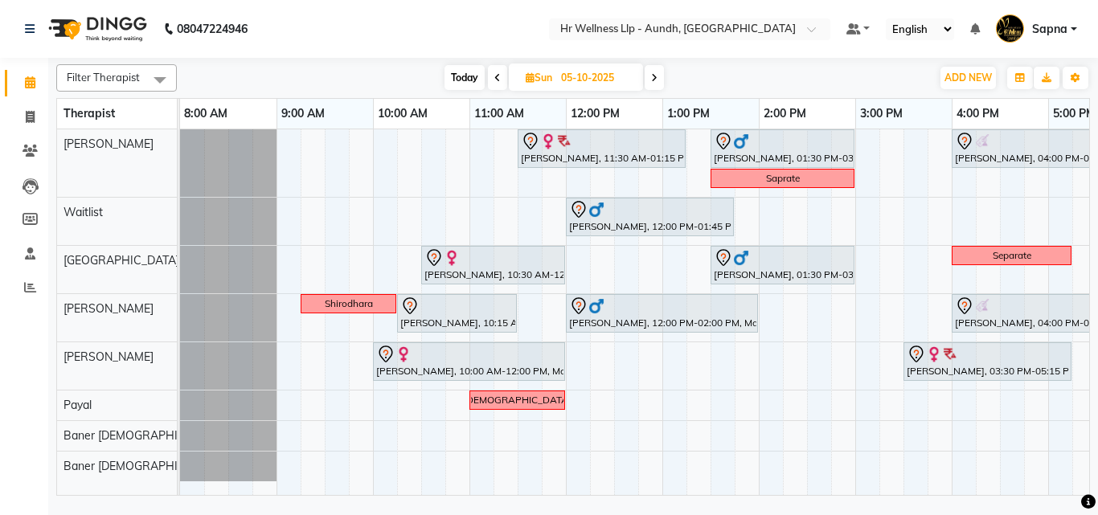
click at [654, 382] on div "[PERSON_NAME], 11:30 AM-01:15 PM, Massage 90 Min [PERSON_NAME], 01:30 PM-03:00 …" at bounding box center [806, 312] width 1253 height 366
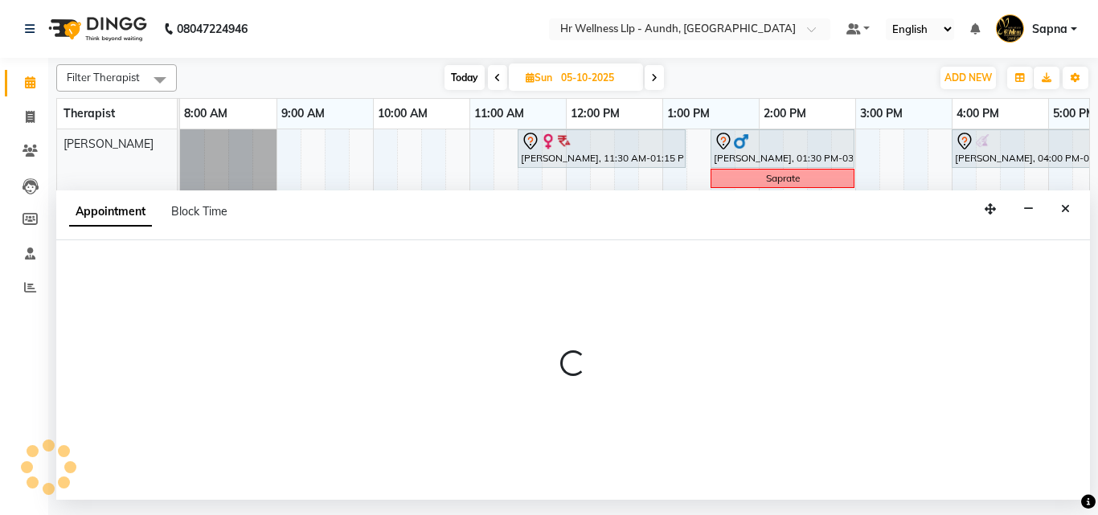
select select "77661"
select select "765"
select select "tentative"
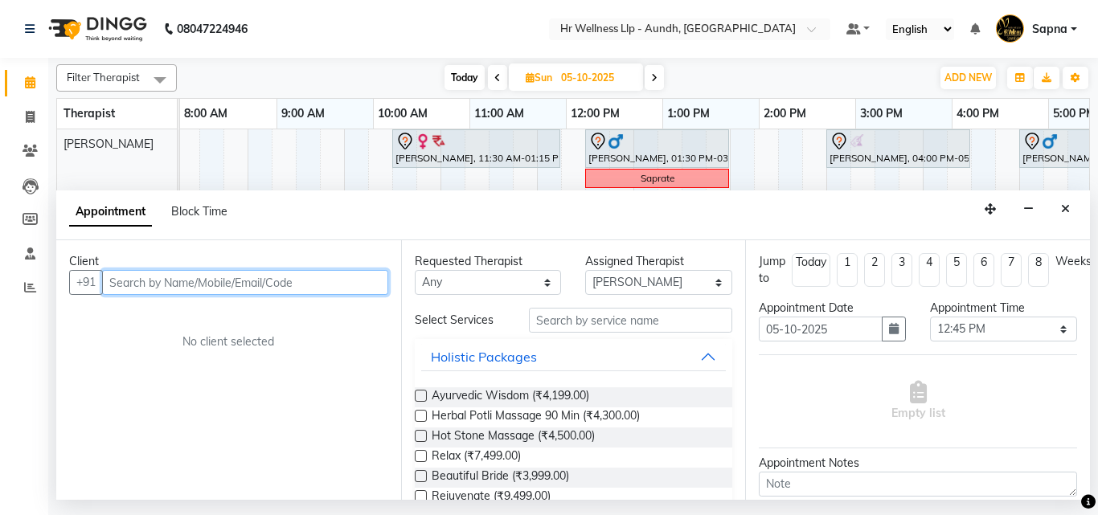
scroll to position [0, 125]
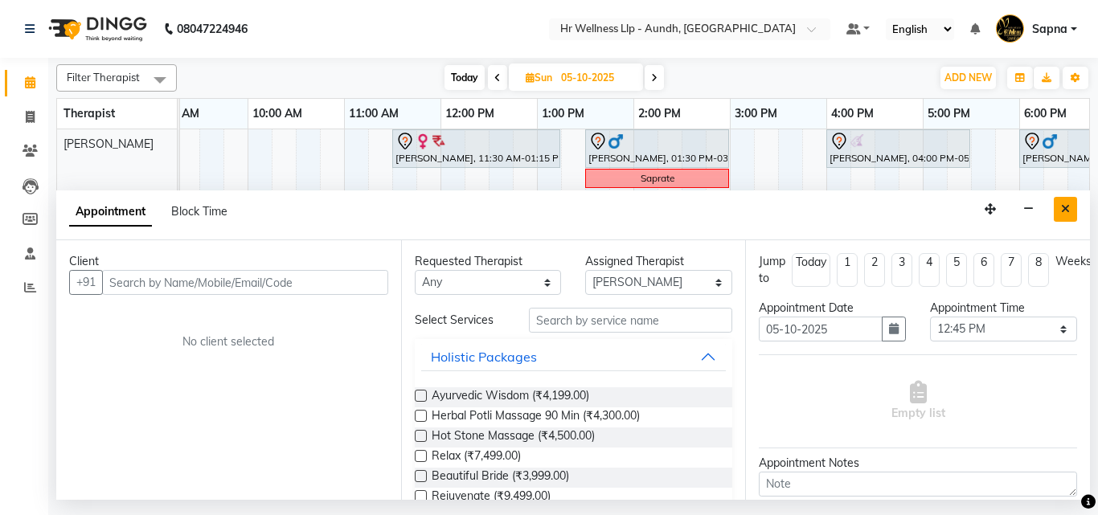
click at [1063, 212] on icon "Close" at bounding box center [1065, 208] width 9 height 11
